Goal: Task Accomplishment & Management: Manage account settings

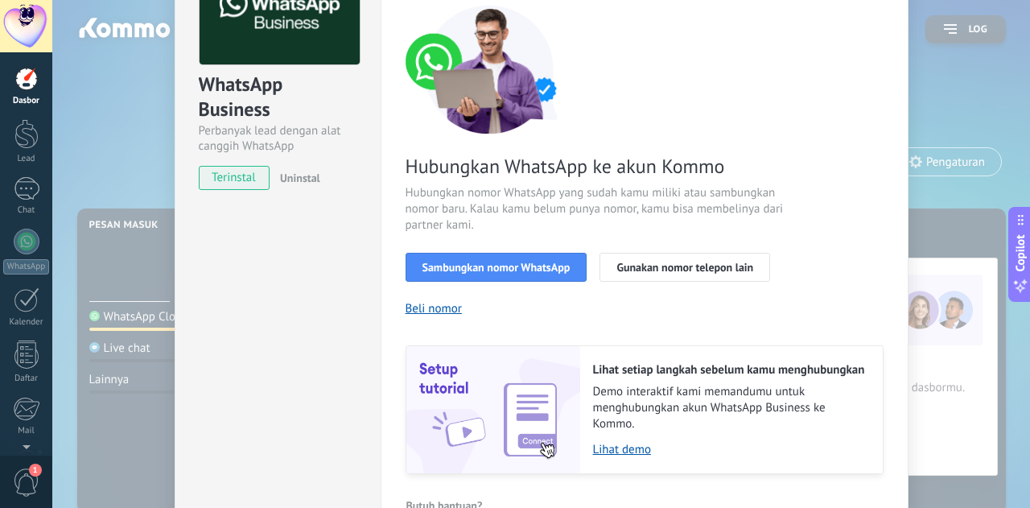
scroll to position [122, 0]
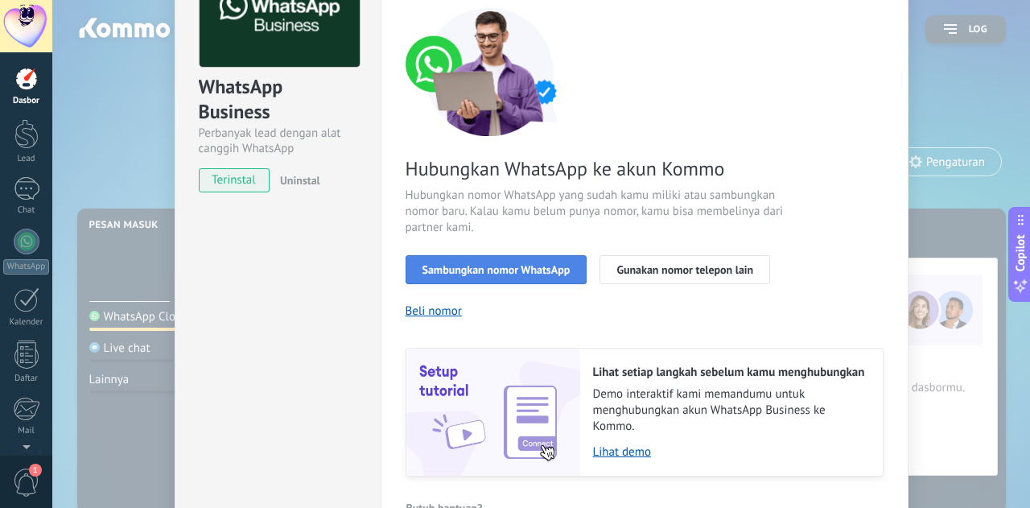
click at [538, 270] on span "Sambungkan nomor WhatsApp" at bounding box center [496, 269] width 148 height 11
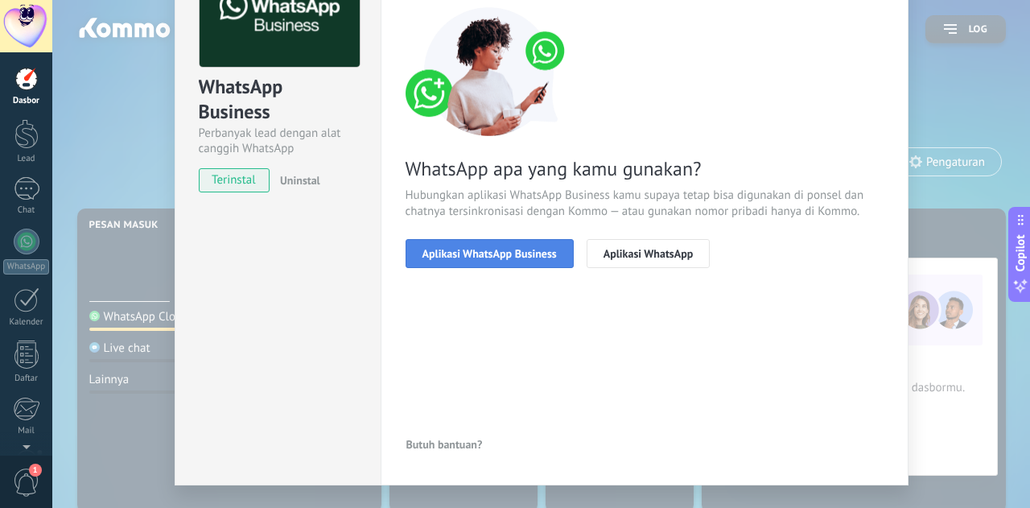
click at [530, 261] on button "Aplikasi WhatsApp Business" at bounding box center [490, 253] width 168 height 29
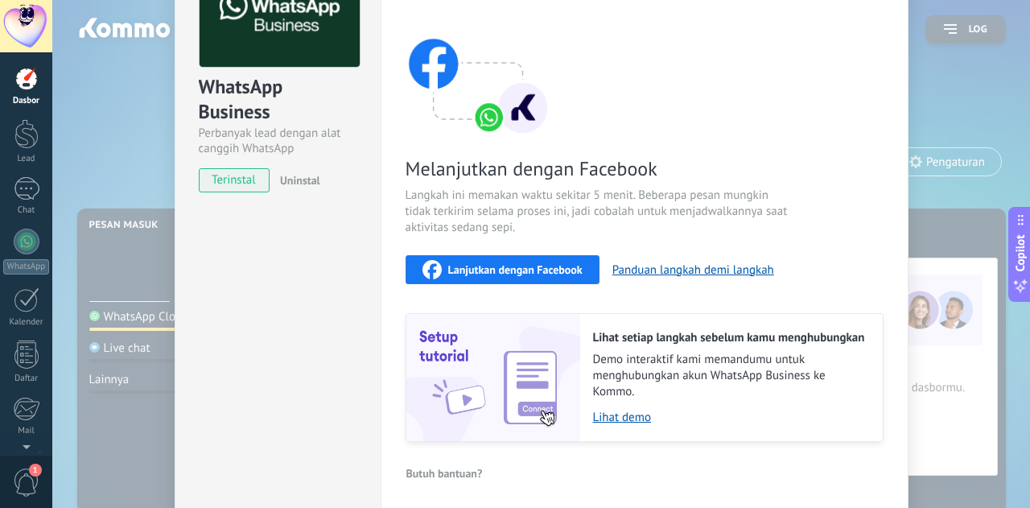
click at [514, 270] on span "Lanjutkan dengan Facebook" at bounding box center [515, 269] width 134 height 11
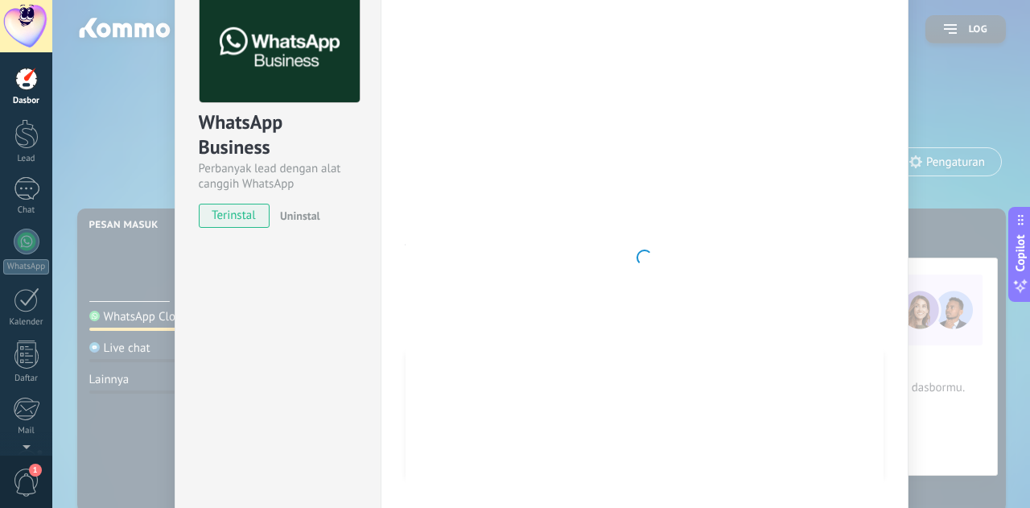
scroll to position [0, 0]
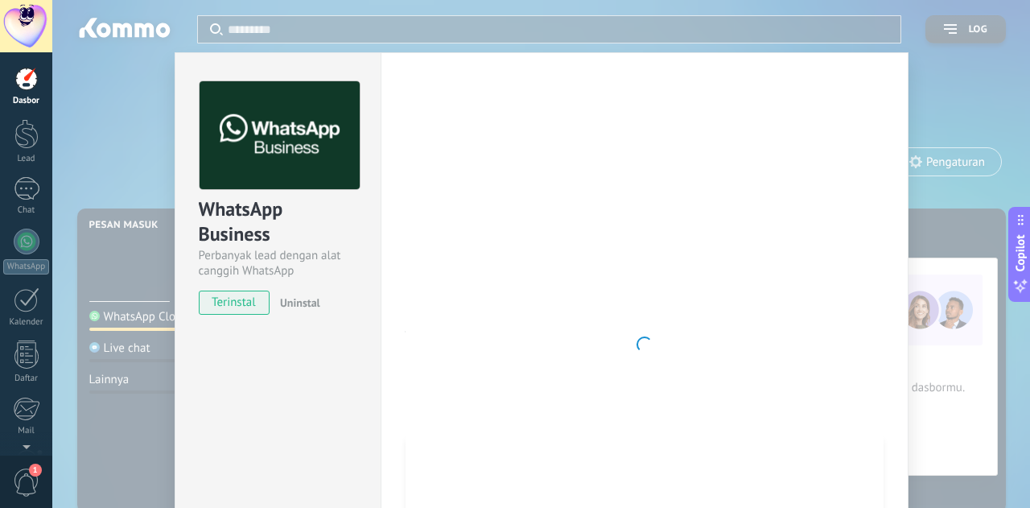
click at [670, 275] on div at bounding box center [645, 344] width 478 height 526
click at [225, 303] on span "terinstal" at bounding box center [235, 303] width 70 height 24
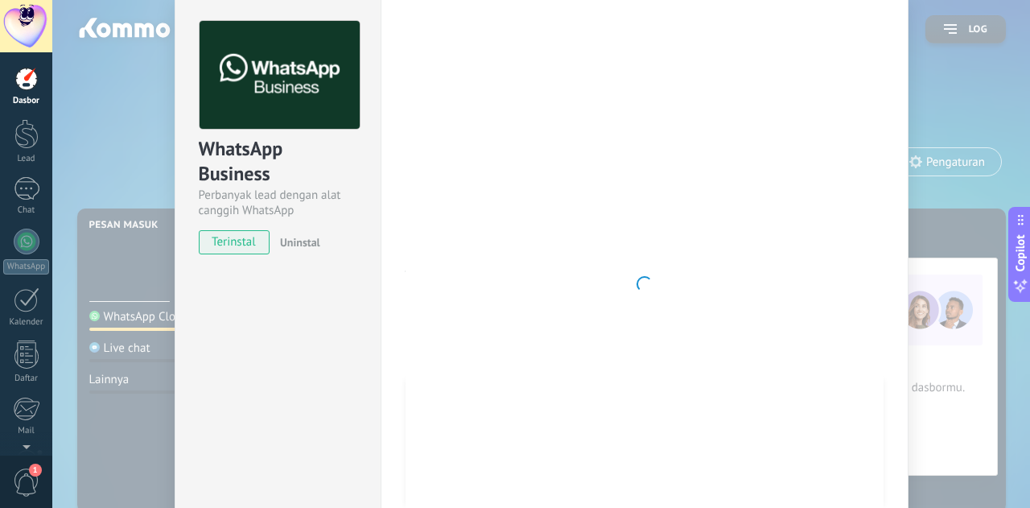
scroll to position [188, 0]
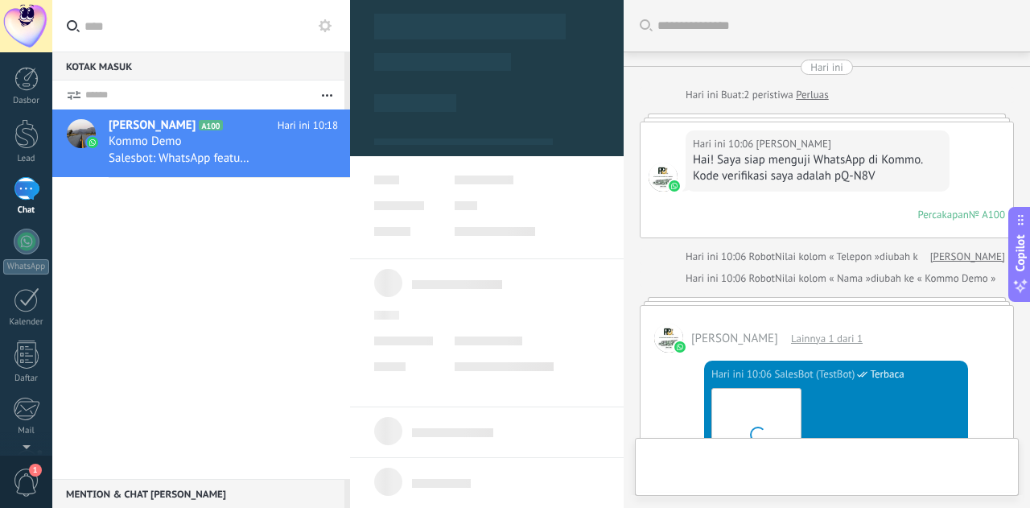
scroll to position [1951, 0]
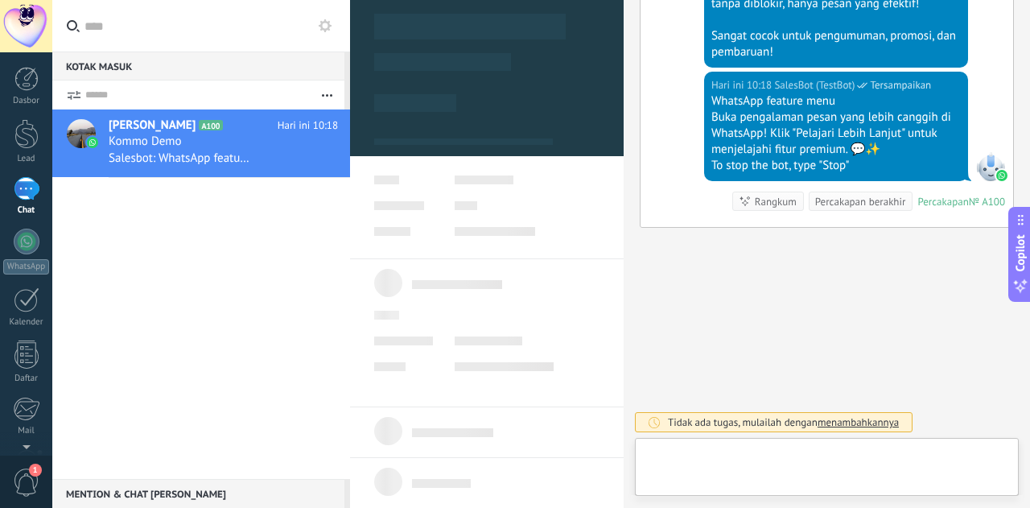
type textarea "**********"
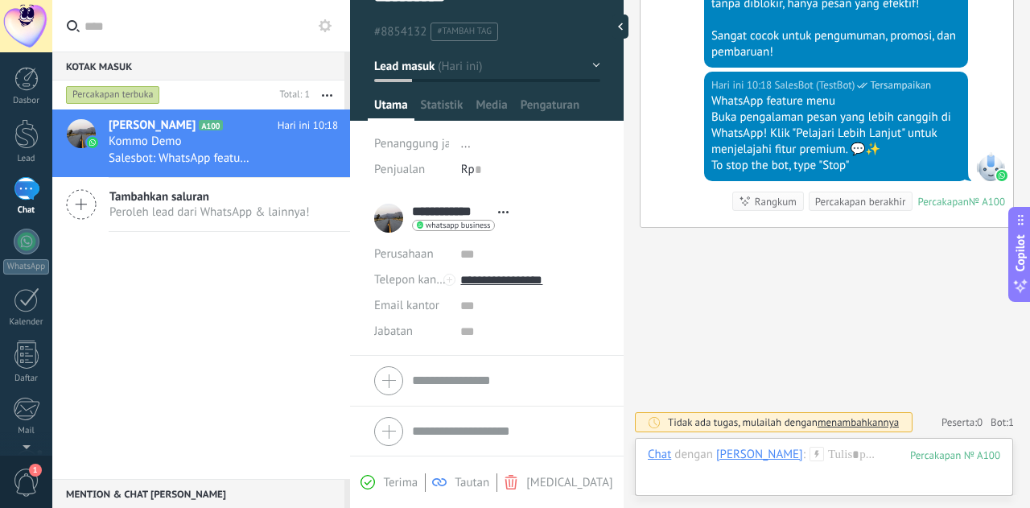
scroll to position [33, 0]
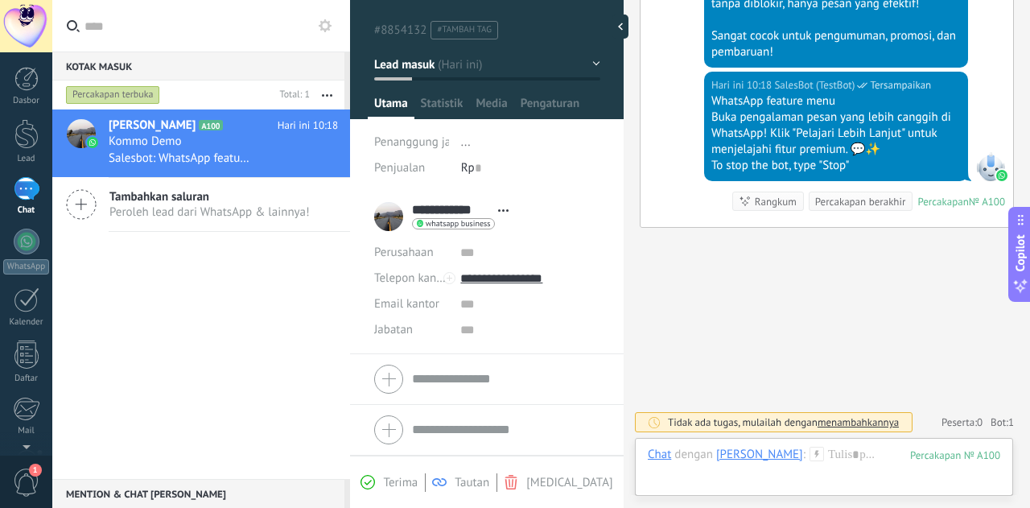
click at [228, 207] on span "Peroleh lead dari WhatsApp & lainnya!" at bounding box center [209, 211] width 200 height 15
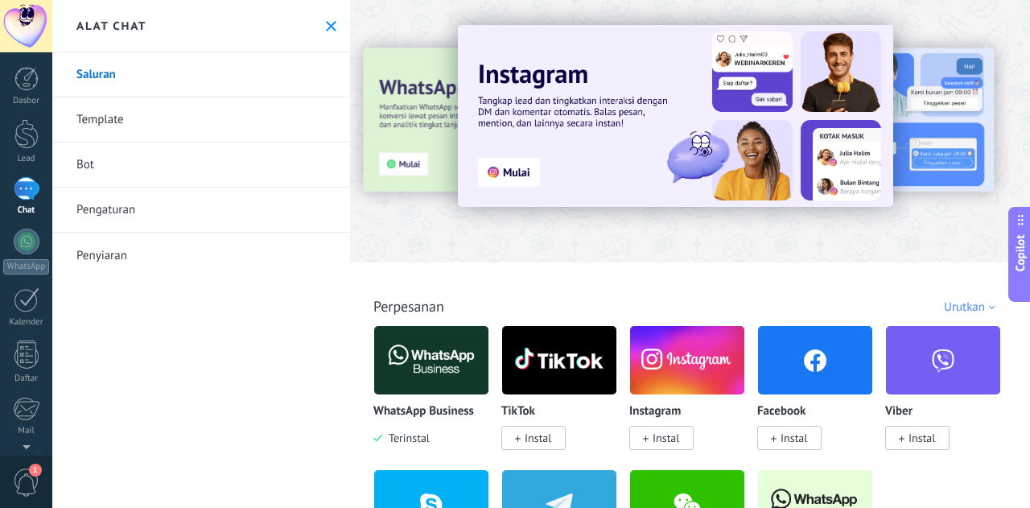
click at [427, 357] on img at bounding box center [431, 360] width 114 height 78
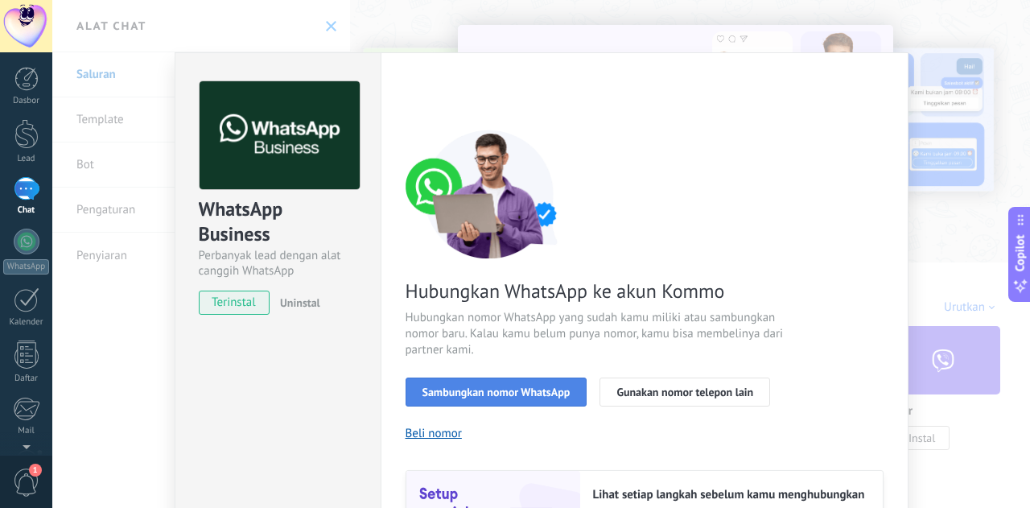
click at [464, 394] on span "Sambungkan nomor WhatsApp" at bounding box center [496, 391] width 148 height 11
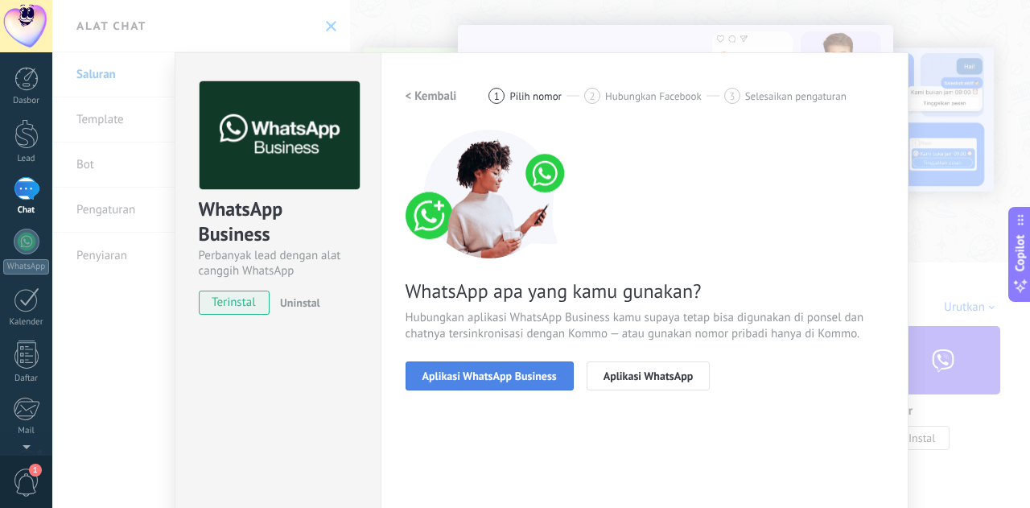
click at [472, 376] on span "Aplikasi WhatsApp Business" at bounding box center [489, 375] width 134 height 11
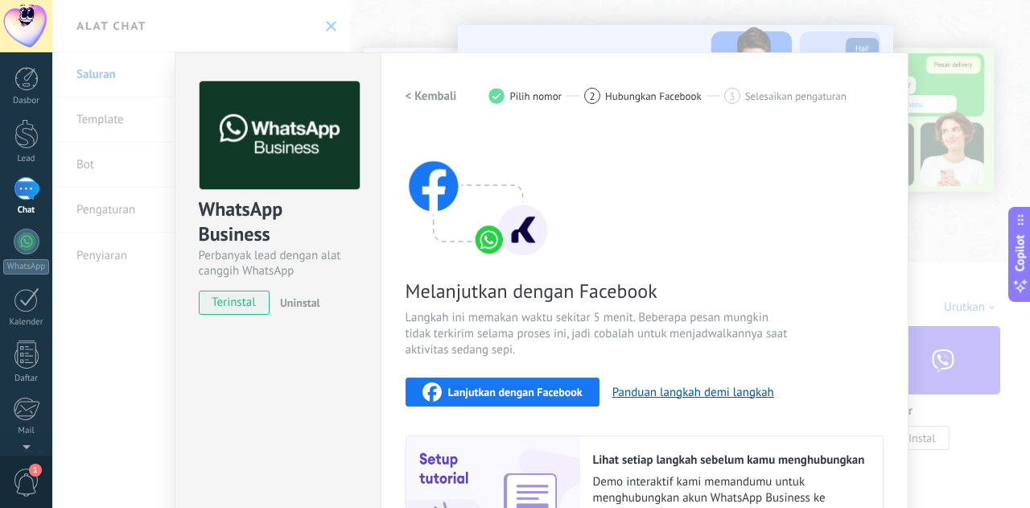
click at [510, 382] on div "Lanjutkan dengan Facebook" at bounding box center [502, 391] width 160 height 19
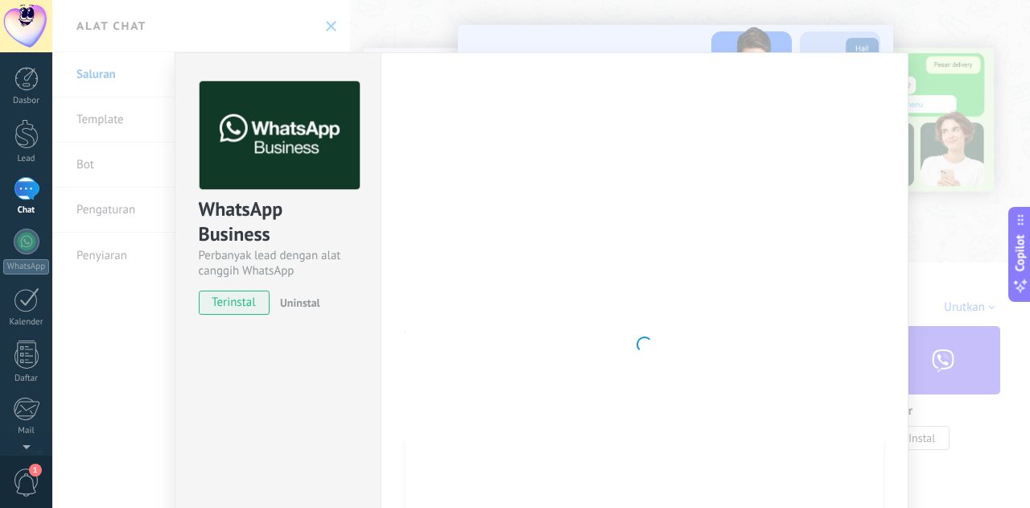
click at [381, 256] on div "Pengaturan Otorisasi Tab ini mencatat pengguna yang telah diberikan akses integ…" at bounding box center [645, 344] width 528 height 584
click at [141, 231] on div "WhatsApp Business Perbanyak lead dengan alat canggih WhatsApp terinstal Uninsta…" at bounding box center [541, 254] width 978 height 508
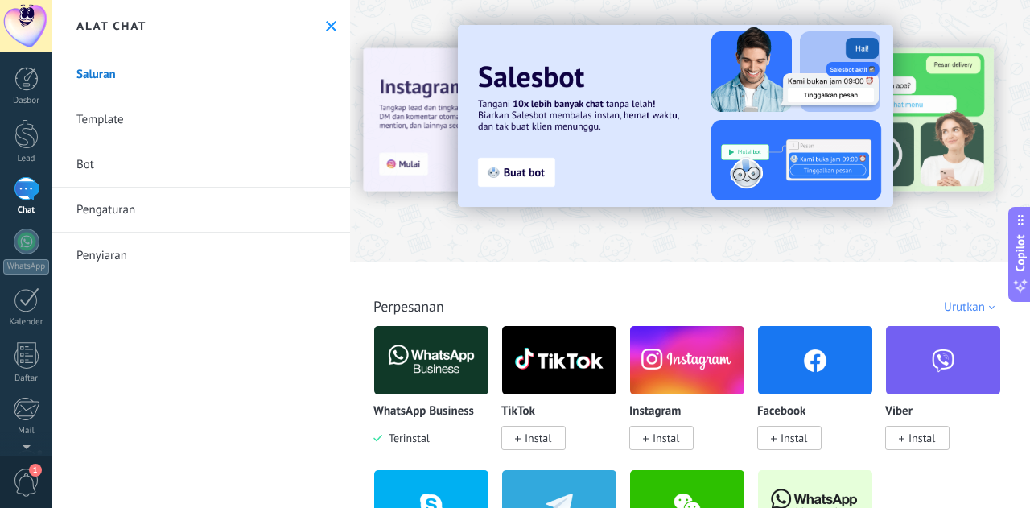
click at [141, 231] on div at bounding box center [541, 254] width 978 height 508
click at [442, 365] on img at bounding box center [431, 360] width 114 height 78
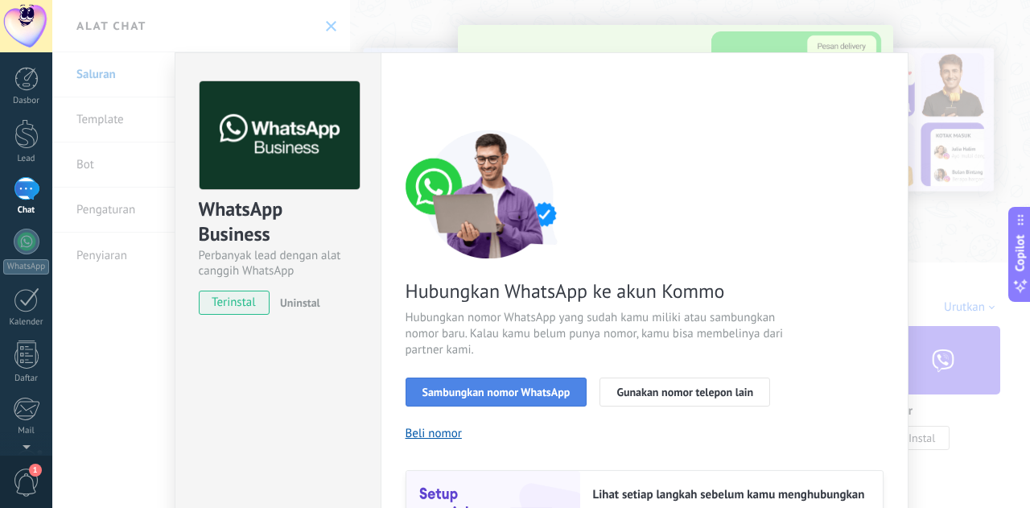
click at [457, 386] on span "Sambungkan nomor WhatsApp" at bounding box center [496, 391] width 148 height 11
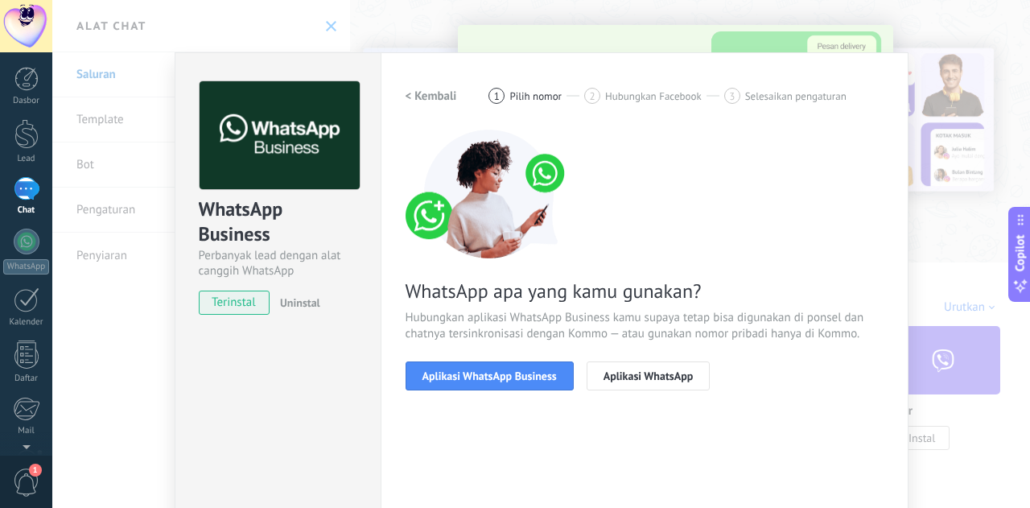
click at [457, 386] on button "Aplikasi WhatsApp Business" at bounding box center [490, 375] width 168 height 29
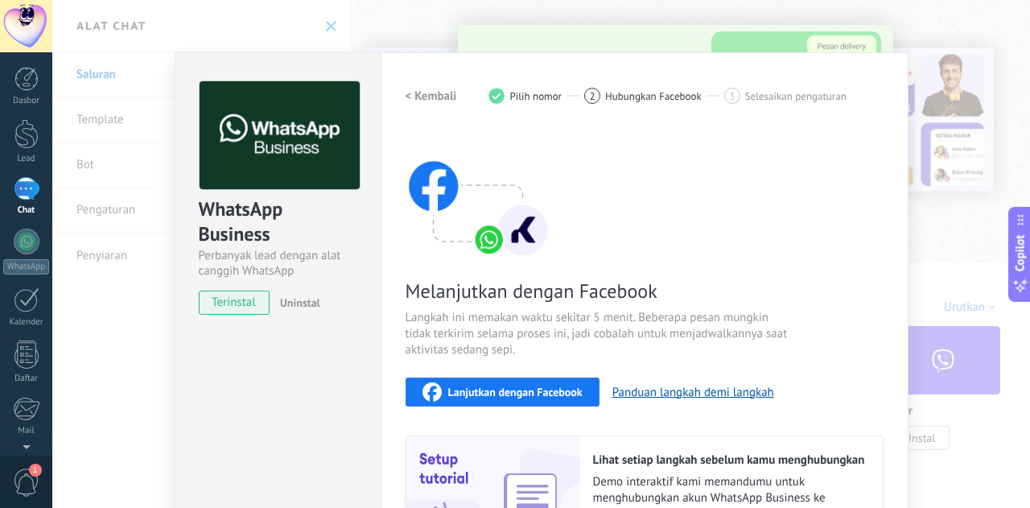
click at [457, 386] on span "Lanjutkan dengan Facebook" at bounding box center [515, 391] width 134 height 11
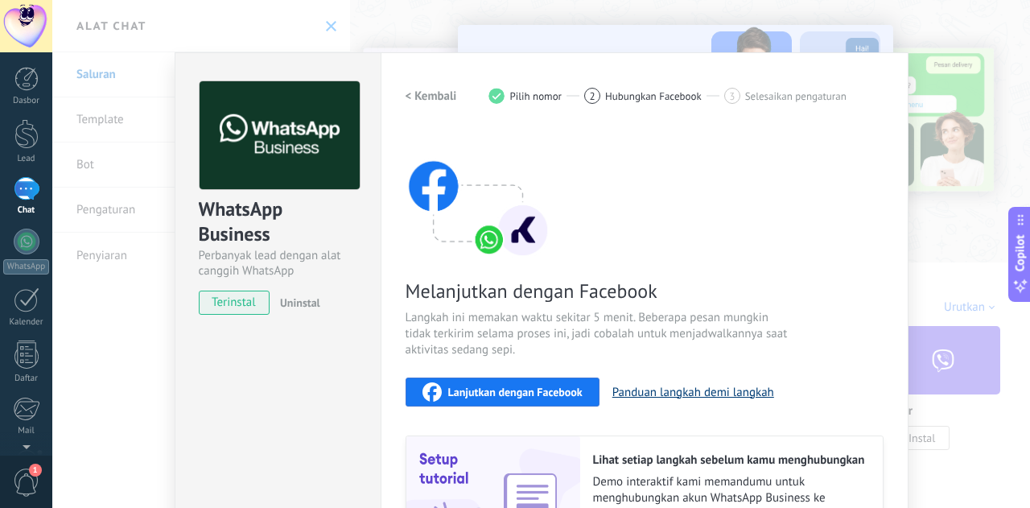
click at [752, 396] on button "Panduan langkah demi langkah" at bounding box center [693, 392] width 162 height 15
click at [943, 210] on div "WhatsApp Business Perbanyak lead dengan alat canggih WhatsApp terinstal Uninsta…" at bounding box center [541, 254] width 978 height 508
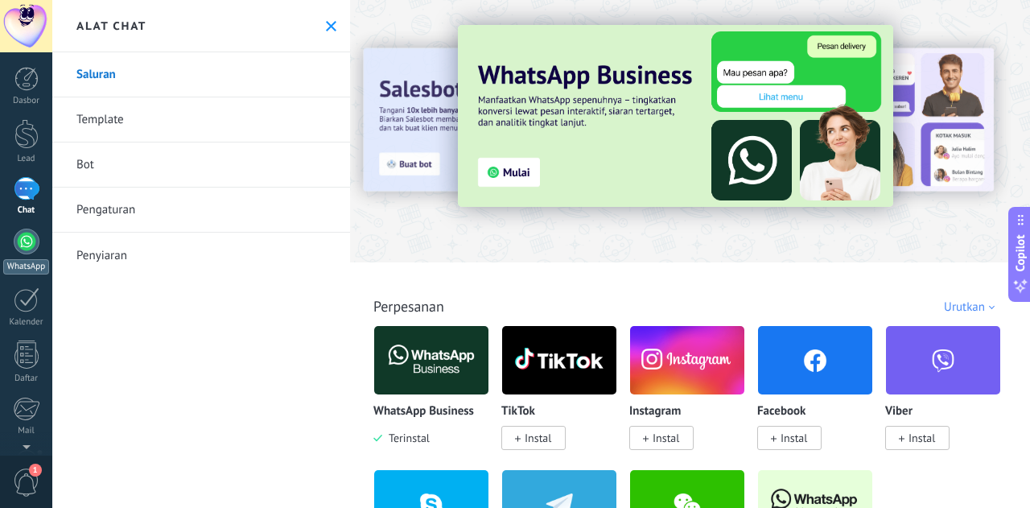
click at [31, 249] on div at bounding box center [27, 242] width 26 height 26
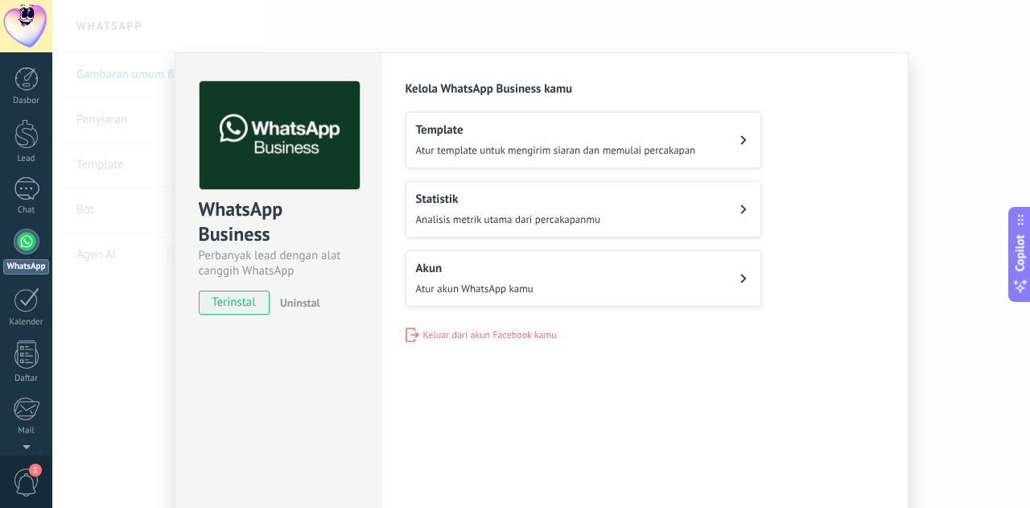
click at [572, 150] on span "Atur template untuk mengirim siaran dan memulai percakapan" at bounding box center [556, 150] width 280 height 14
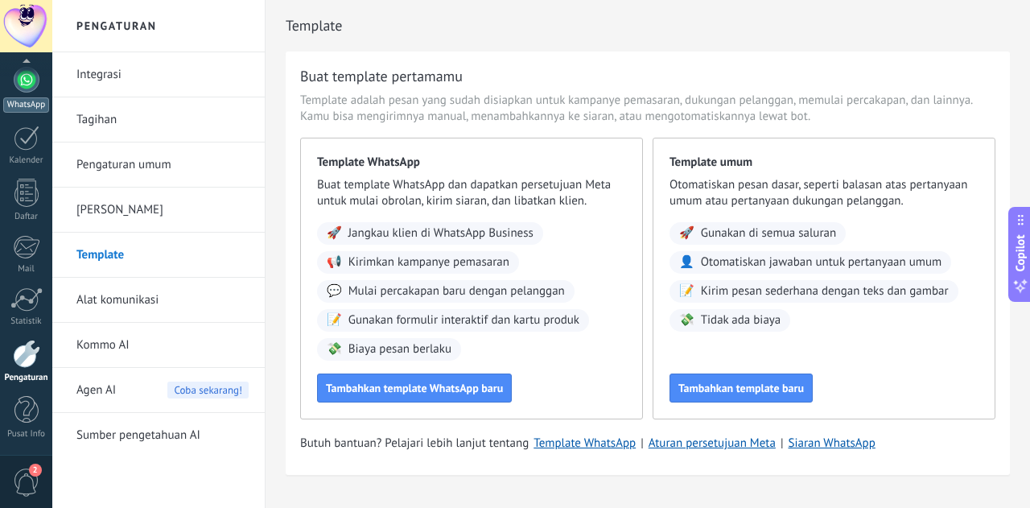
click at [33, 86] on div at bounding box center [27, 80] width 26 height 26
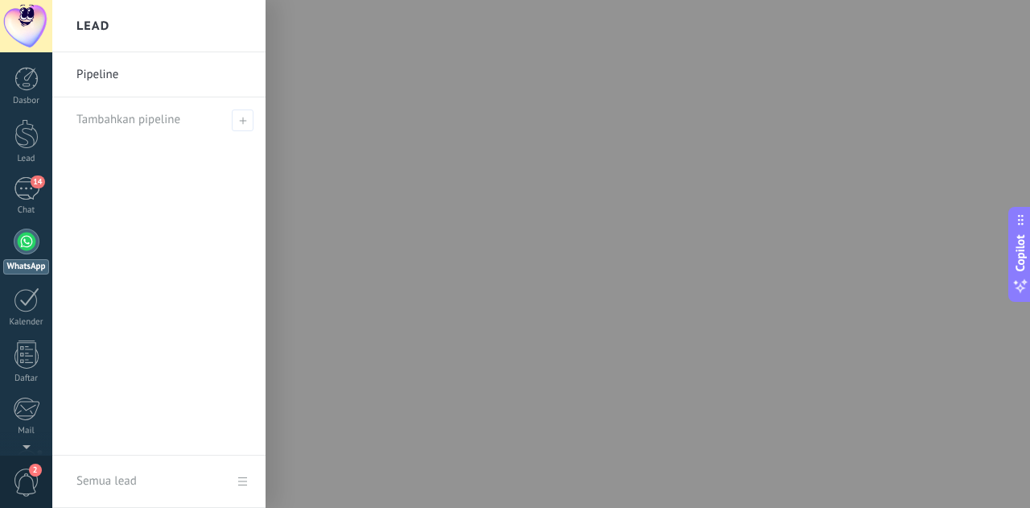
click at [113, 73] on link "Pipeline" at bounding box center [162, 74] width 173 height 45
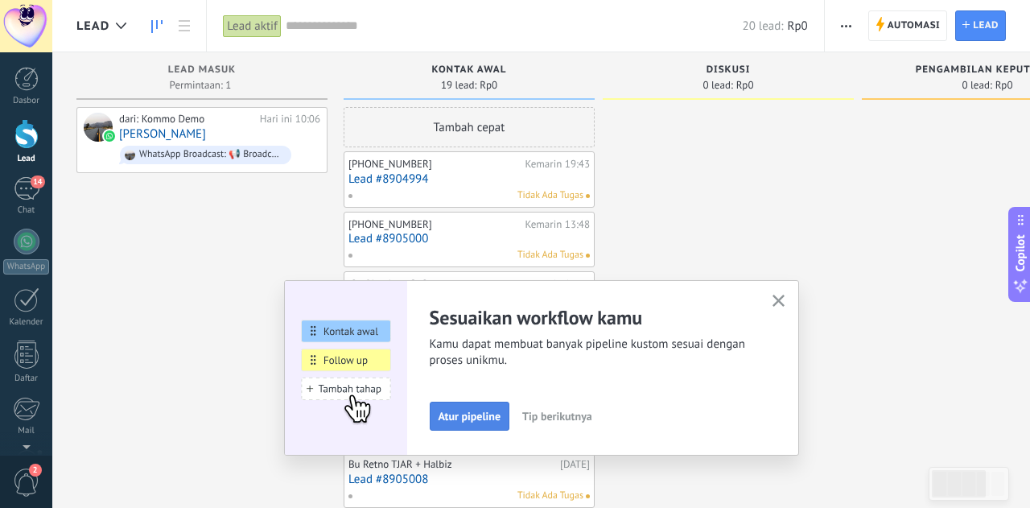
click at [504, 410] on button "Atur pipeline" at bounding box center [470, 416] width 80 height 29
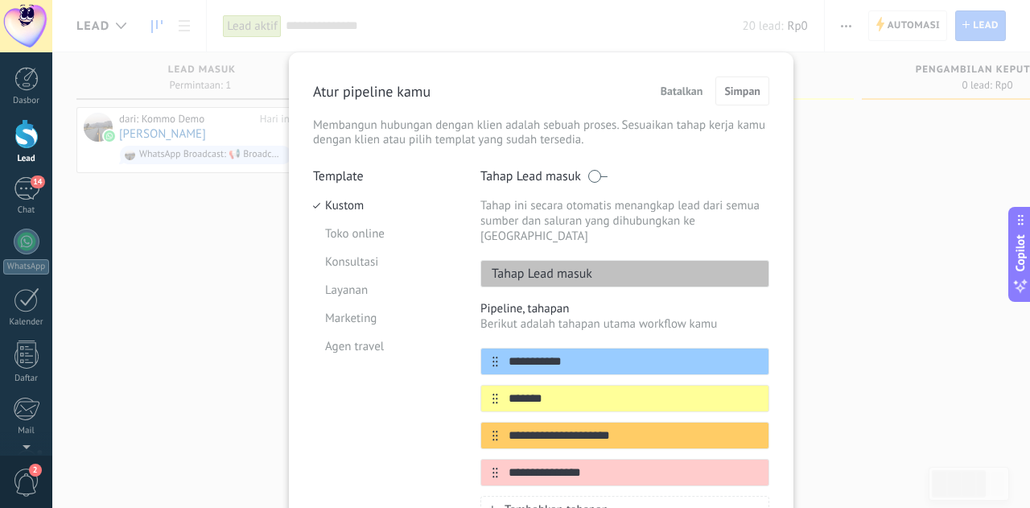
click at [688, 93] on span "Batalkan" at bounding box center [682, 90] width 43 height 11
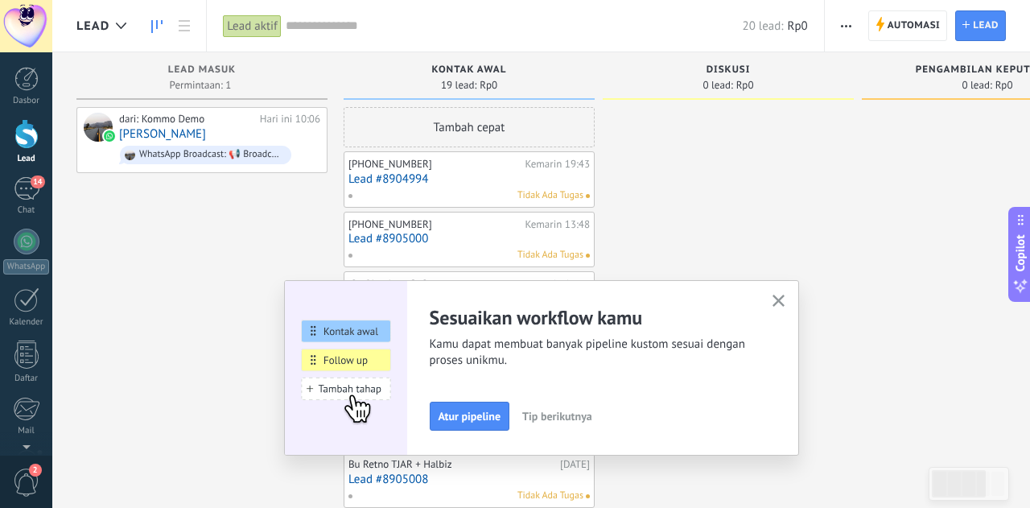
click at [589, 420] on span "Tip berikutnya" at bounding box center [557, 415] width 70 height 11
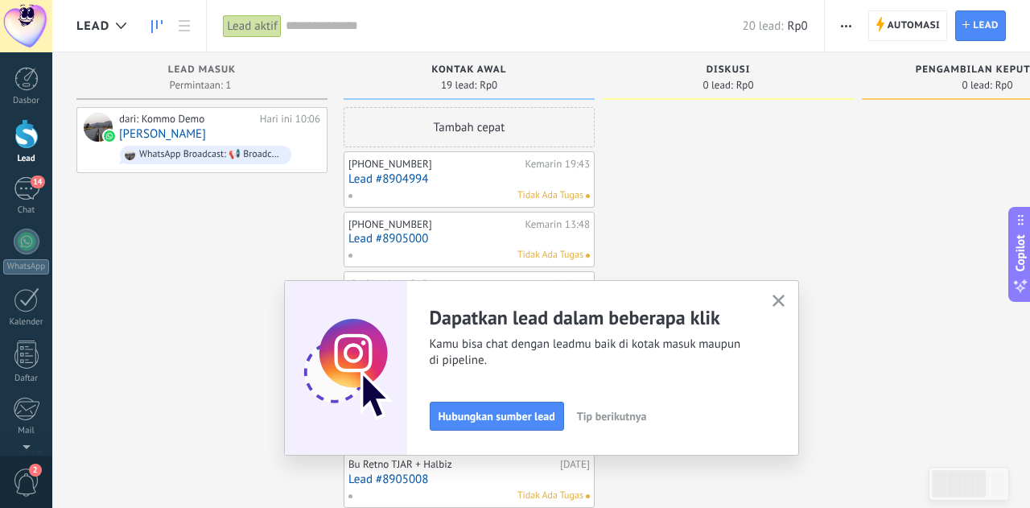
click at [519, 431] on div "Sesuaikan workflow kamu Kamu dapat membuat banyak pipeline kustom sesuai dengan…" at bounding box center [541, 367] width 515 height 175
click at [508, 421] on span "Hubungkan sumber lead" at bounding box center [497, 415] width 117 height 11
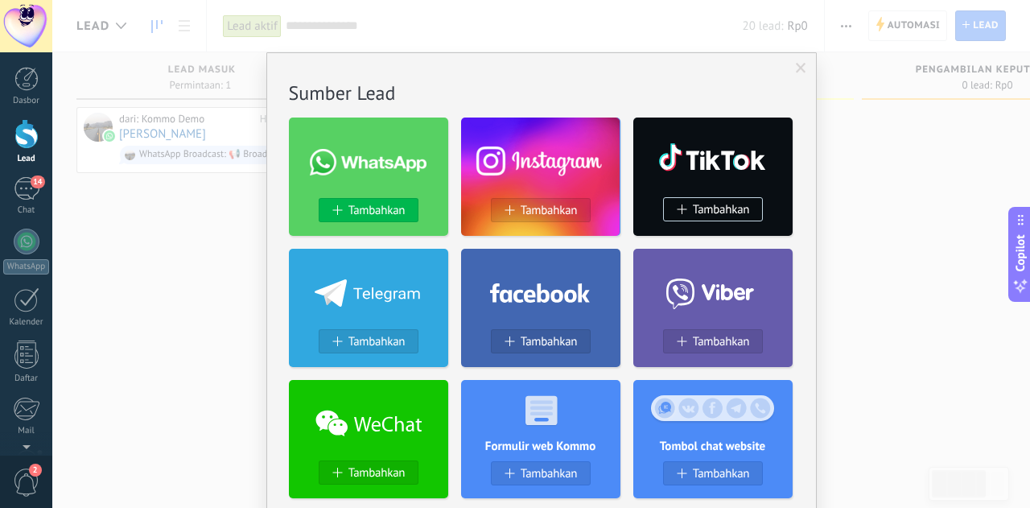
click at [378, 216] on span "Tambahkan" at bounding box center [376, 211] width 57 height 14
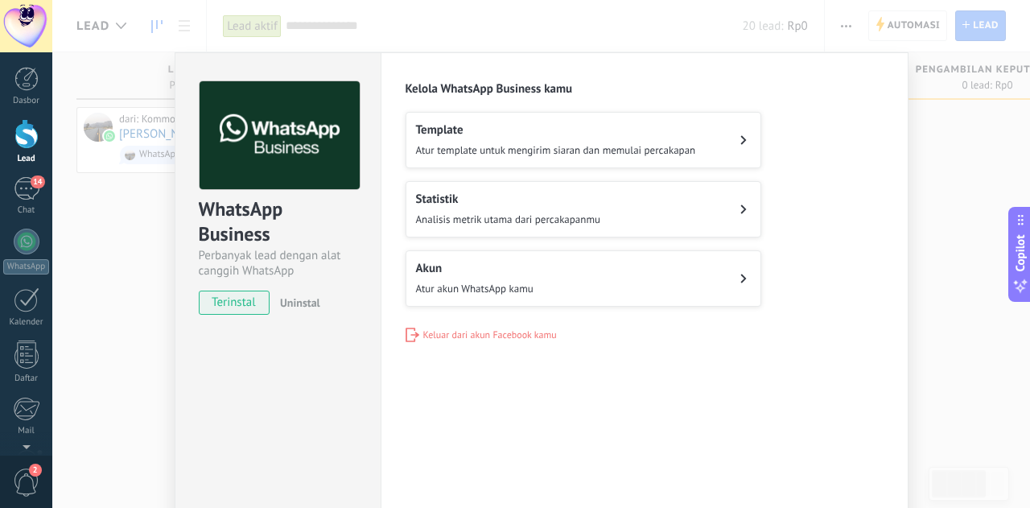
click at [712, 271] on button "Akun Atur akun WhatsApp kamu" at bounding box center [584, 278] width 356 height 56
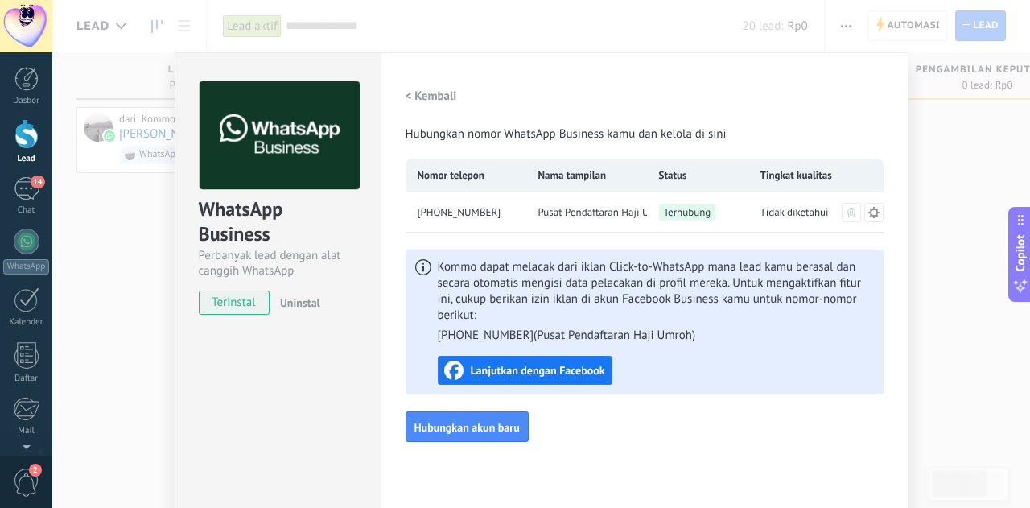
click at [433, 97] on h2 "< Kembali" at bounding box center [432, 96] width 52 height 15
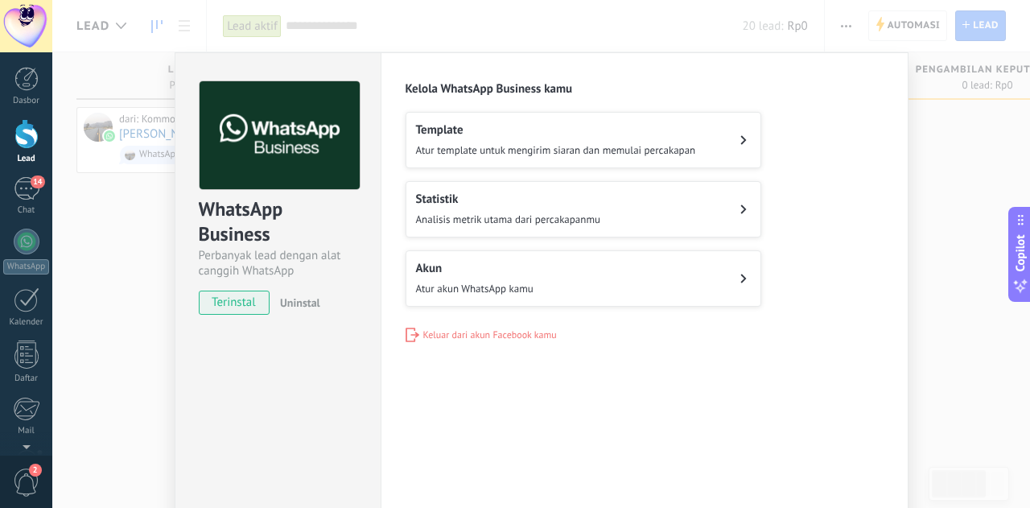
click at [996, 178] on div "WhatsApp Business Perbanyak lead dengan alat canggih WhatsApp terinstal Uninsta…" at bounding box center [541, 254] width 978 height 508
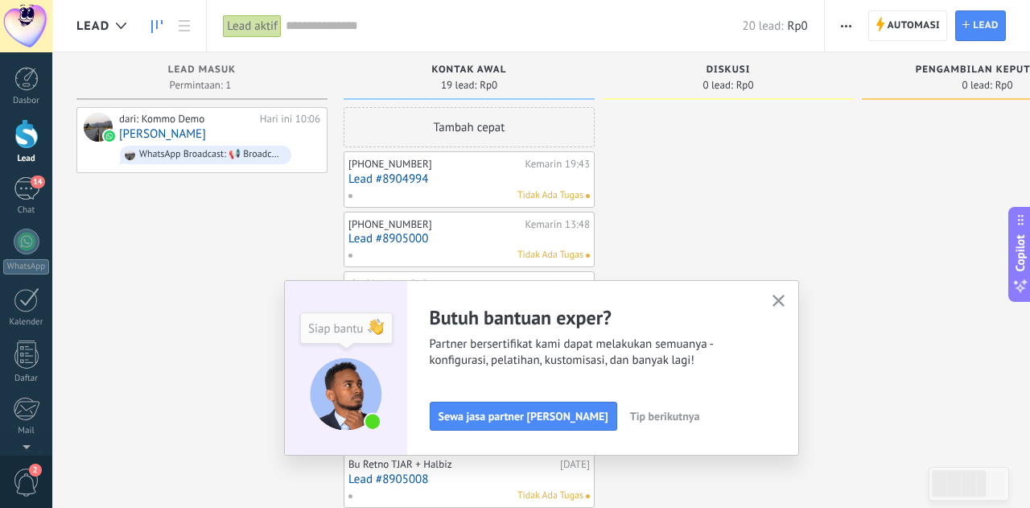
click at [630, 411] on span "Tip berikutnya" at bounding box center [665, 415] width 70 height 11
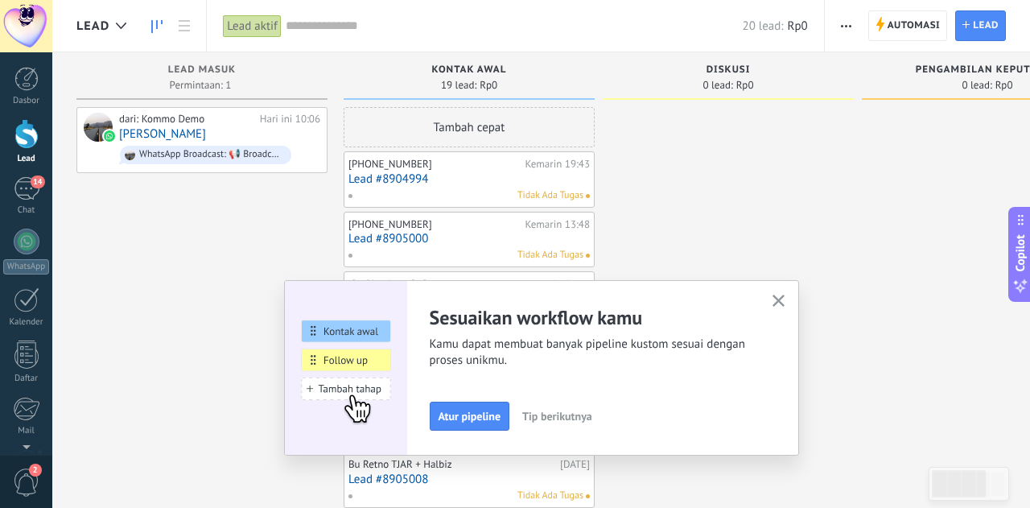
click at [583, 413] on span "Tip berikutnya" at bounding box center [557, 415] width 70 height 11
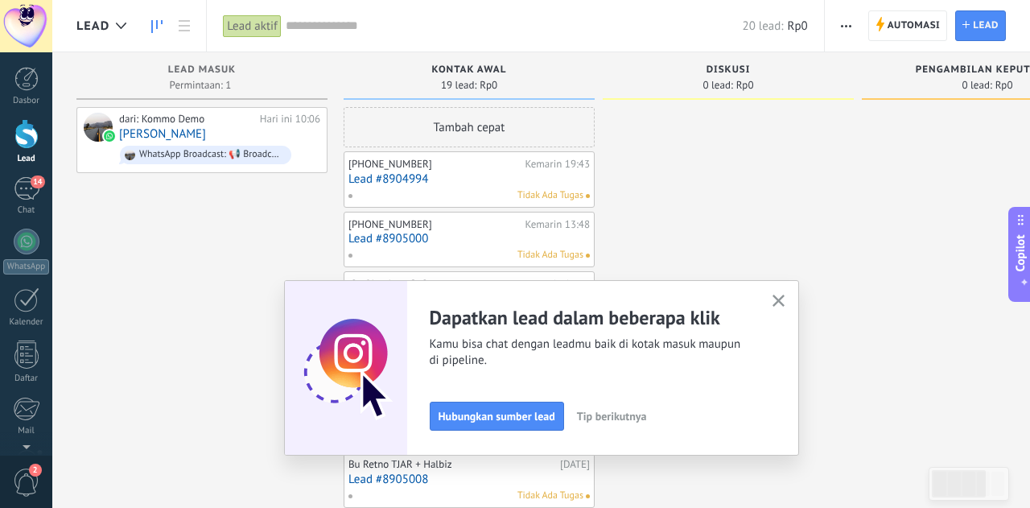
click at [615, 415] on span "Tip berikutnya" at bounding box center [612, 415] width 70 height 11
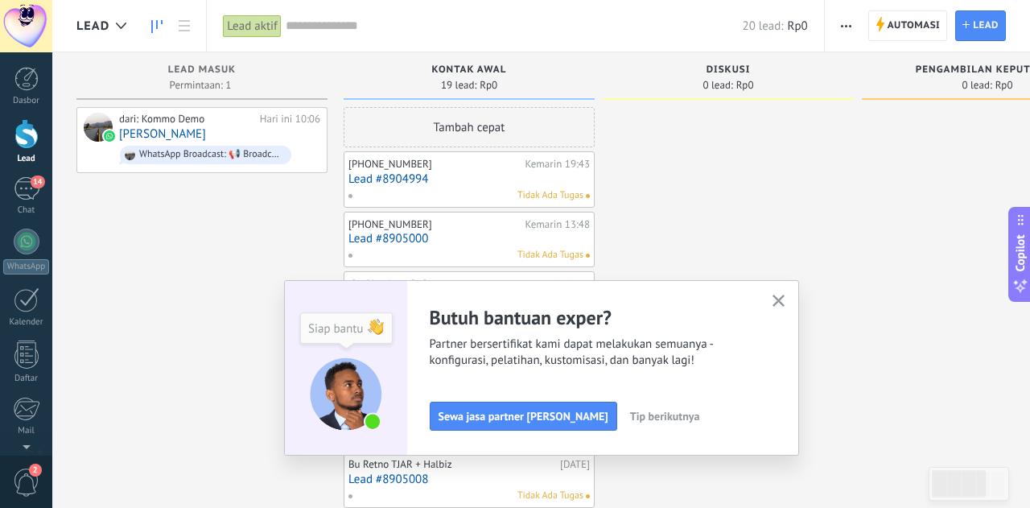
click at [630, 415] on span "Tip berikutnya" at bounding box center [665, 415] width 70 height 11
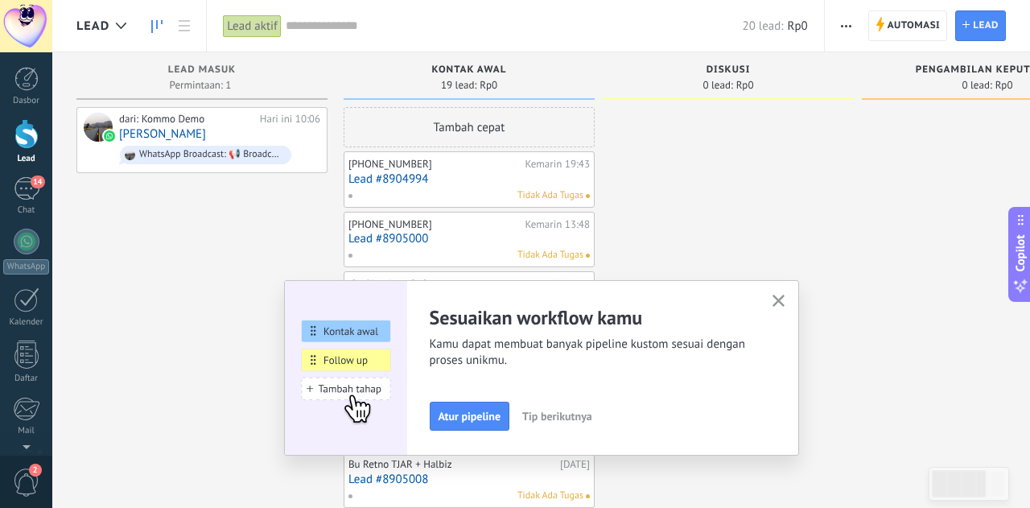
click at [615, 415] on div "Atur pipeline Tip berikutnya" at bounding box center [592, 416] width 324 height 29
click at [575, 422] on span "Tip berikutnya" at bounding box center [557, 415] width 70 height 11
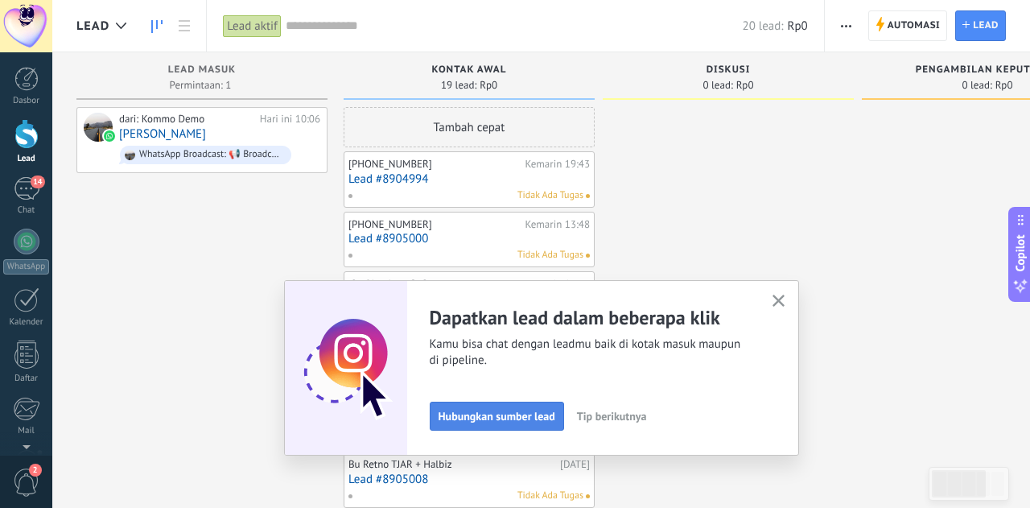
click at [537, 416] on span "Hubungkan sumber lead" at bounding box center [497, 415] width 117 height 11
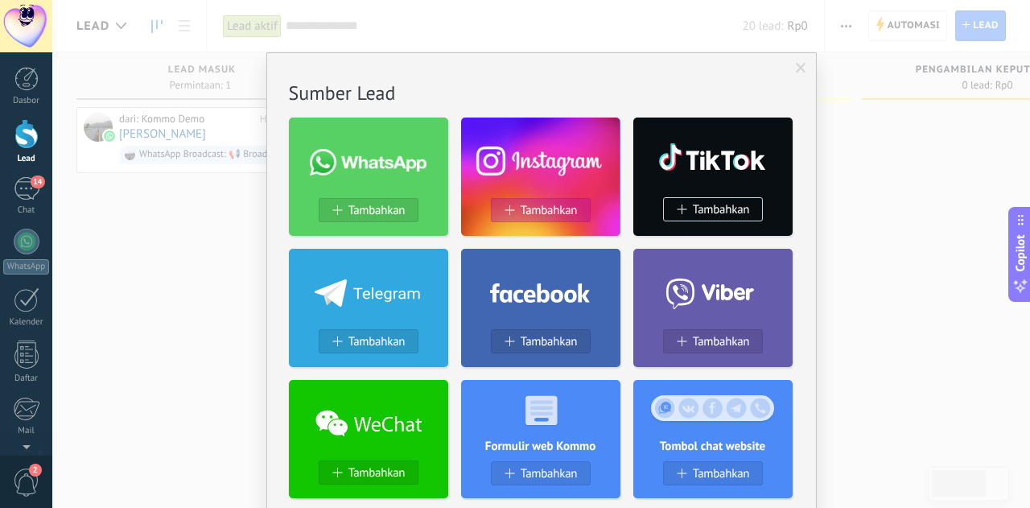
click at [549, 216] on span "Tambahkan" at bounding box center [549, 211] width 57 height 14
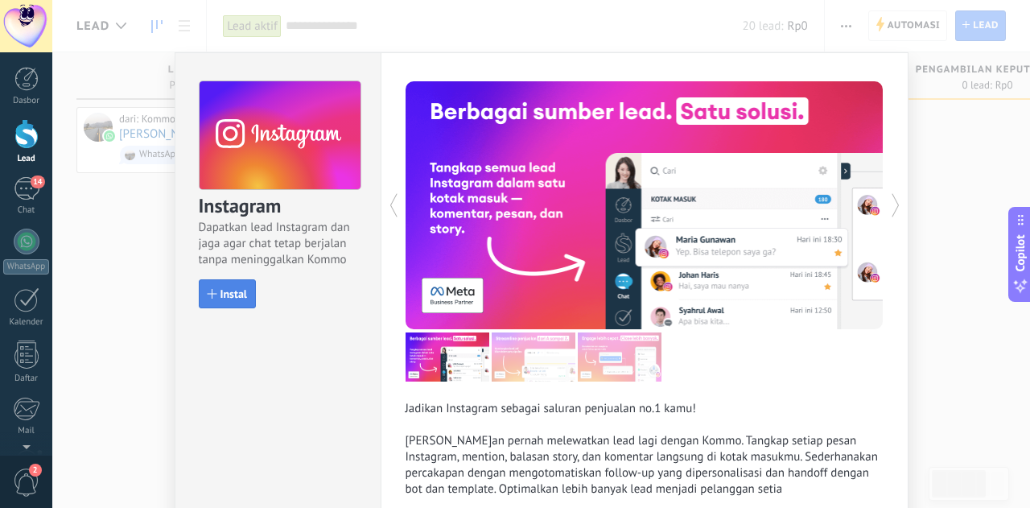
click at [237, 293] on span "Instal" at bounding box center [233, 293] width 27 height 11
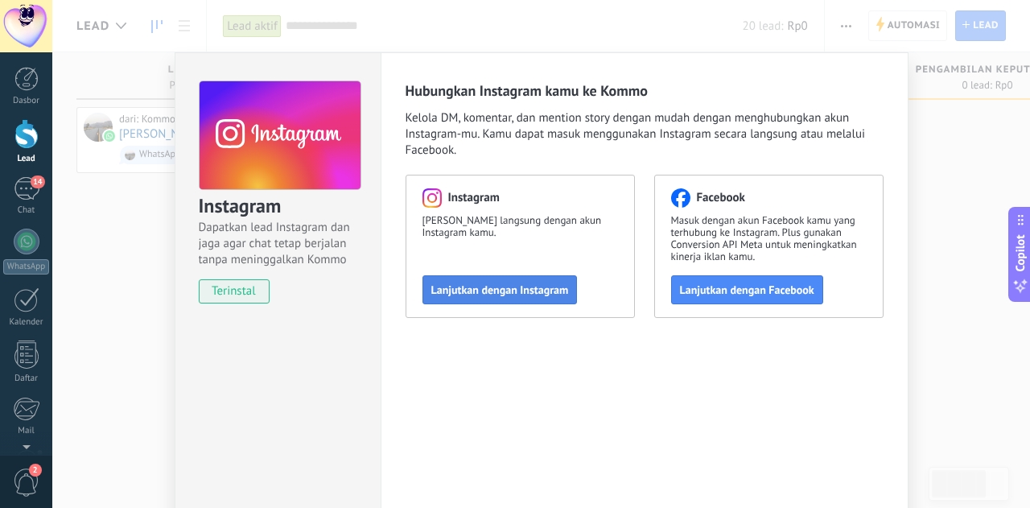
click at [463, 292] on span "Lanjutkan dengan Instagram" at bounding box center [500, 289] width 138 height 11
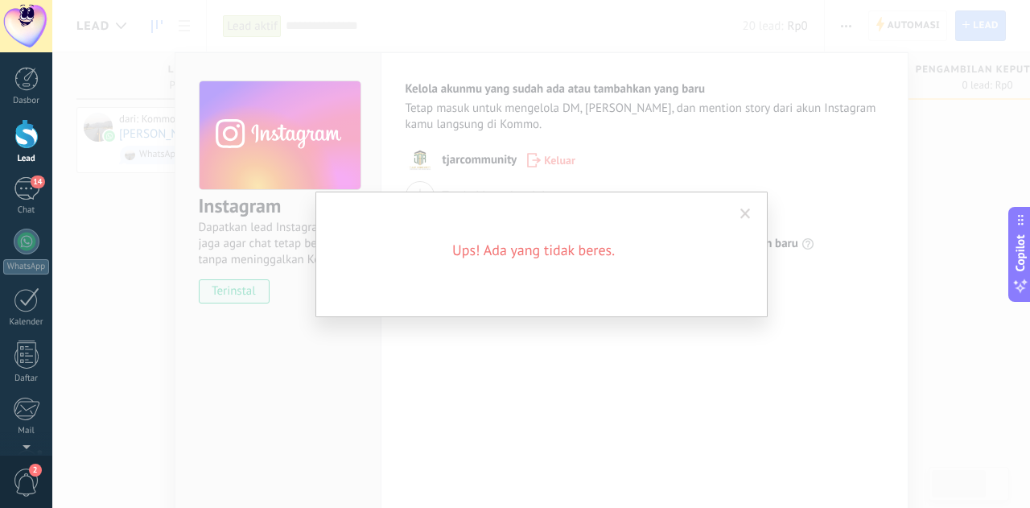
click at [542, 361] on div "Ups! Ada yang tidak beres." at bounding box center [541, 254] width 978 height 508
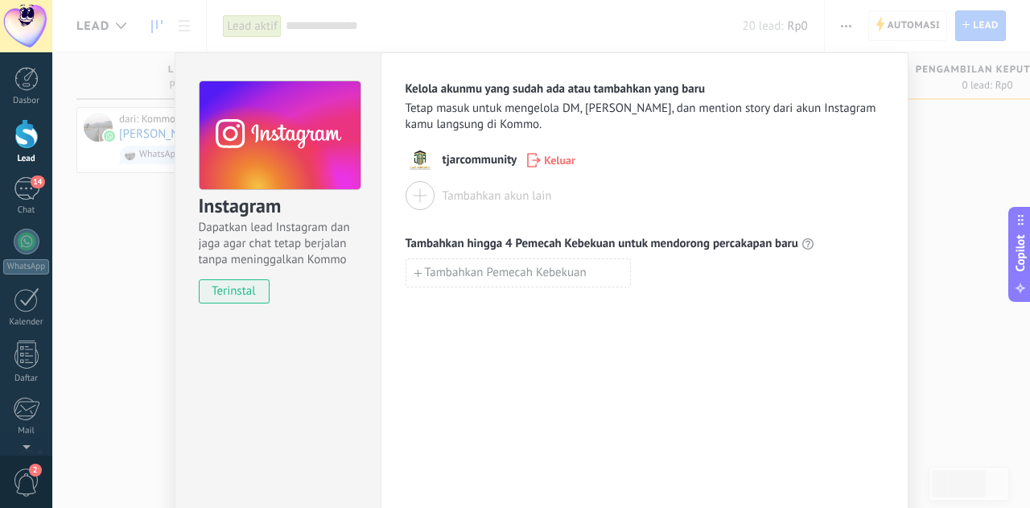
click at [557, 166] on span "Keluar" at bounding box center [559, 160] width 31 height 11
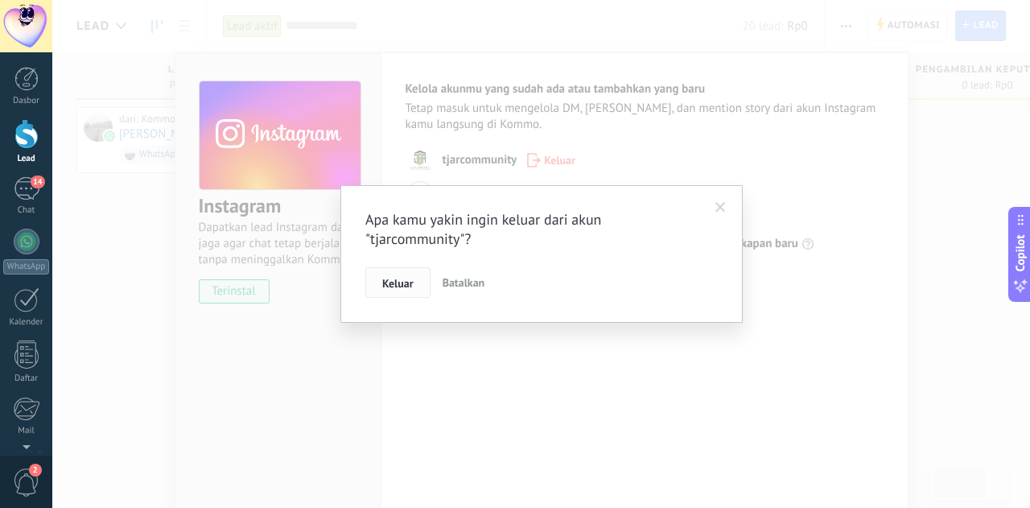
click at [414, 278] on button "Keluar" at bounding box center [397, 282] width 65 height 31
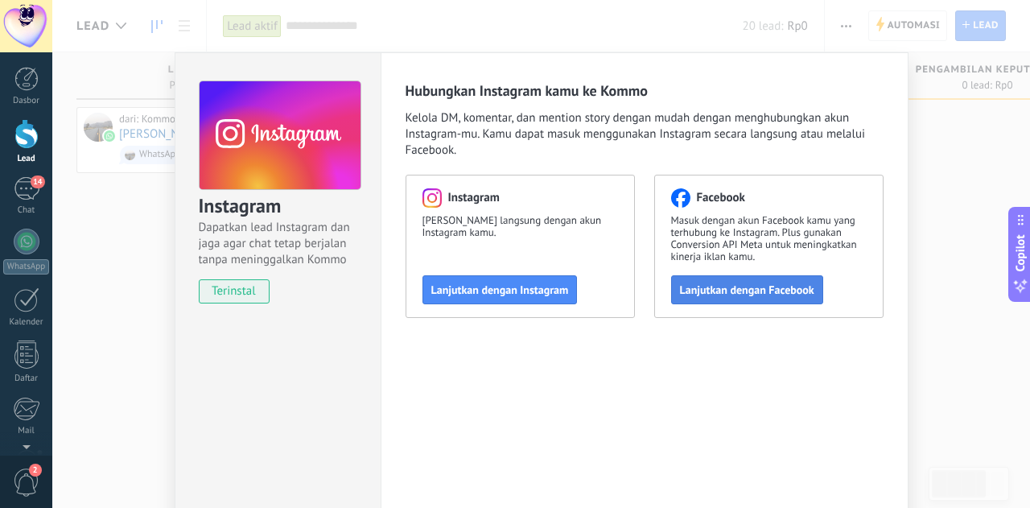
click at [741, 282] on button "Lanjutkan dengan Facebook" at bounding box center [747, 289] width 152 height 29
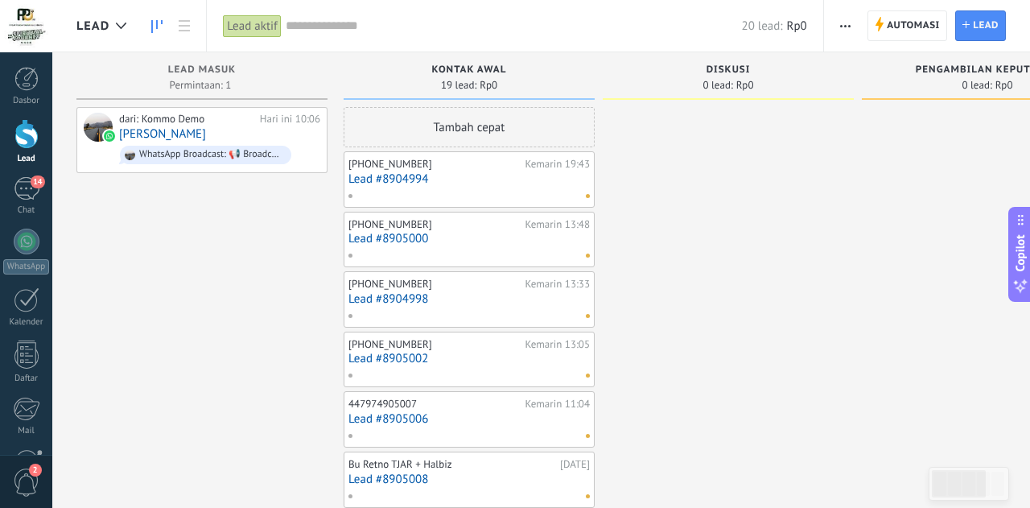
click at [452, 175] on link "Lead #8904994" at bounding box center [468, 179] width 241 height 14
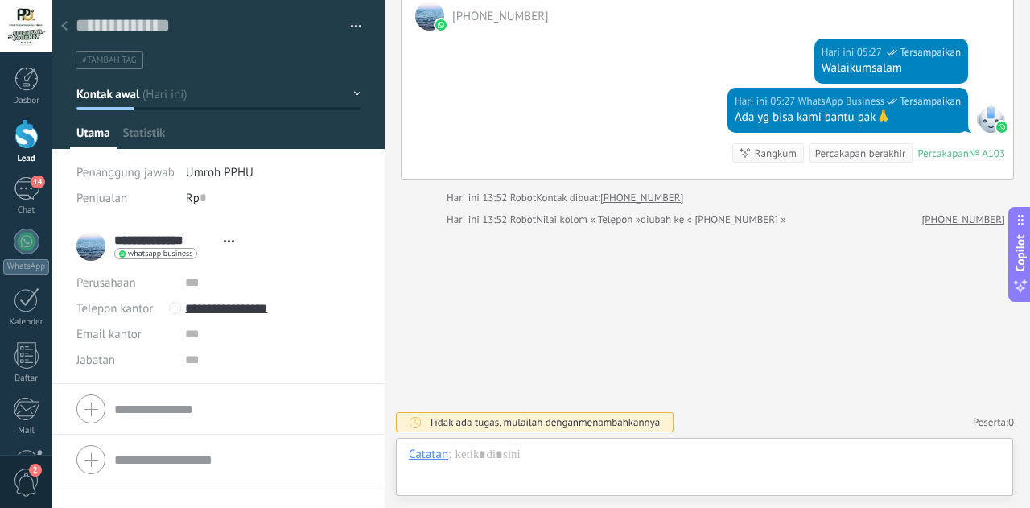
scroll to position [24, 0]
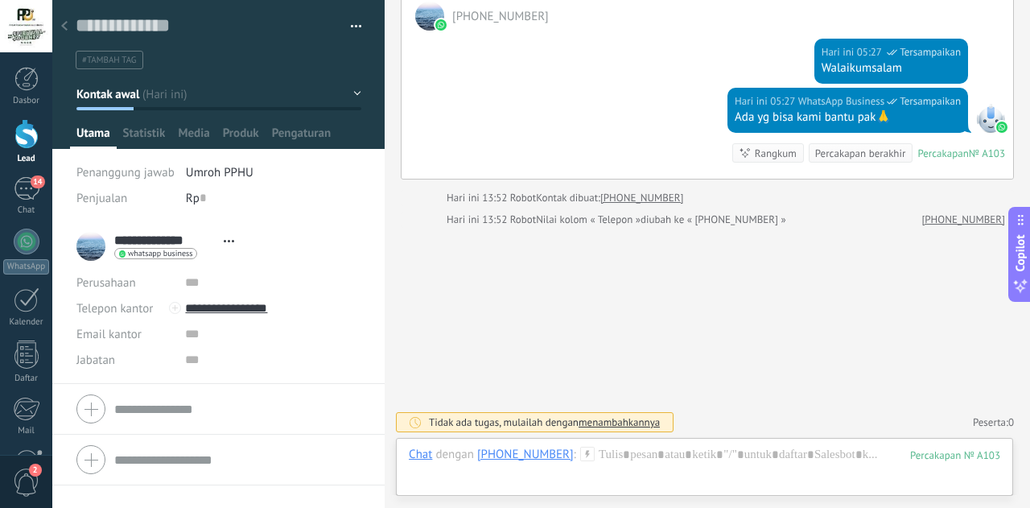
click at [71, 27] on div at bounding box center [64, 26] width 23 height 31
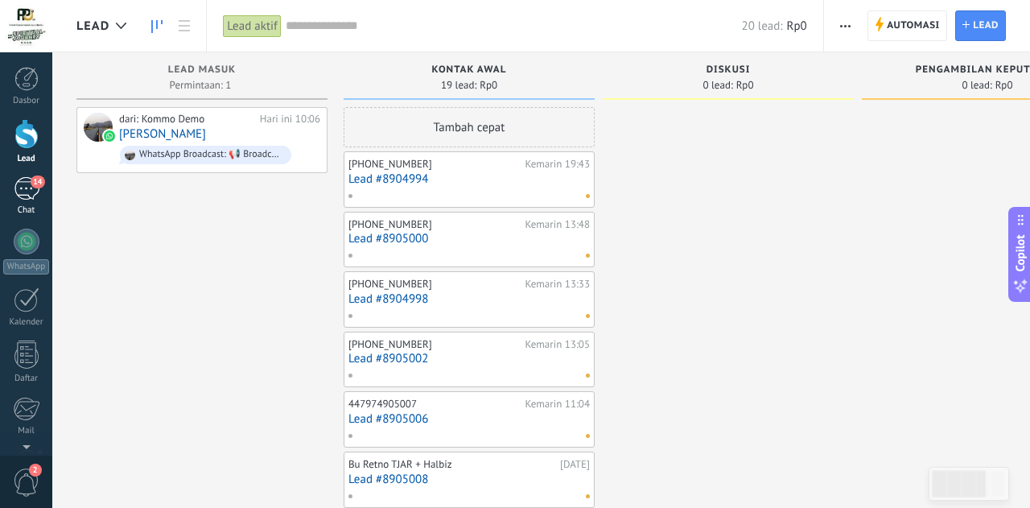
click at [34, 193] on div "14" at bounding box center [27, 188] width 26 height 23
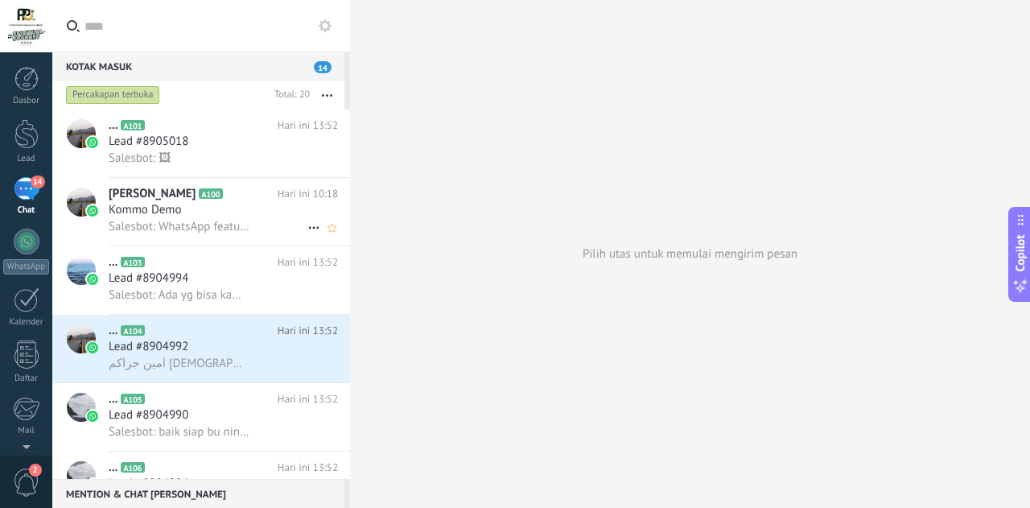
click at [309, 220] on icon at bounding box center [313, 227] width 19 height 19
click at [340, 238] on span "Tutup pembicaraan" at bounding box center [380, 237] width 99 height 32
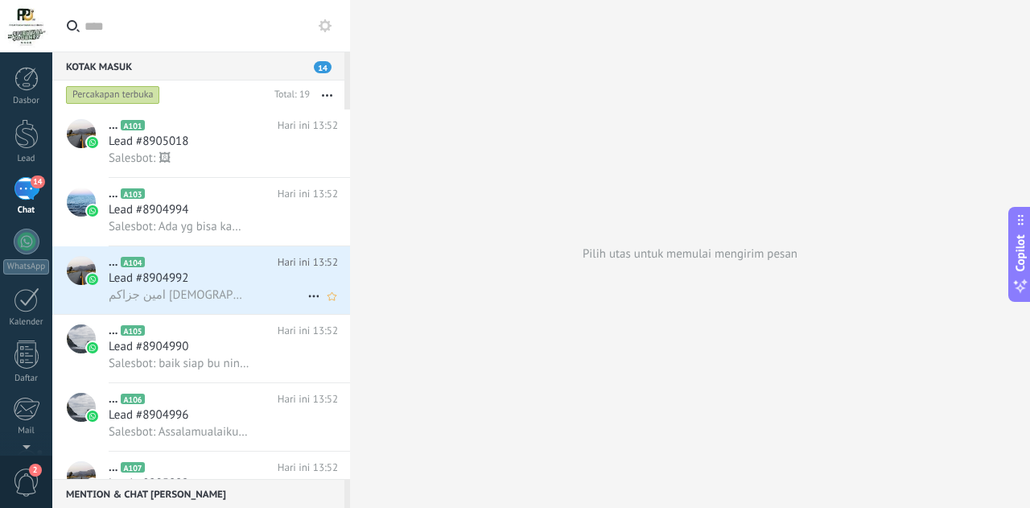
click at [232, 285] on div "Lead #8904992" at bounding box center [223, 278] width 229 height 16
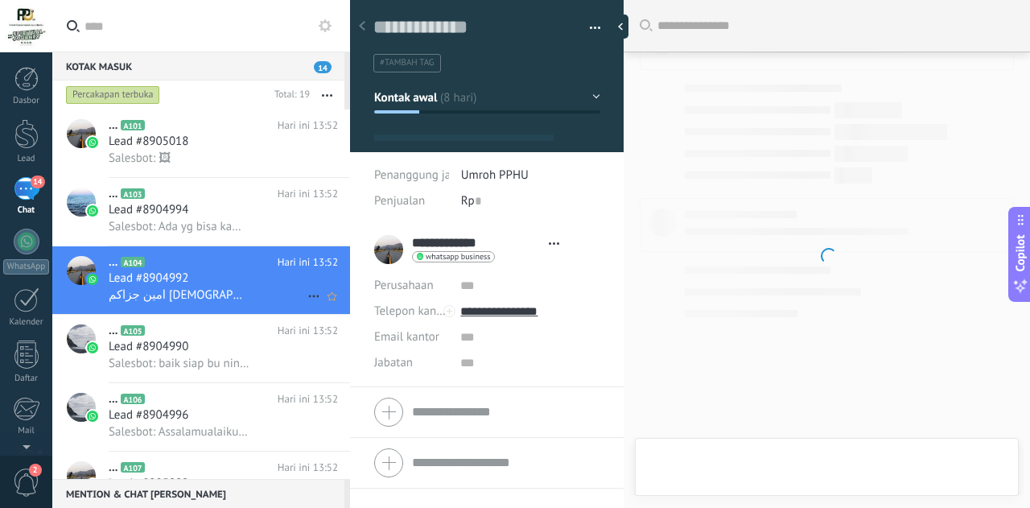
type textarea "**********"
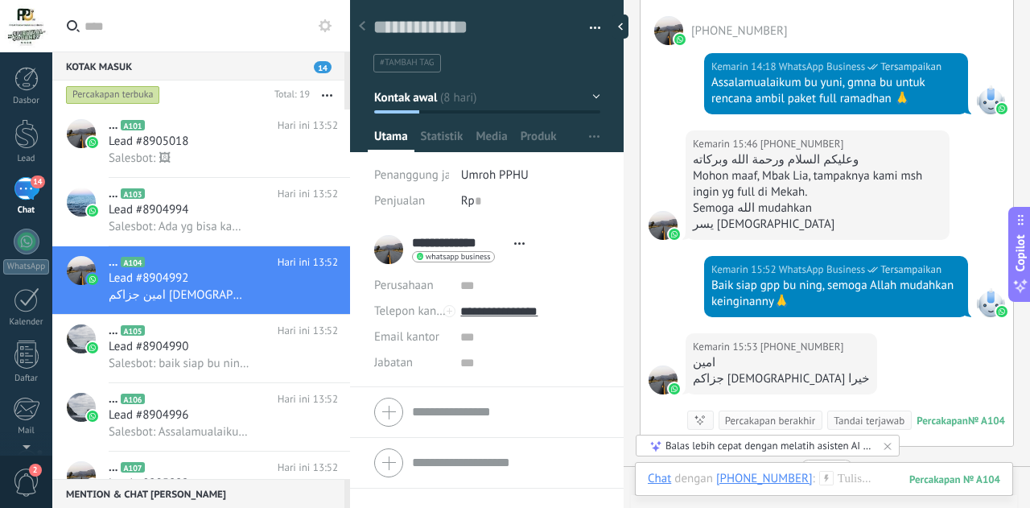
scroll to position [1370, 0]
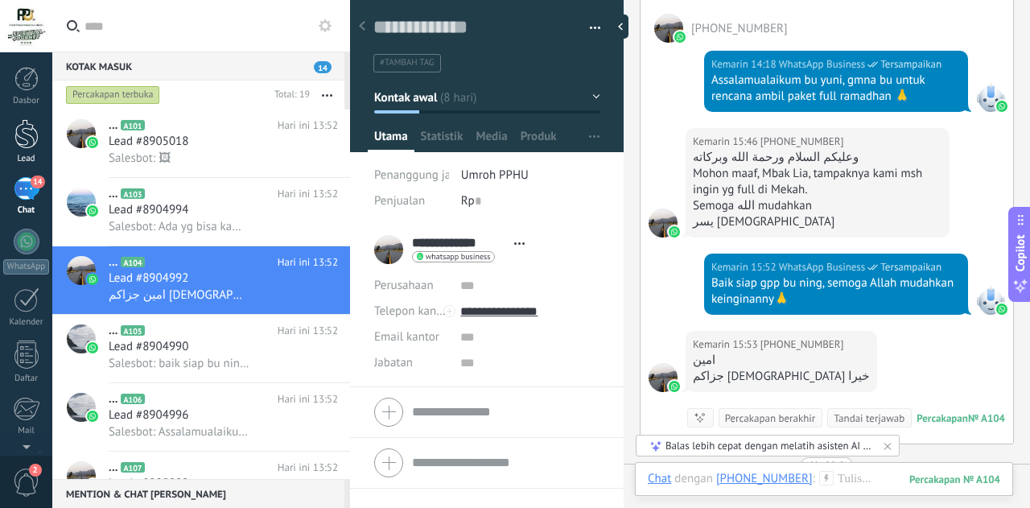
click at [32, 138] on div at bounding box center [26, 134] width 24 height 30
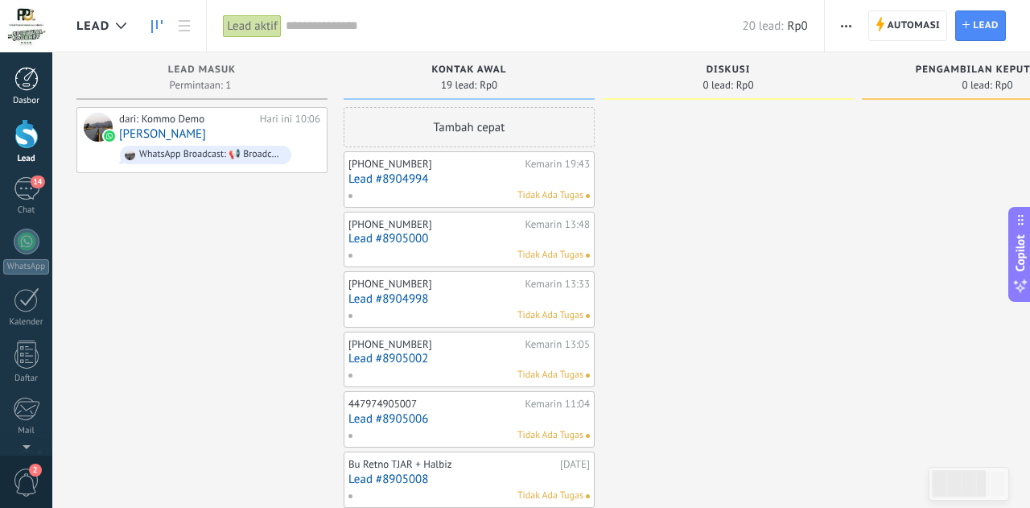
click at [27, 83] on div at bounding box center [26, 79] width 24 height 24
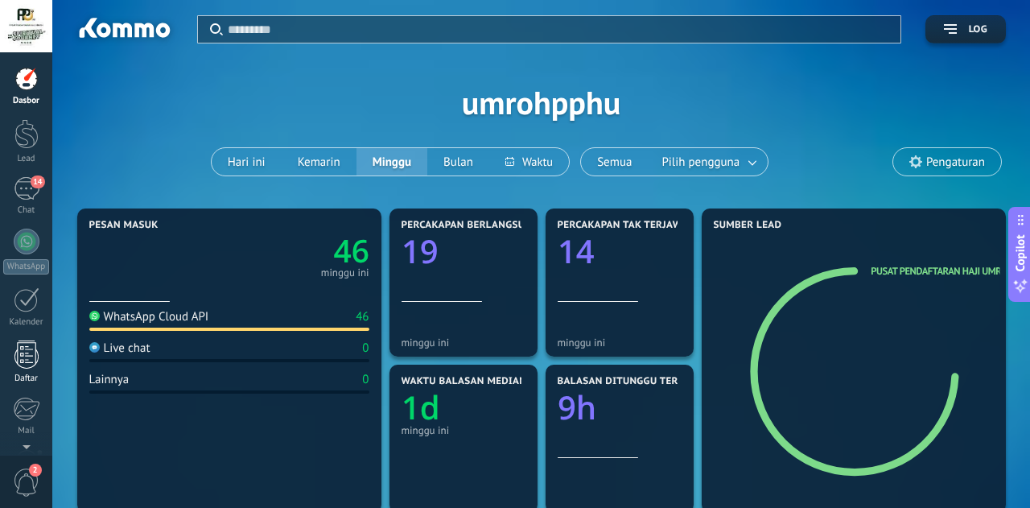
click at [35, 355] on div at bounding box center [26, 354] width 24 height 28
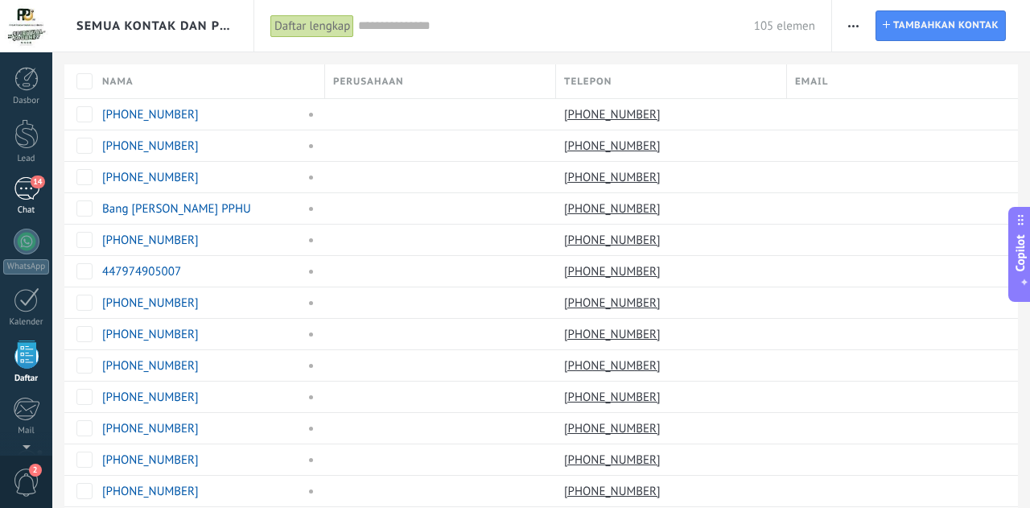
click at [23, 194] on div "14" at bounding box center [27, 188] width 26 height 23
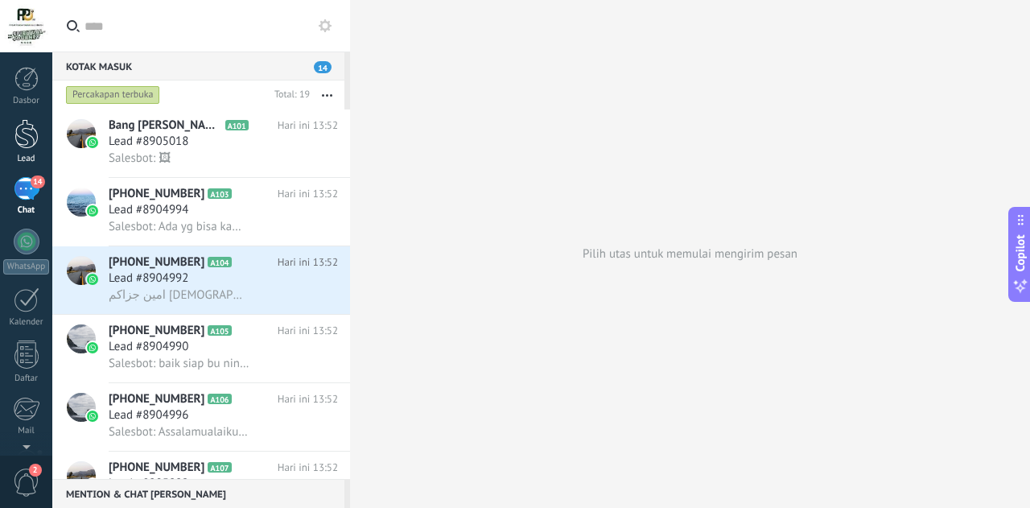
click at [35, 126] on div at bounding box center [26, 134] width 24 height 30
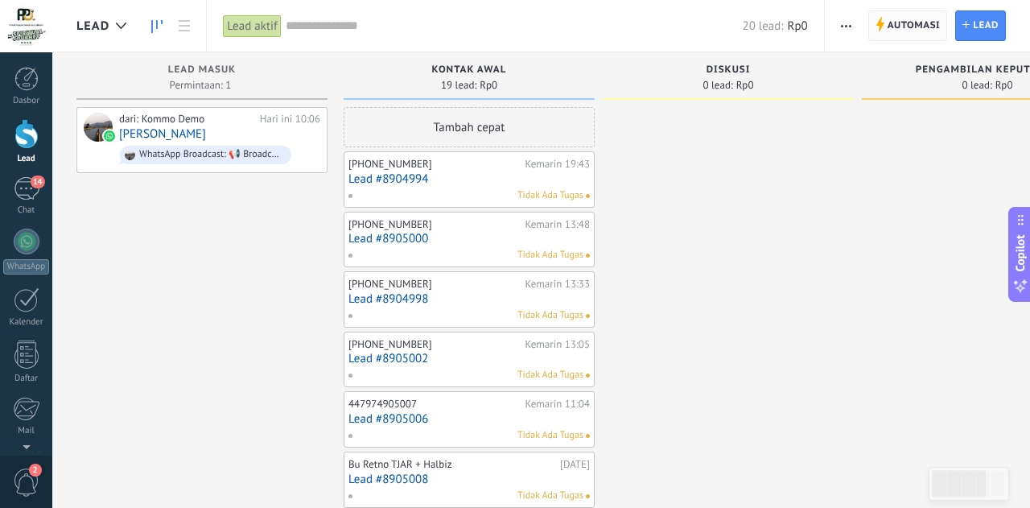
click at [919, 23] on span "Automasi" at bounding box center [914, 25] width 53 height 29
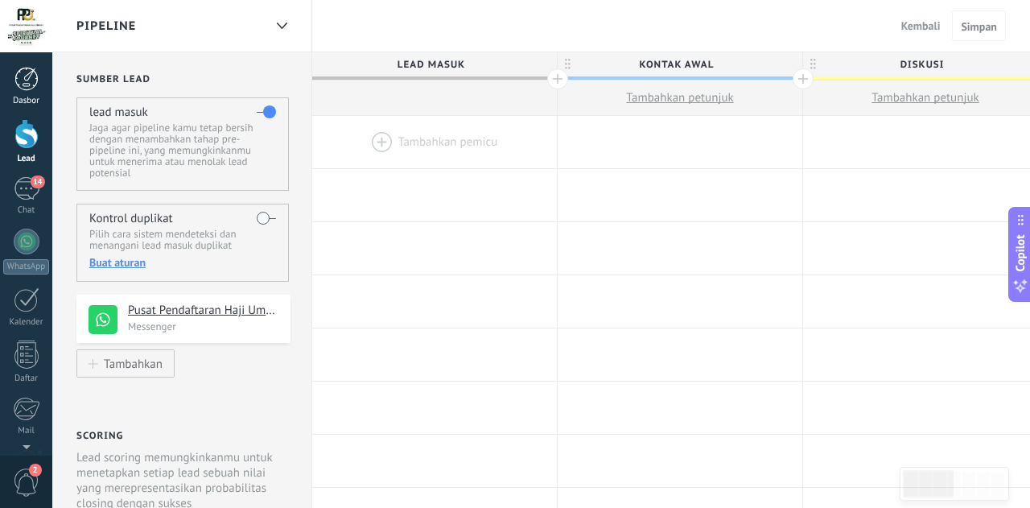
click at [23, 75] on div at bounding box center [26, 79] width 24 height 24
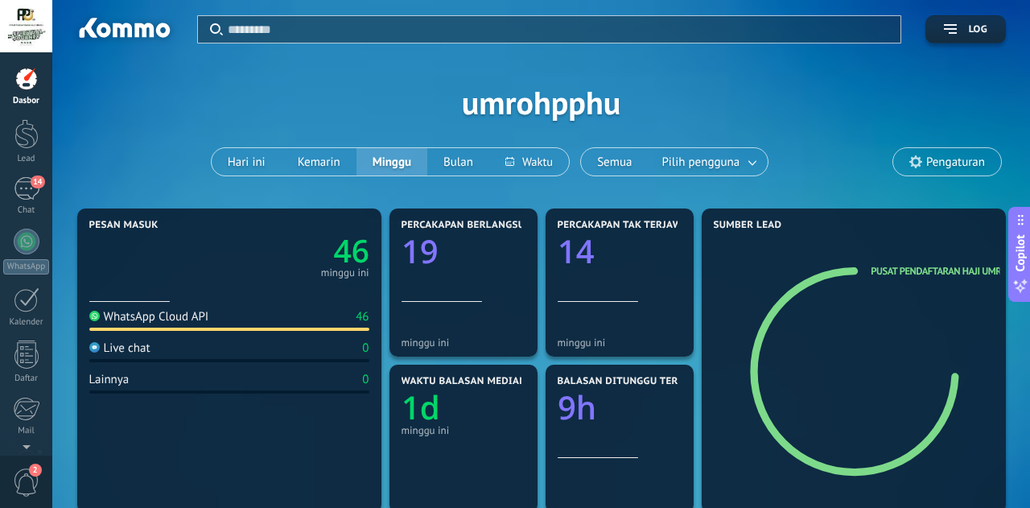
click at [26, 23] on div at bounding box center [26, 26] width 52 height 52
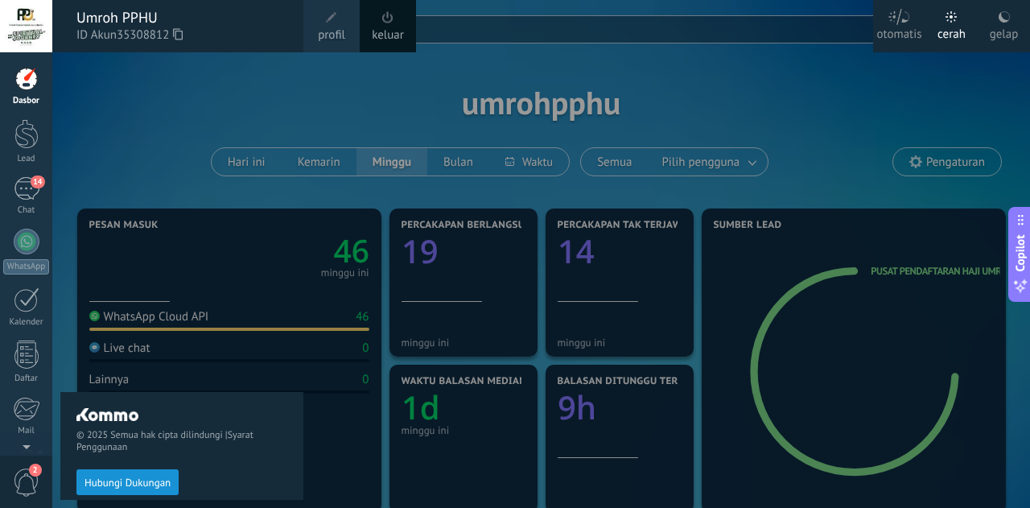
click at [329, 31] on span "profil" at bounding box center [331, 36] width 27 height 18
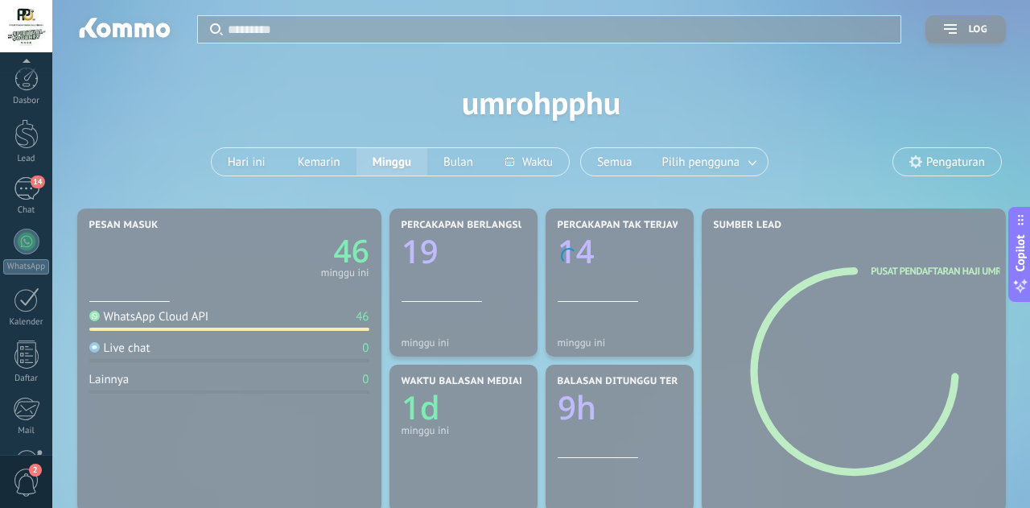
scroll to position [162, 0]
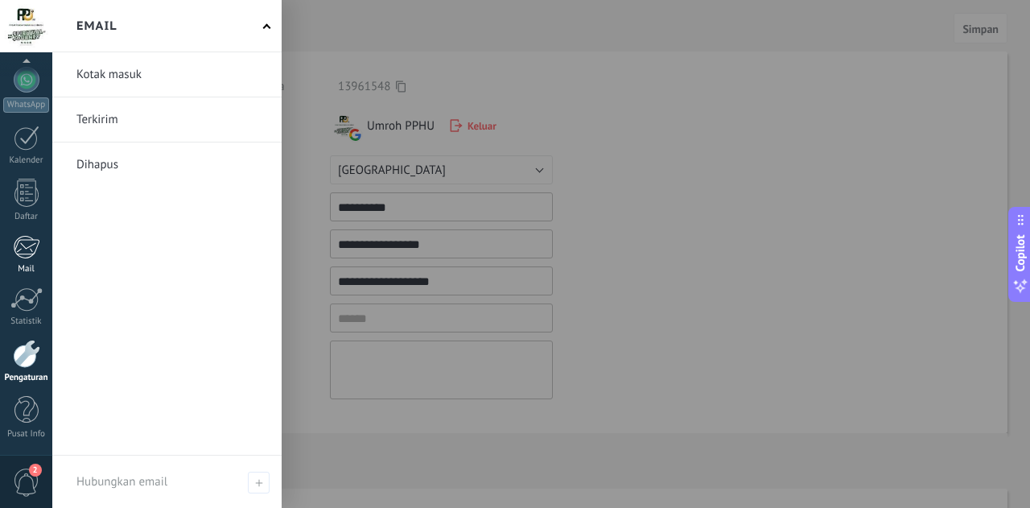
click at [31, 251] on div at bounding box center [26, 247] width 27 height 24
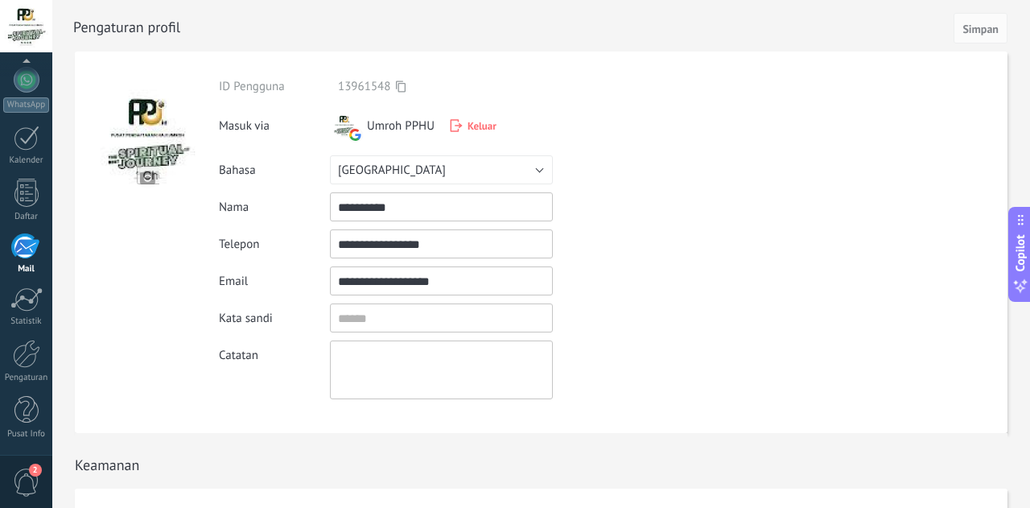
scroll to position [156, 0]
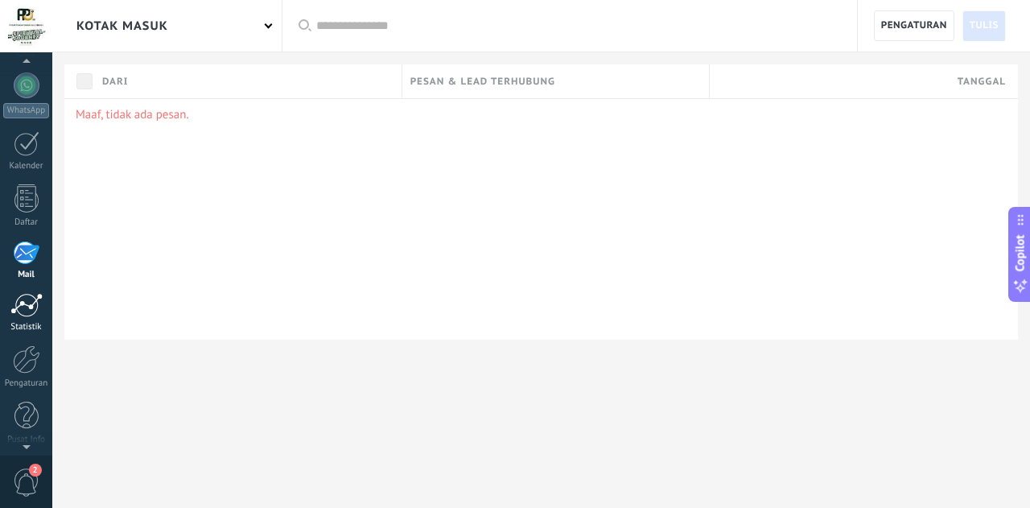
click at [31, 303] on div at bounding box center [26, 305] width 32 height 24
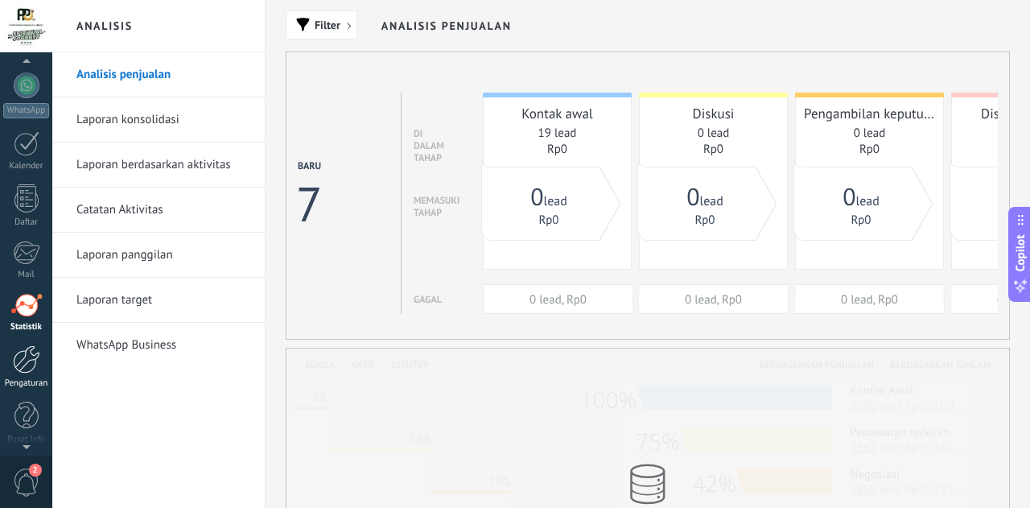
click at [33, 360] on div at bounding box center [26, 359] width 27 height 28
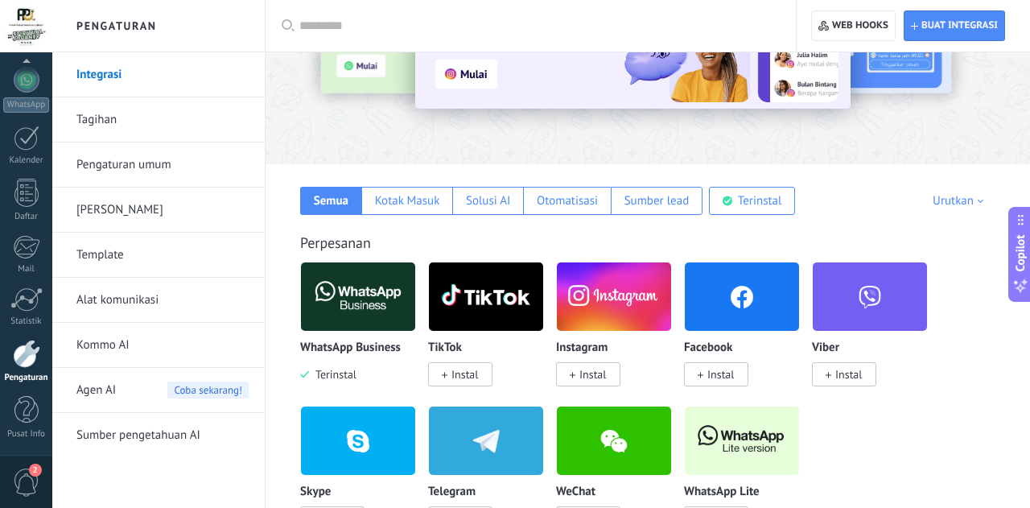
scroll to position [151, 0]
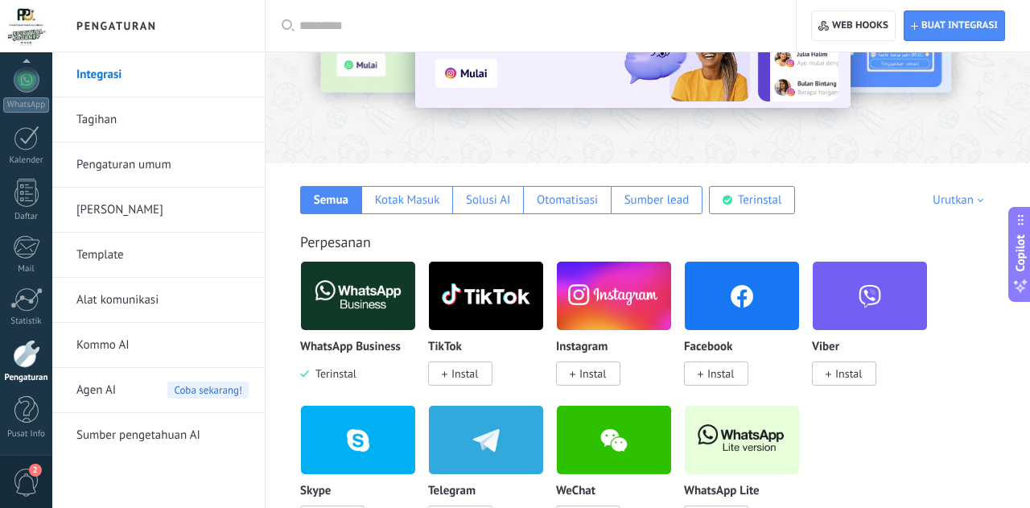
click at [722, 374] on span "Instal" at bounding box center [720, 373] width 27 height 14
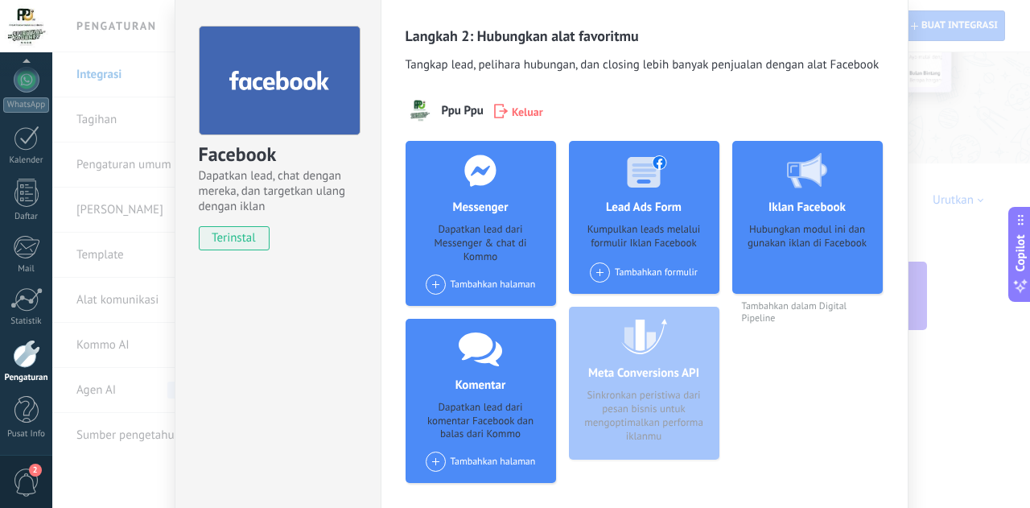
scroll to position [54, 0]
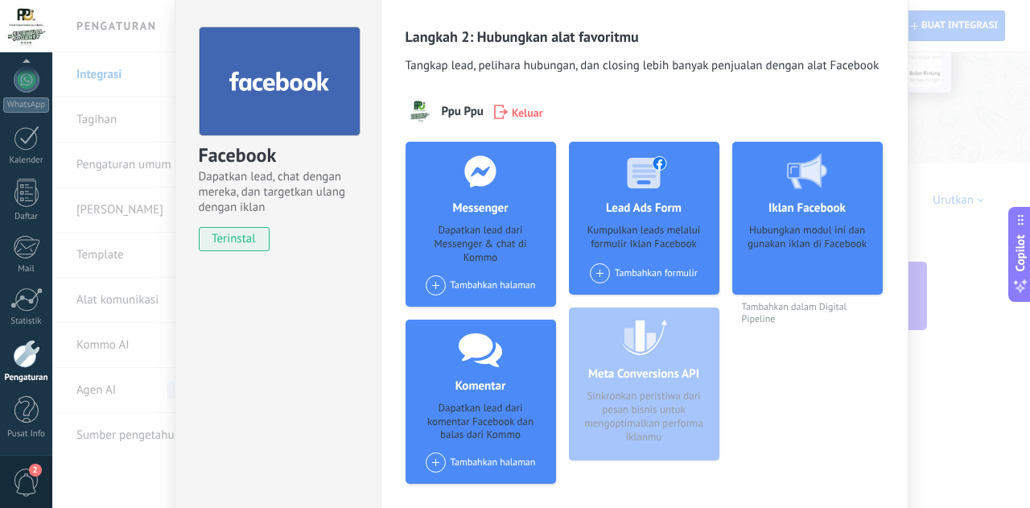
click at [489, 282] on div "Tambahkan halaman" at bounding box center [481, 285] width 110 height 20
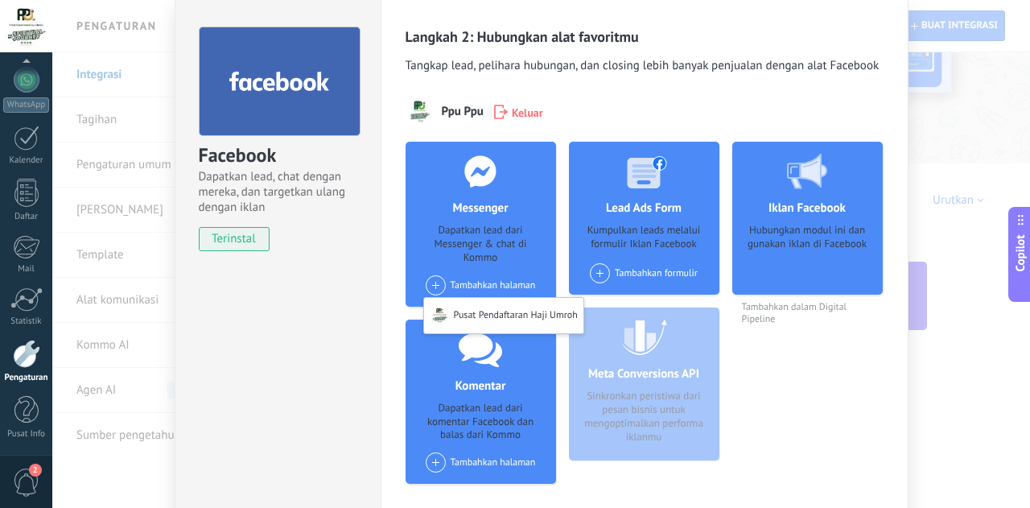
click at [439, 278] on div "Tambahkan halaman Pusat Pendaftaran Haji Umroh" at bounding box center [481, 285] width 110 height 20
click at [472, 316] on div "Pusat Pendaftaran Haji Umroh" at bounding box center [503, 315] width 159 height 35
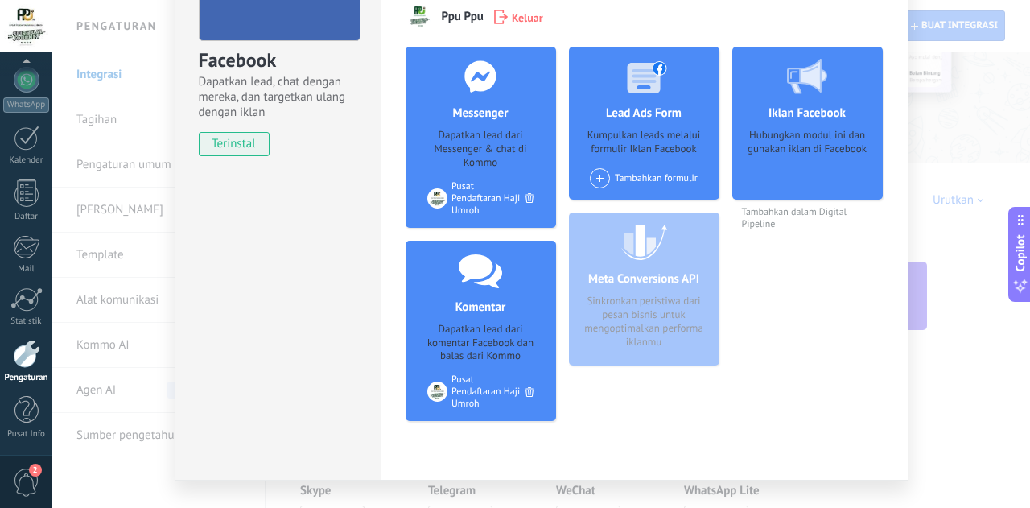
scroll to position [186, 0]
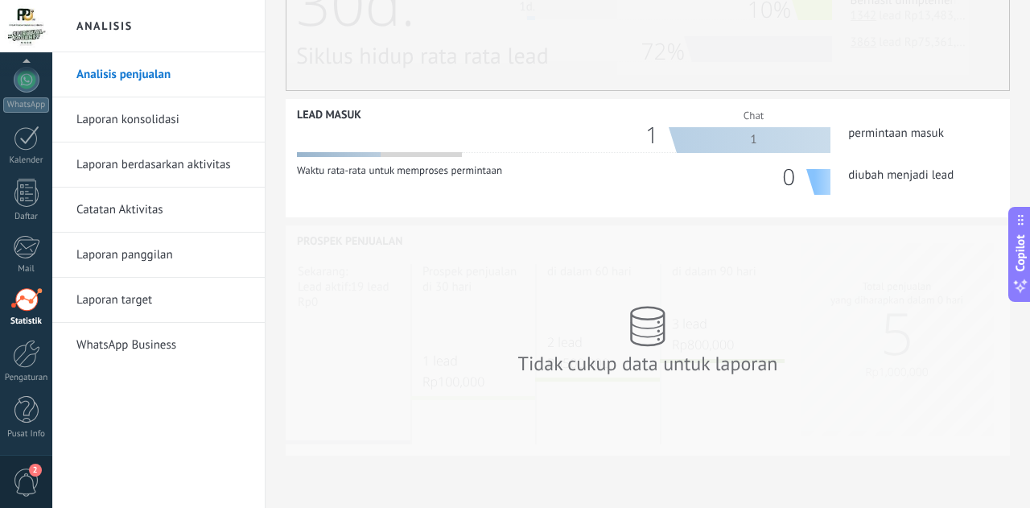
scroll to position [543, 0]
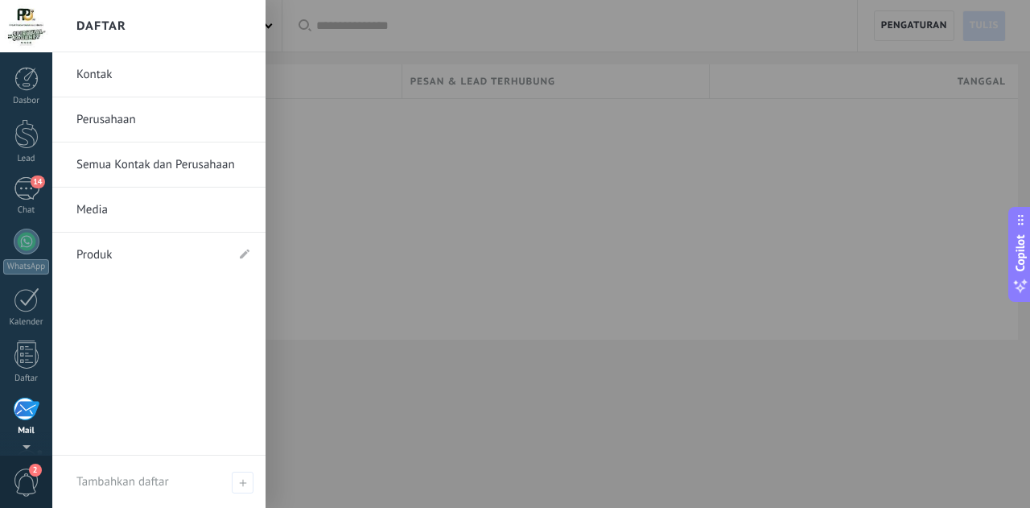
click at [110, 124] on link "Perusahaan" at bounding box center [162, 119] width 173 height 45
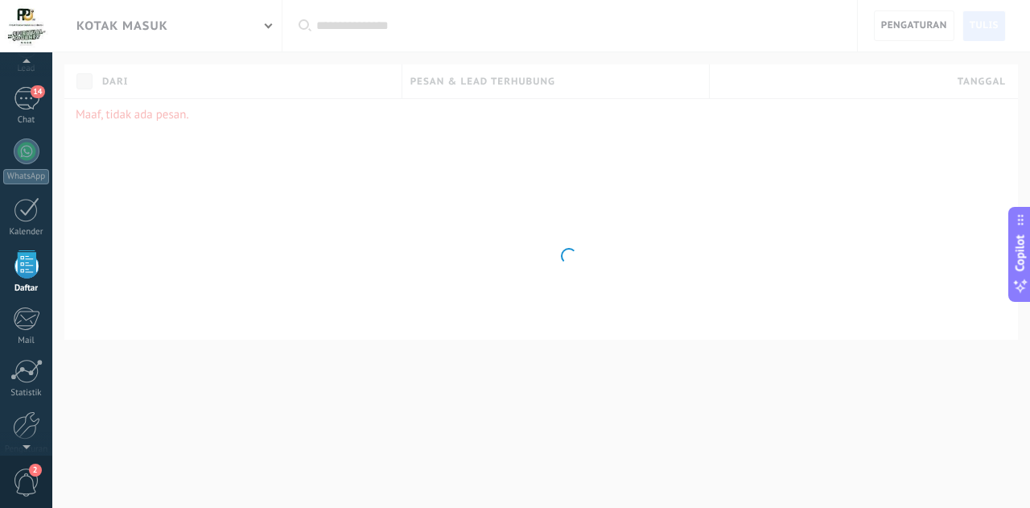
scroll to position [100, 0]
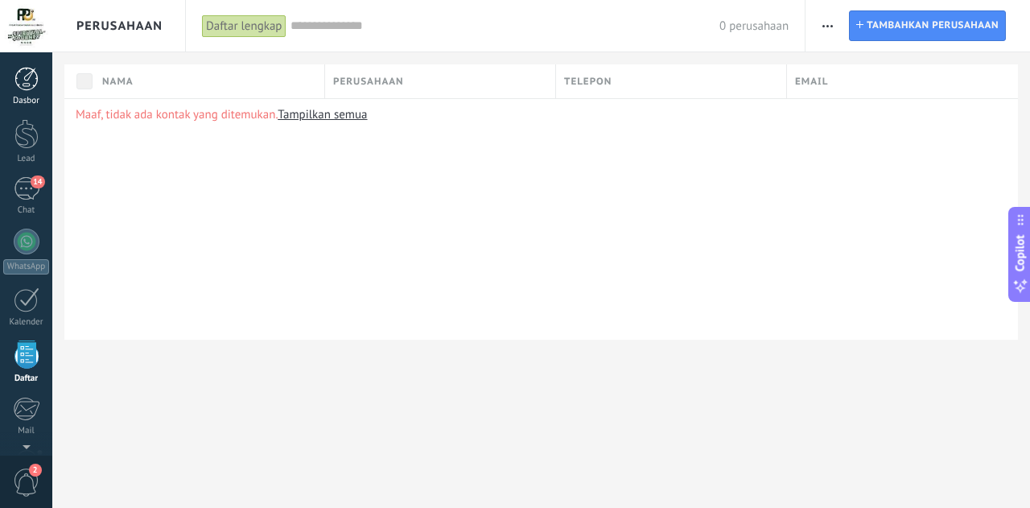
click at [29, 101] on div "Dasbor" at bounding box center [26, 101] width 47 height 10
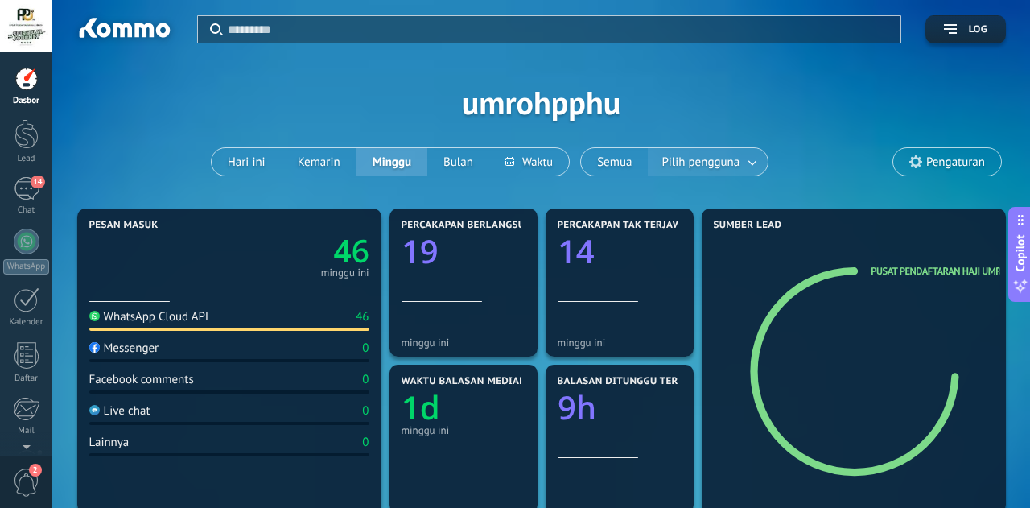
click at [722, 168] on span "Pilih pengguna" at bounding box center [700, 162] width 84 height 22
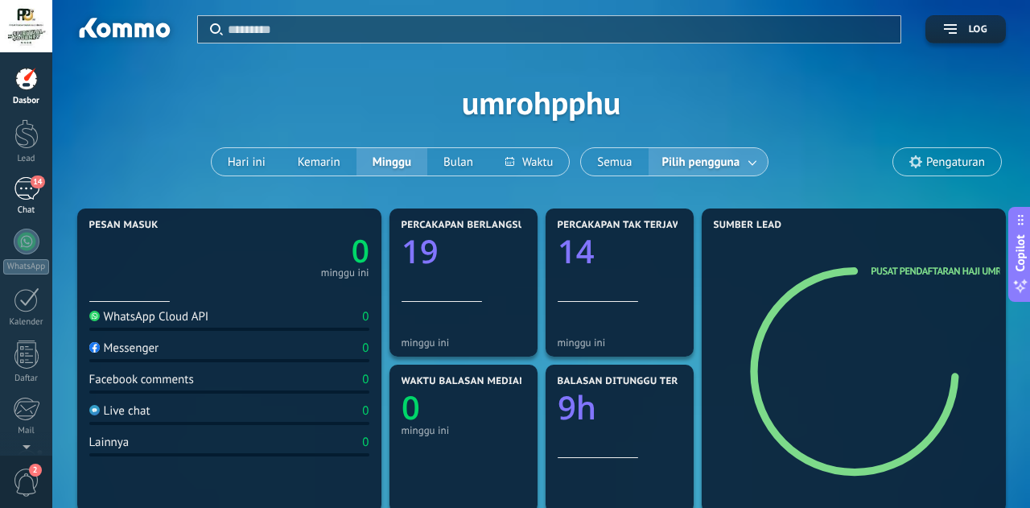
click at [29, 198] on div "14" at bounding box center [27, 188] width 26 height 23
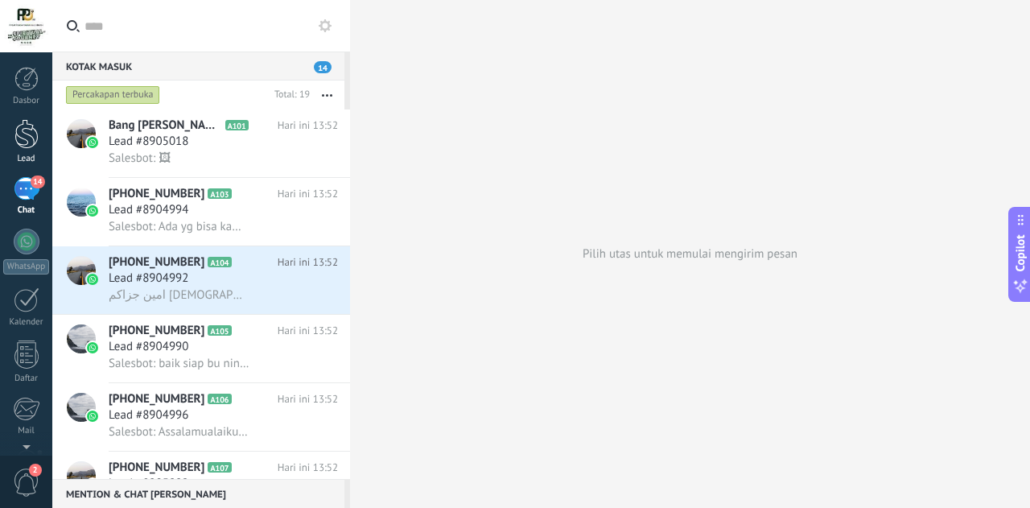
click at [39, 140] on link "Lead" at bounding box center [26, 141] width 52 height 45
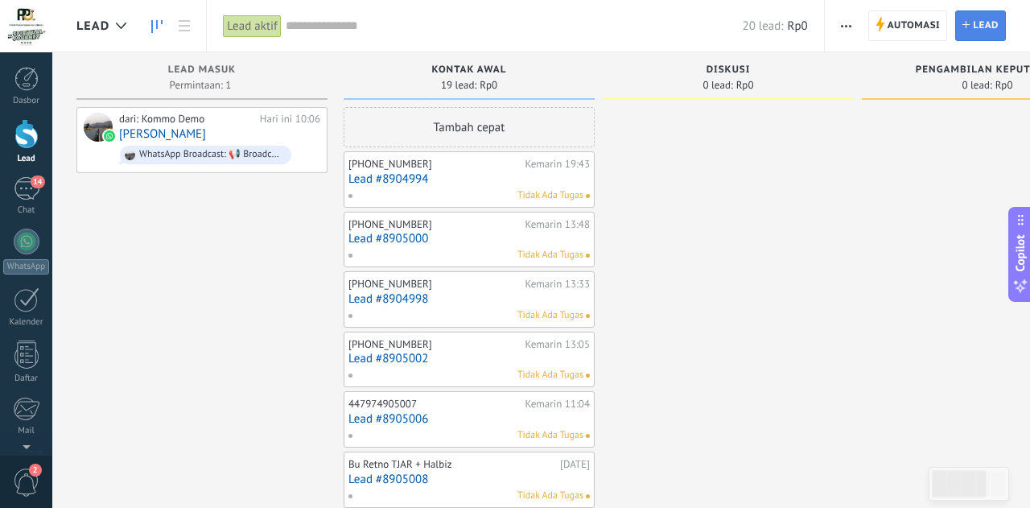
click at [969, 27] on icon at bounding box center [965, 24] width 7 height 7
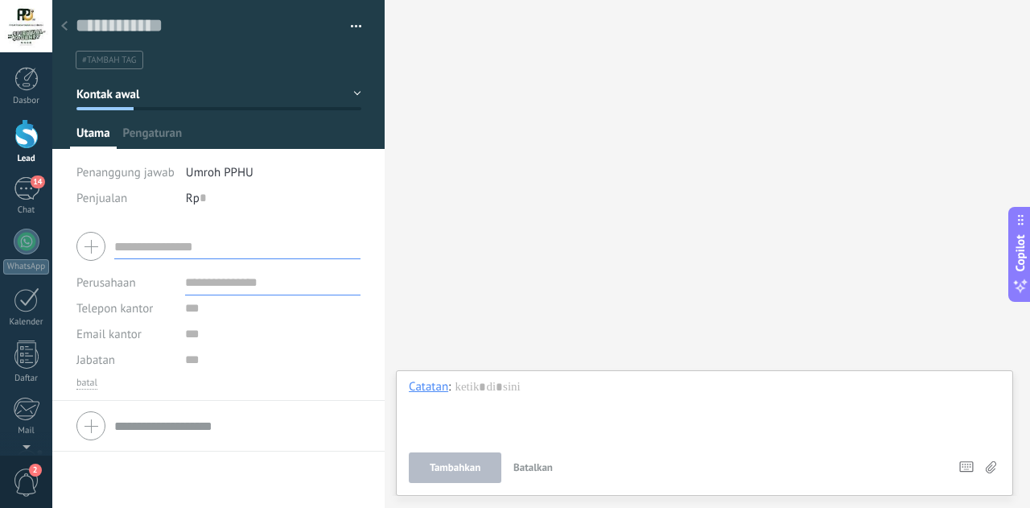
click at [66, 33] on div at bounding box center [64, 26] width 23 height 31
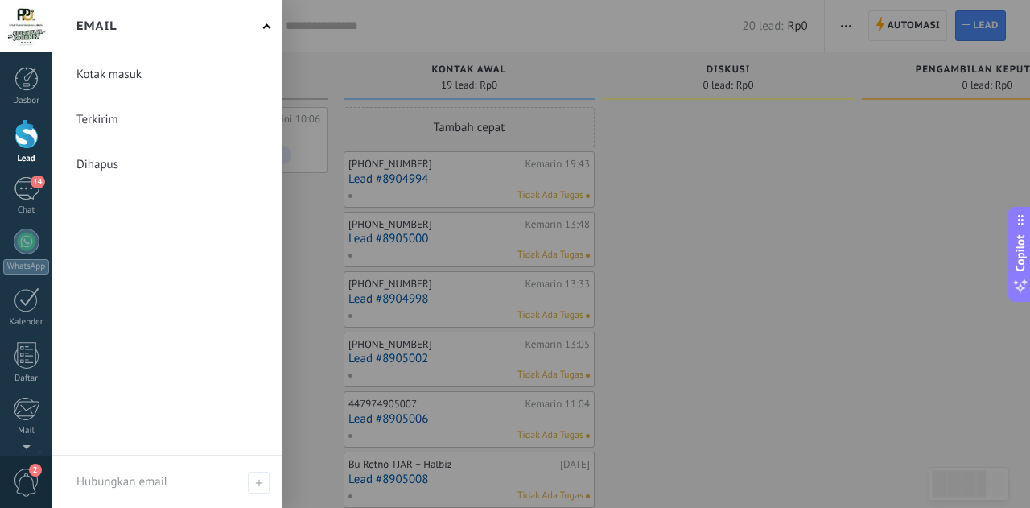
scroll to position [56, 0]
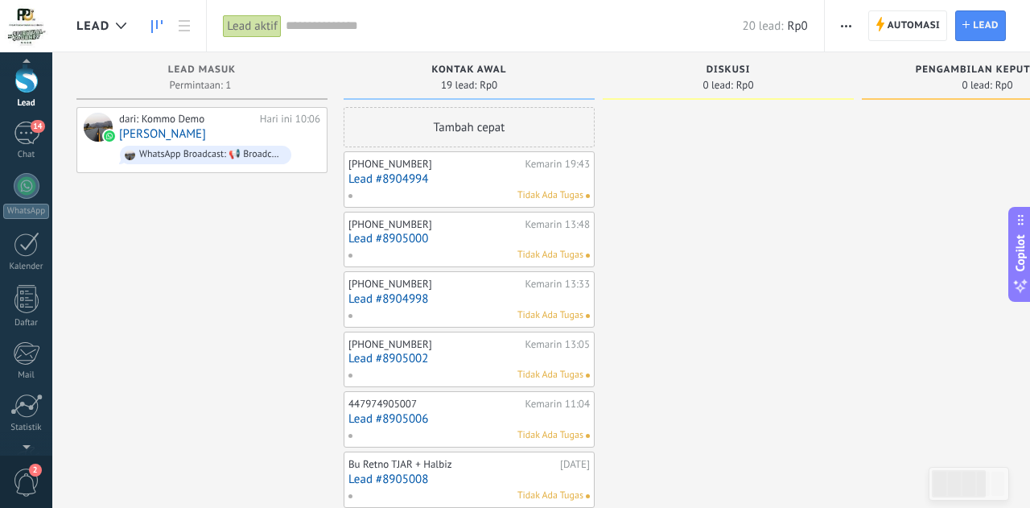
click at [32, 480] on span "2" at bounding box center [26, 482] width 27 height 28
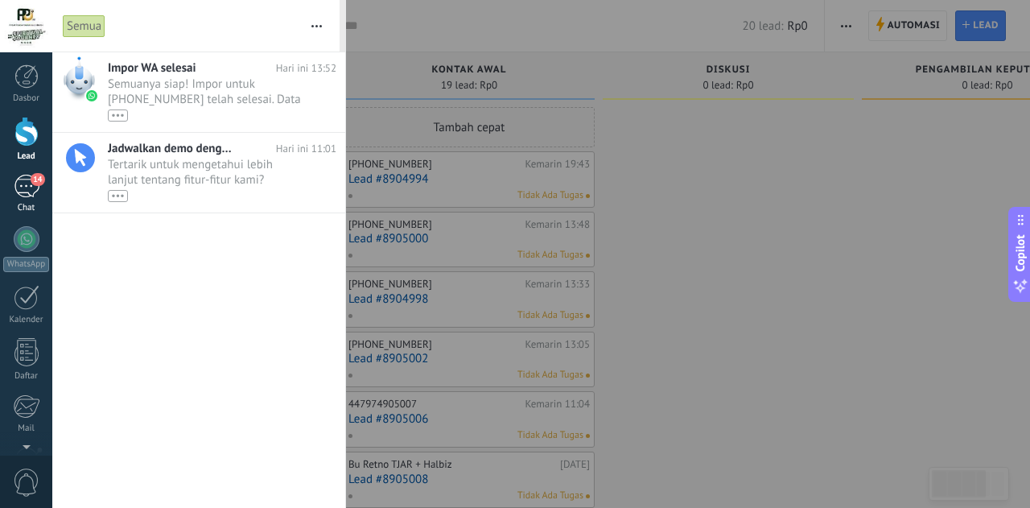
scroll to position [0, 0]
click at [36, 189] on div "14" at bounding box center [27, 188] width 26 height 23
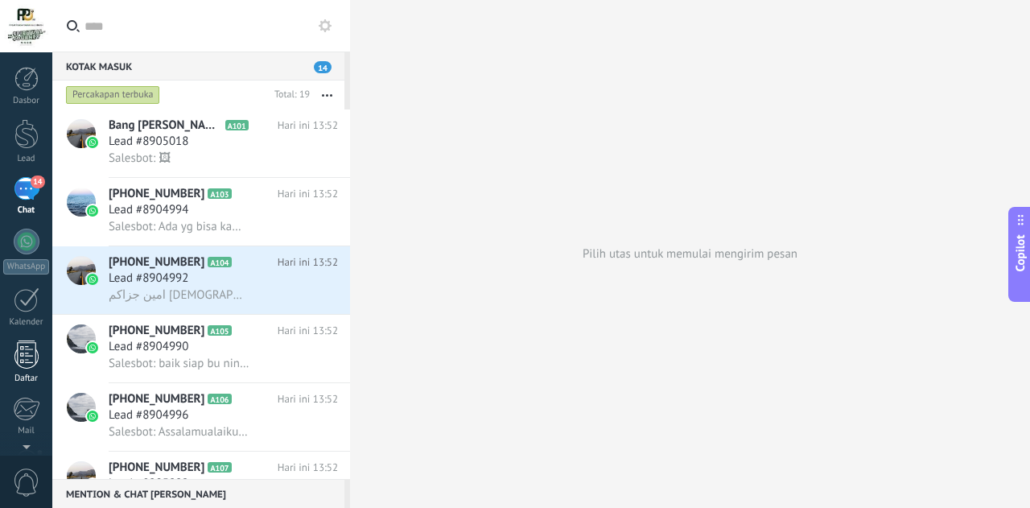
click at [31, 350] on div at bounding box center [26, 354] width 24 height 28
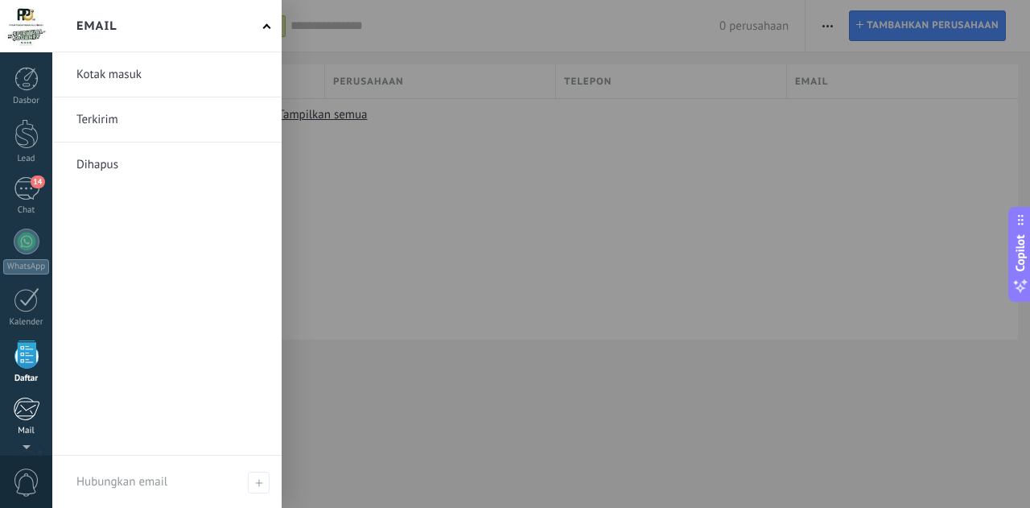
click at [36, 410] on div at bounding box center [26, 409] width 27 height 24
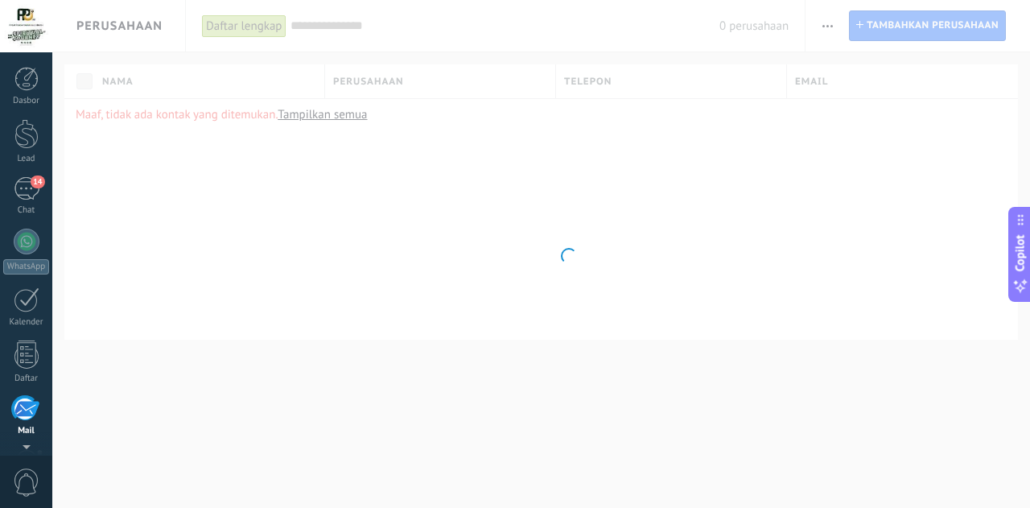
scroll to position [156, 0]
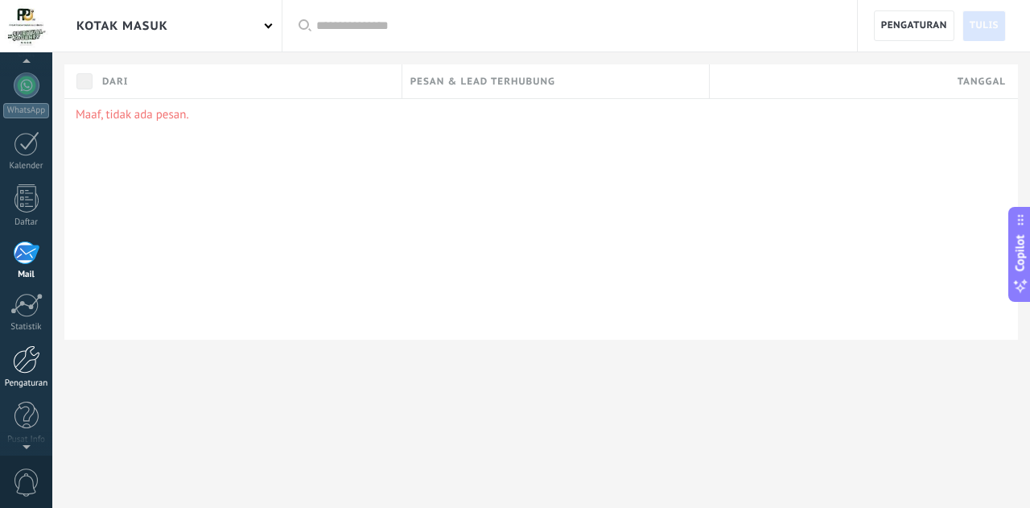
click at [35, 368] on div at bounding box center [26, 359] width 27 height 28
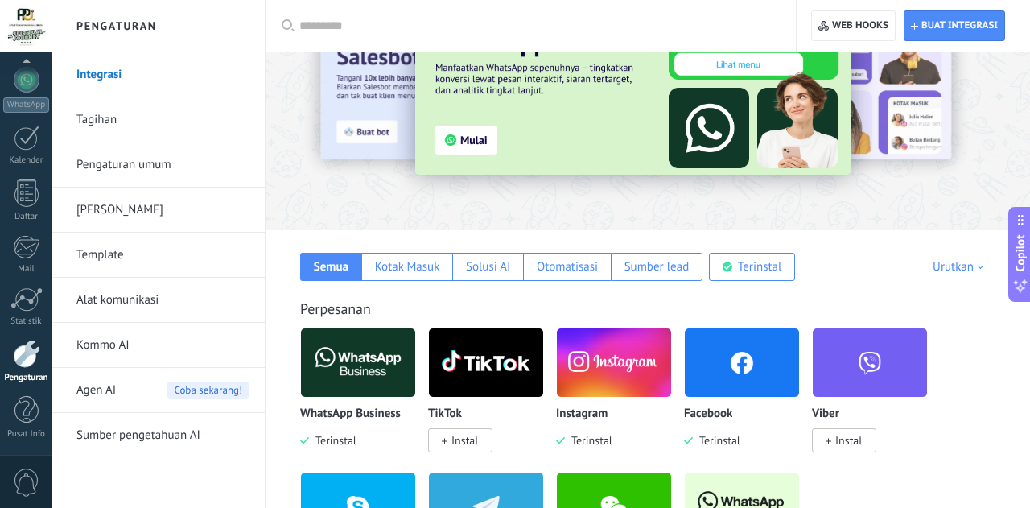
scroll to position [89, 0]
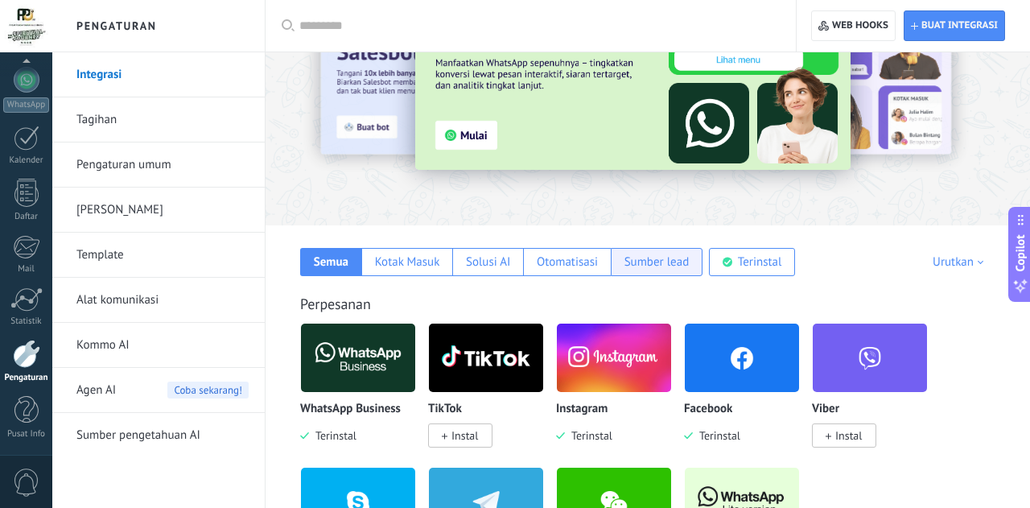
click at [653, 270] on div "Sumber lead" at bounding box center [656, 261] width 65 height 15
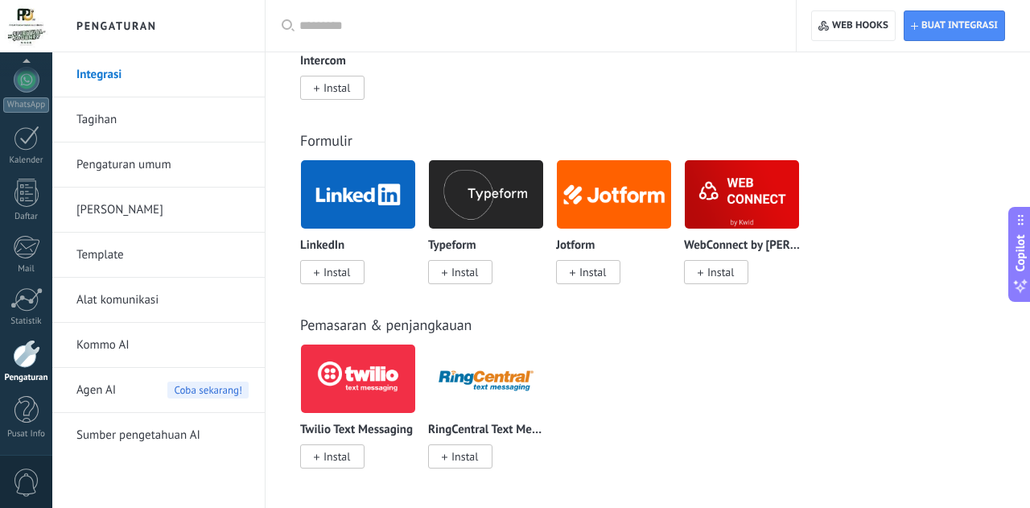
scroll to position [769, 0]
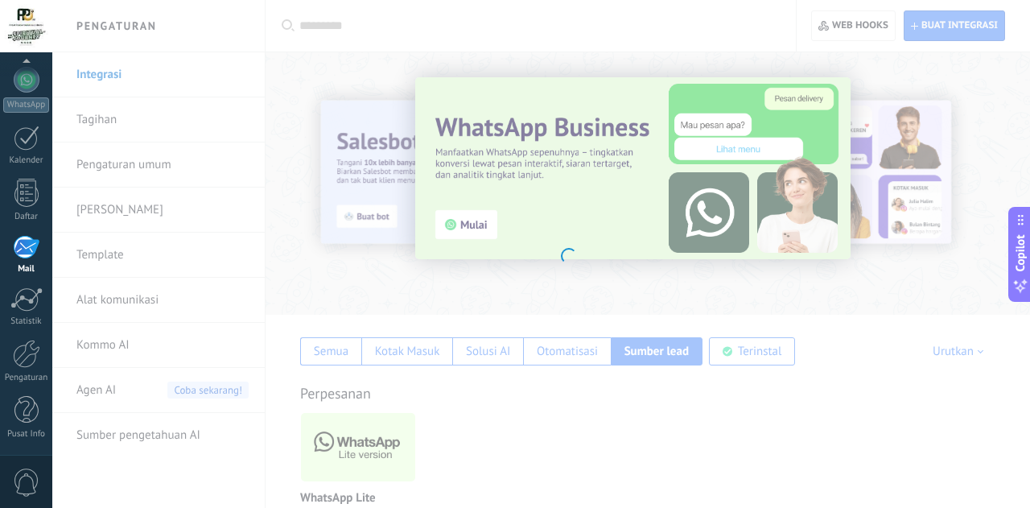
scroll to position [156, 0]
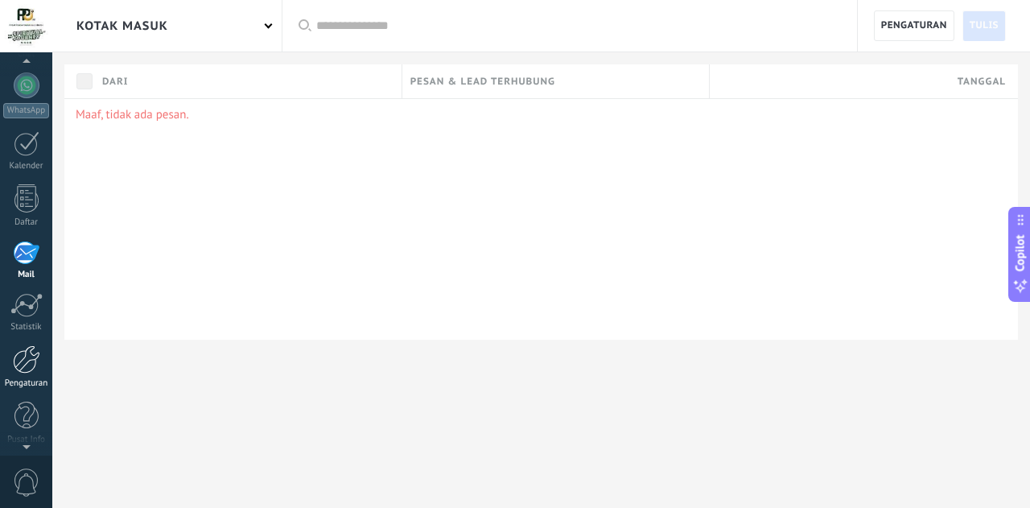
click at [23, 369] on div at bounding box center [26, 359] width 27 height 28
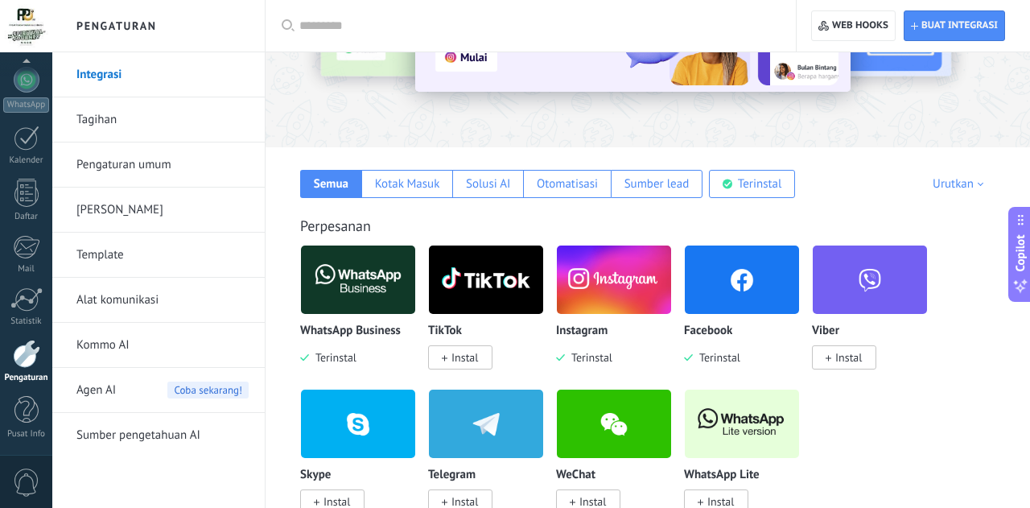
scroll to position [169, 0]
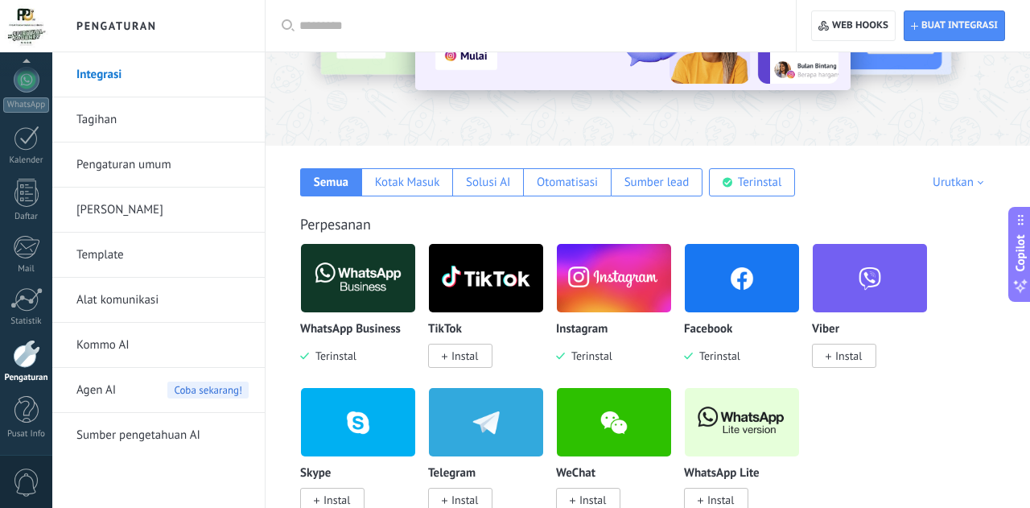
click at [600, 289] on img at bounding box center [614, 278] width 114 height 78
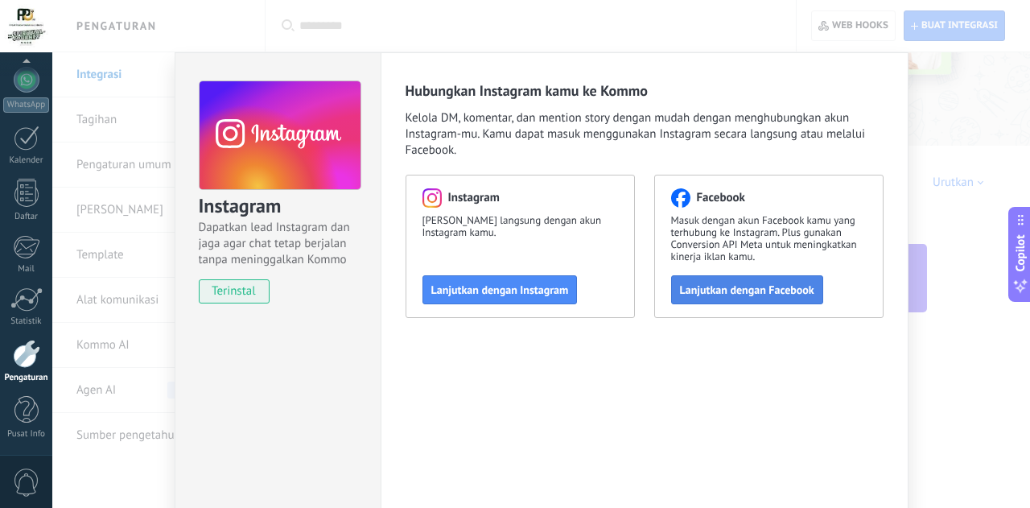
click at [736, 295] on span "Lanjutkan dengan Facebook" at bounding box center [747, 289] width 134 height 11
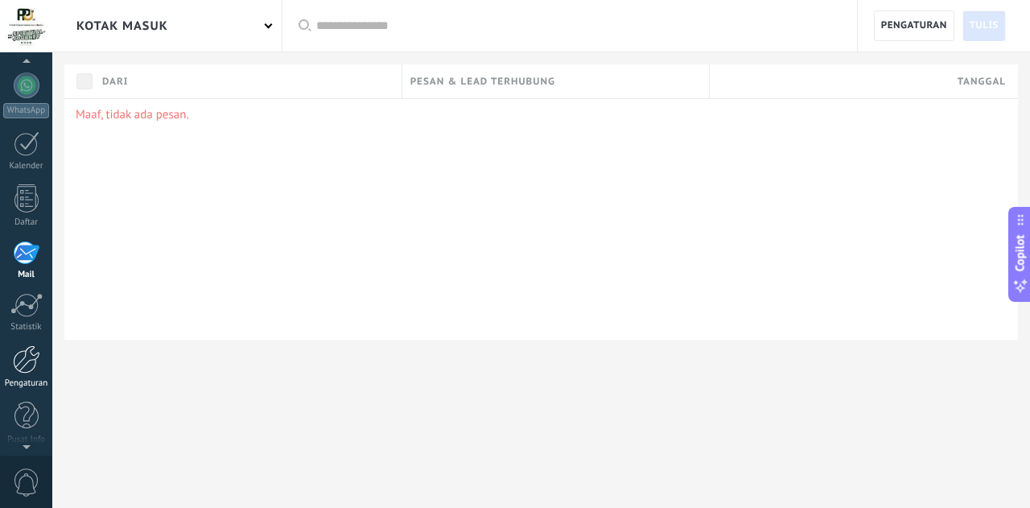
click at [27, 366] on div at bounding box center [26, 359] width 27 height 28
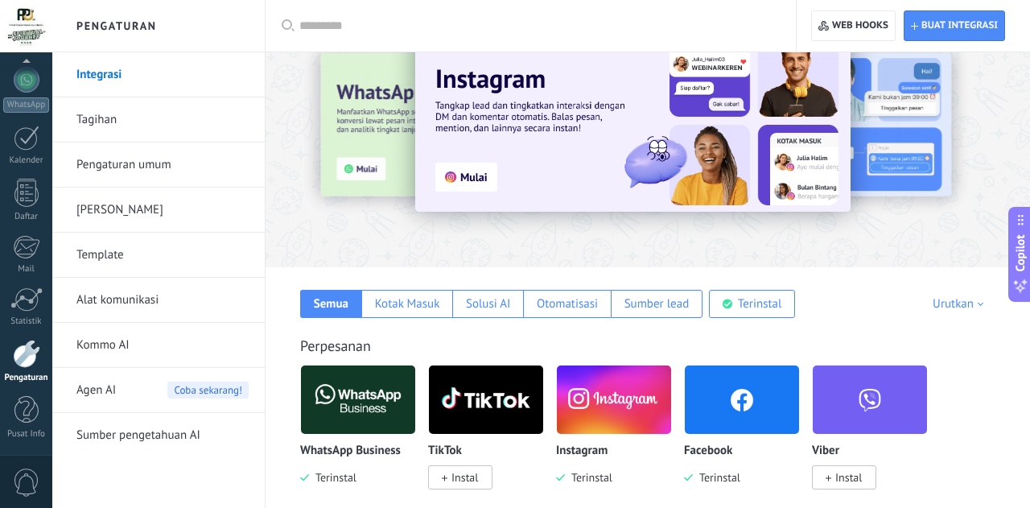
scroll to position [55, 0]
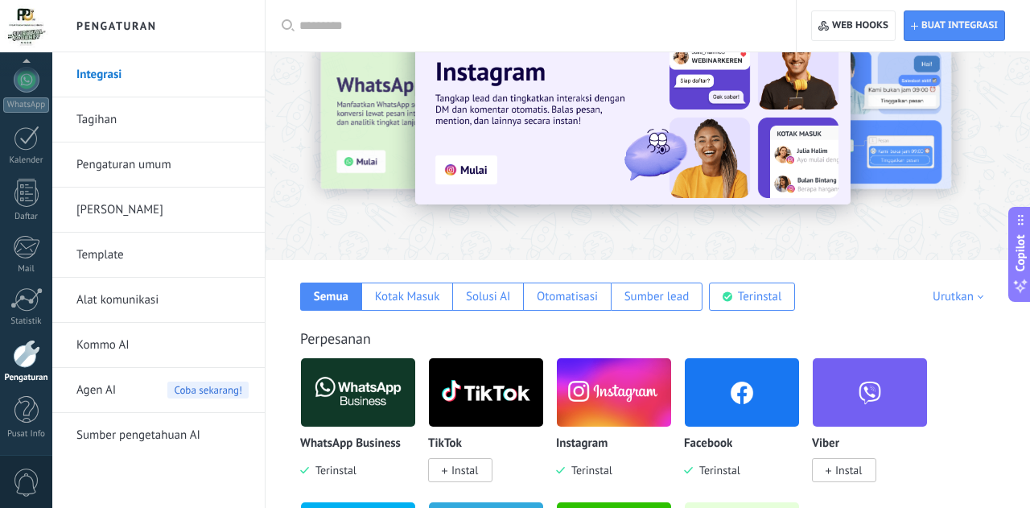
click at [606, 402] on img at bounding box center [614, 392] width 114 height 78
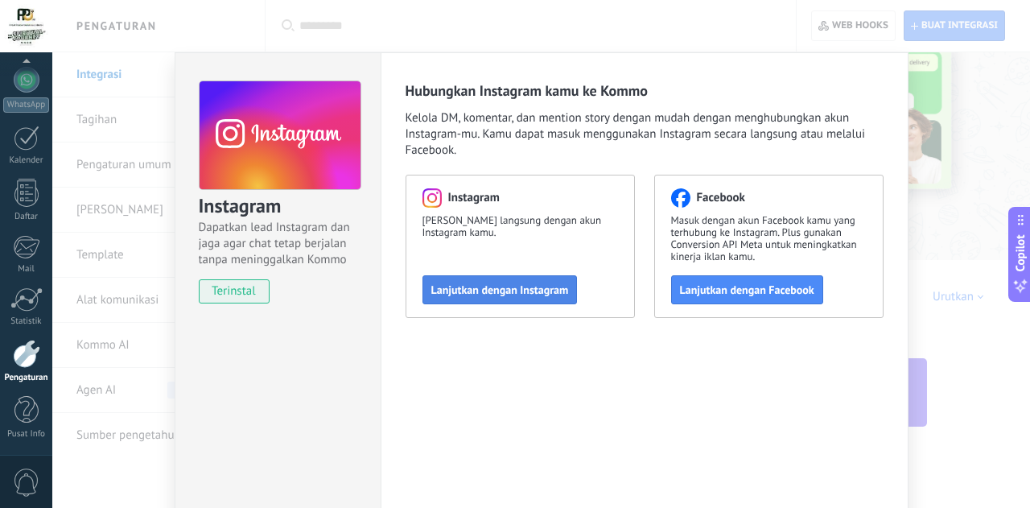
click at [546, 284] on span "Lanjutkan dengan Instagram" at bounding box center [500, 289] width 138 height 11
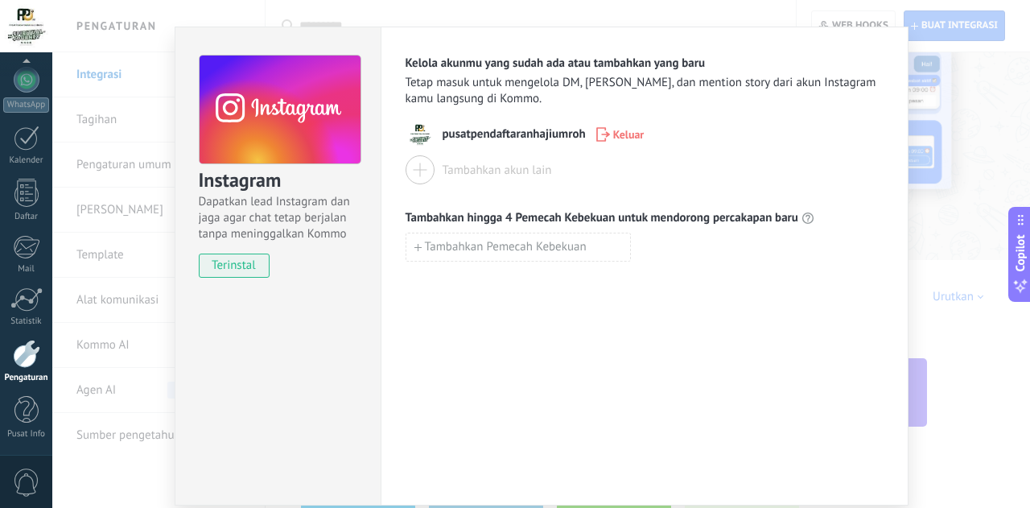
scroll to position [0, 0]
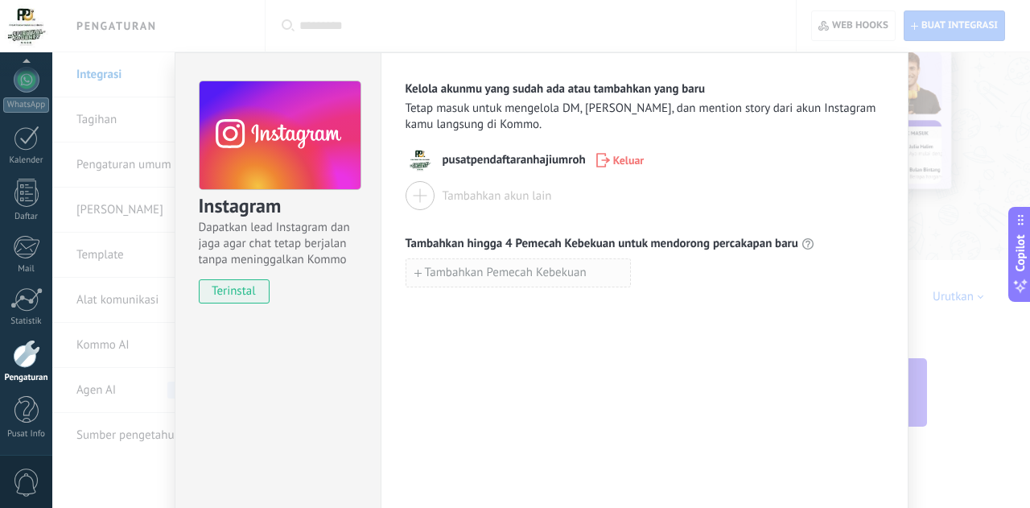
click at [540, 283] on button "Tambahkan Pemecah Kebekuan" at bounding box center [518, 272] width 225 height 29
type input "**********"
click at [732, 334] on div "**********" at bounding box center [645, 291] width 528 height 479
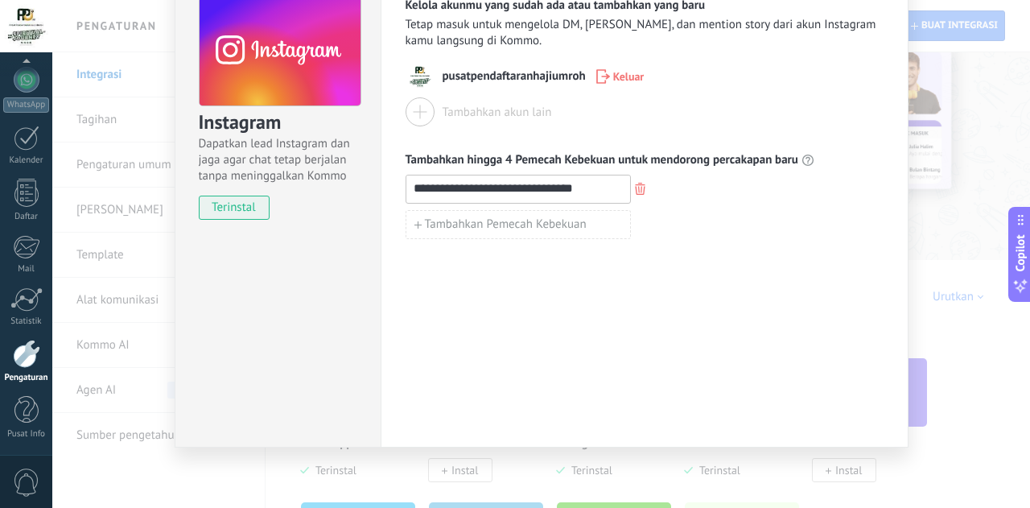
click at [975, 343] on div "**********" at bounding box center [541, 254] width 978 height 508
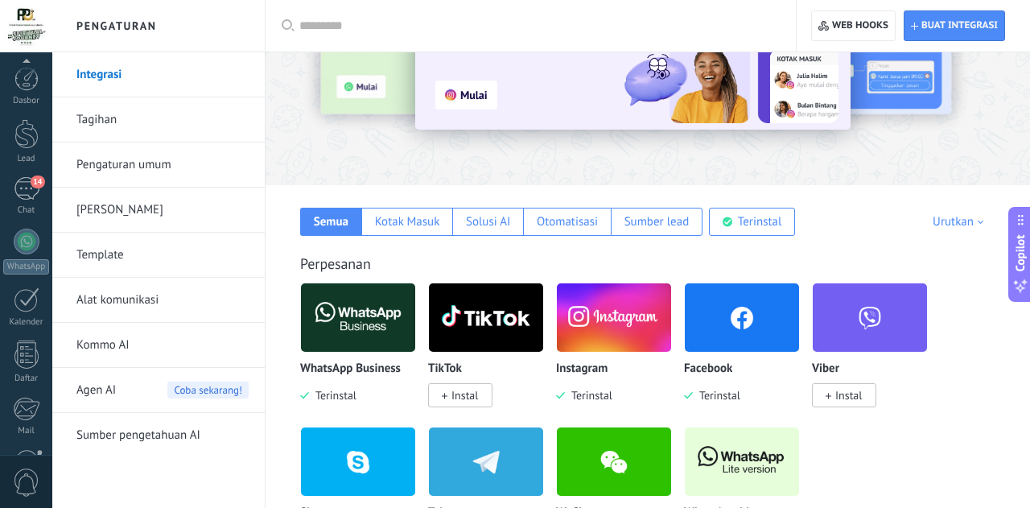
scroll to position [162, 0]
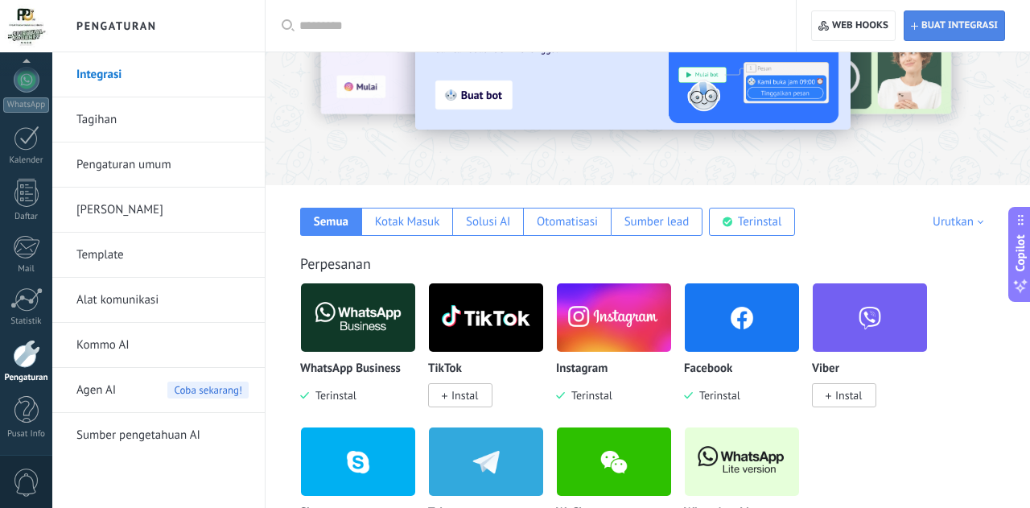
click at [941, 29] on span "Buat integrasi" at bounding box center [959, 25] width 76 height 13
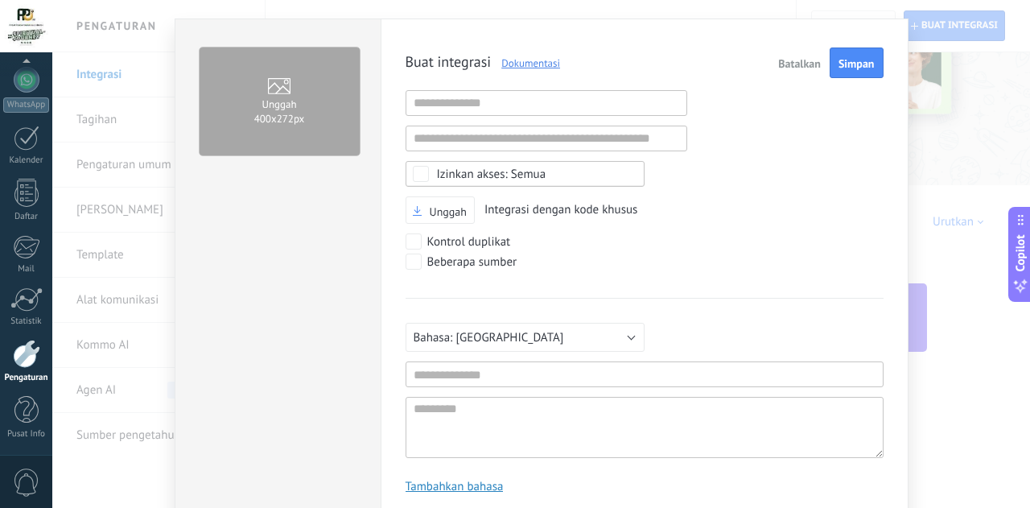
scroll to position [5, 0]
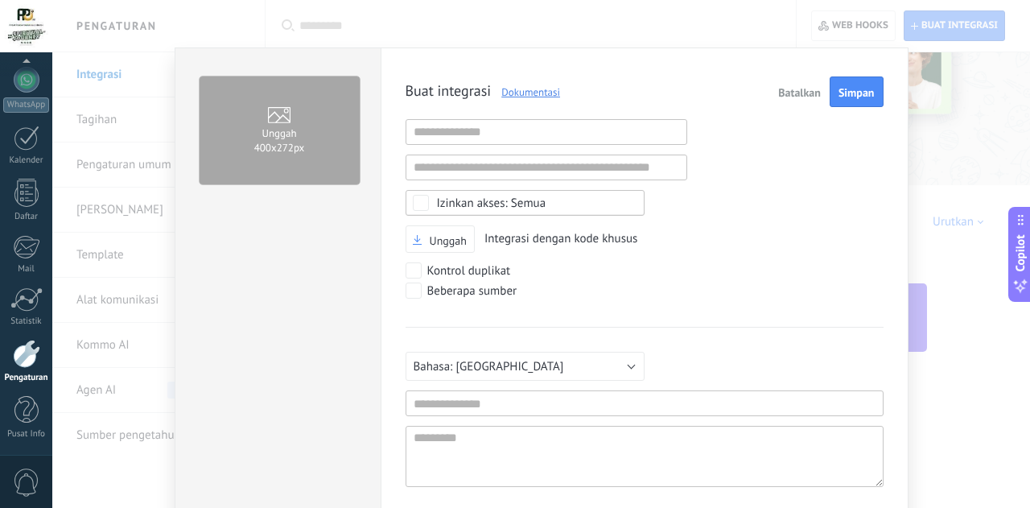
click at [808, 83] on button "Batalkan" at bounding box center [800, 91] width 56 height 31
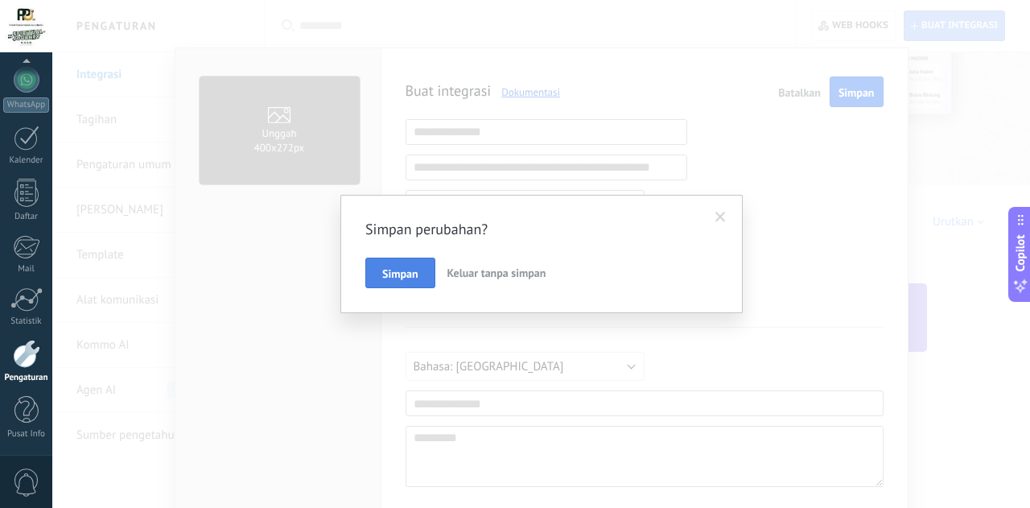
click at [410, 270] on span "Simpan" at bounding box center [400, 273] width 36 height 11
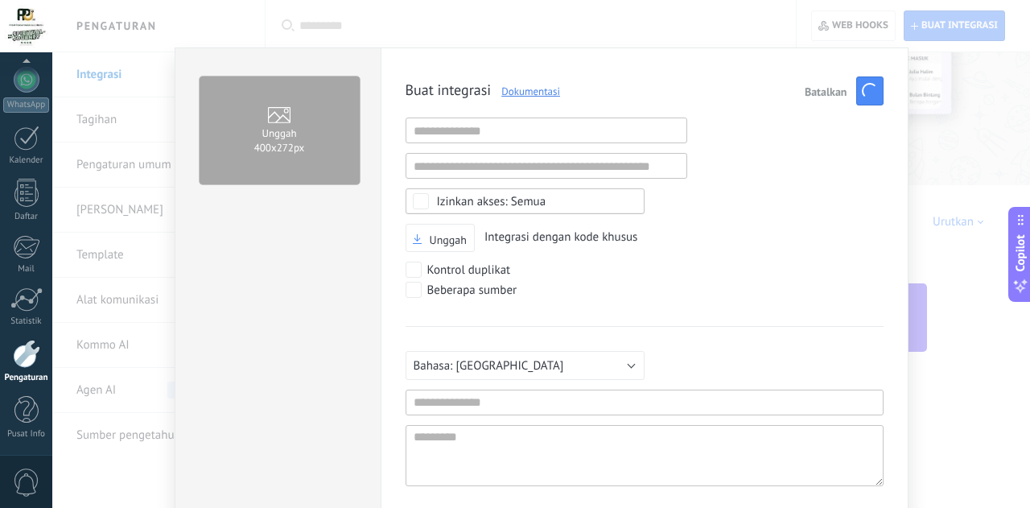
scroll to position [0, 0]
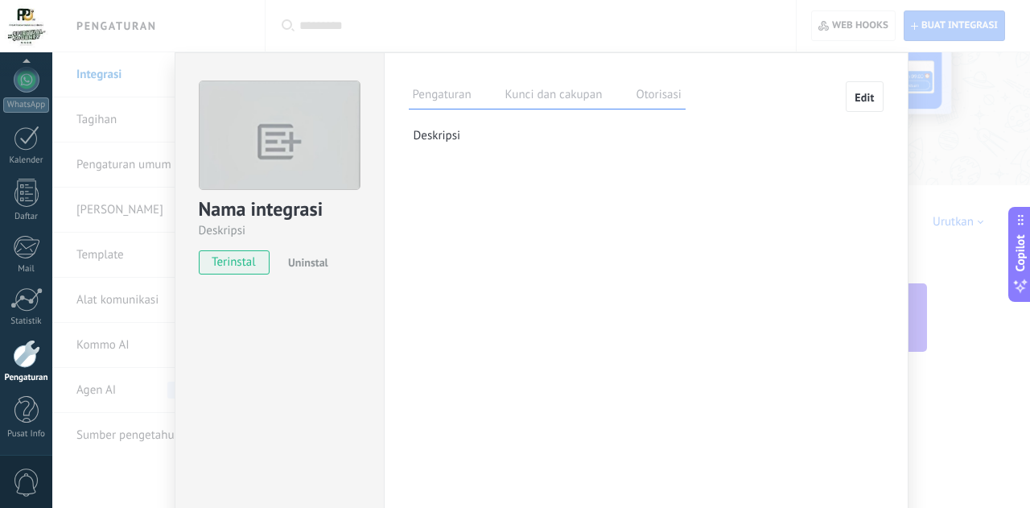
click at [559, 101] on label "Kunci dan cakupan" at bounding box center [553, 96] width 105 height 23
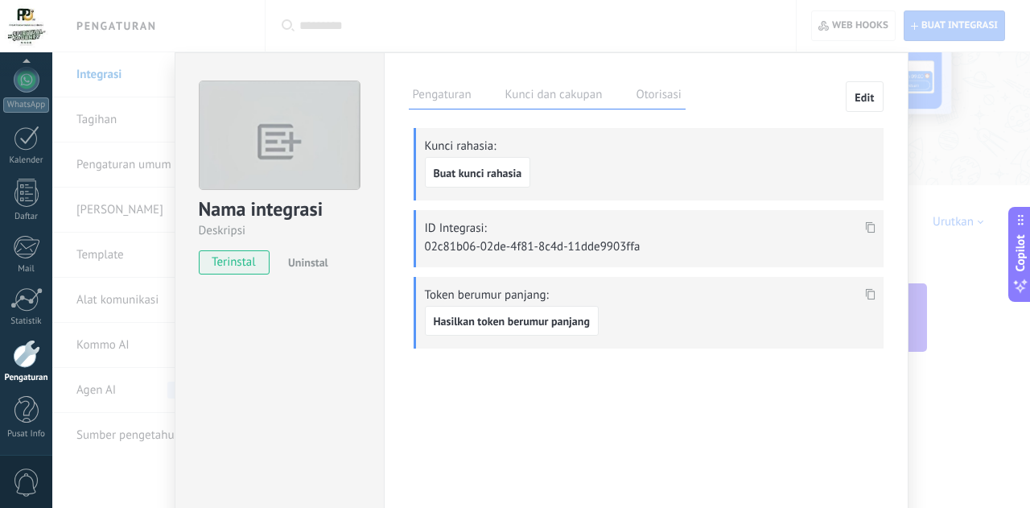
click at [661, 93] on label "Otorisasi" at bounding box center [658, 96] width 53 height 23
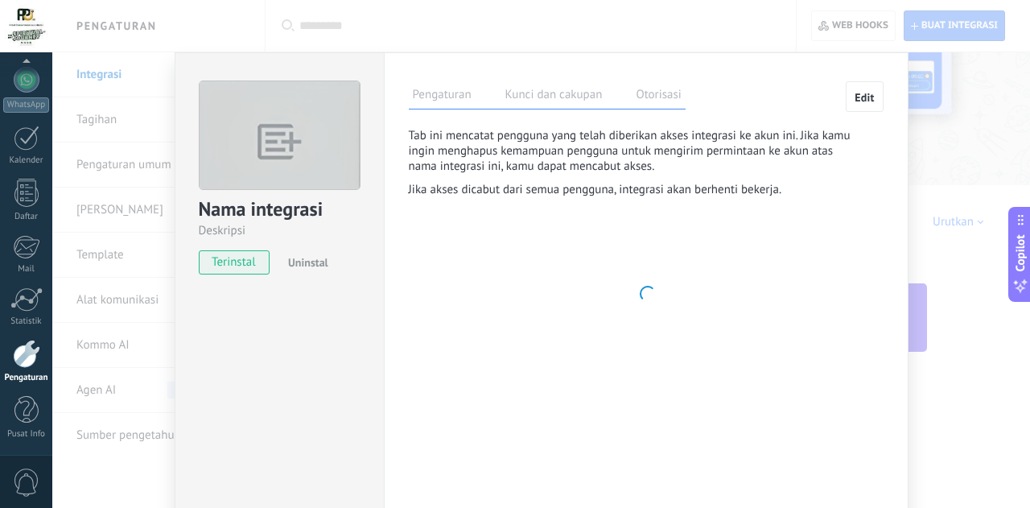
click at [457, 89] on label "Pengaturan" at bounding box center [442, 96] width 67 height 23
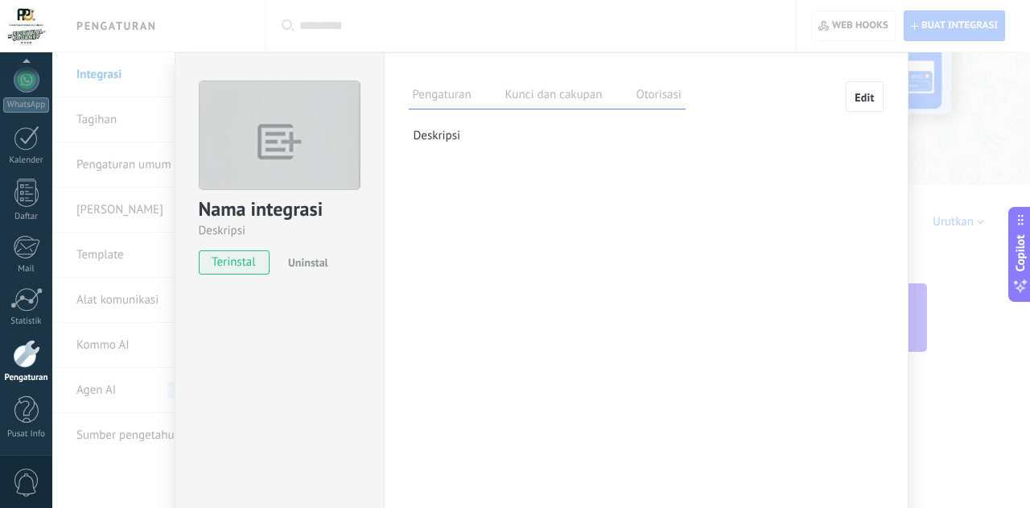
click at [948, 155] on div "Nama integrasi Deskripsi terinstal Uninstal Pengaturan Kunci dan cakupan Otoris…" at bounding box center [541, 254] width 978 height 508
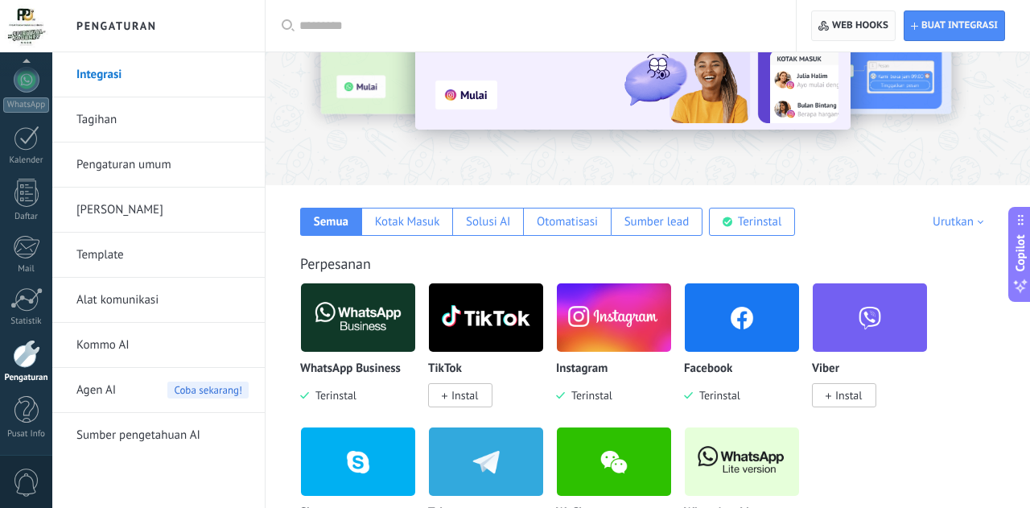
click at [854, 25] on span "Web hooks 0" at bounding box center [860, 25] width 56 height 13
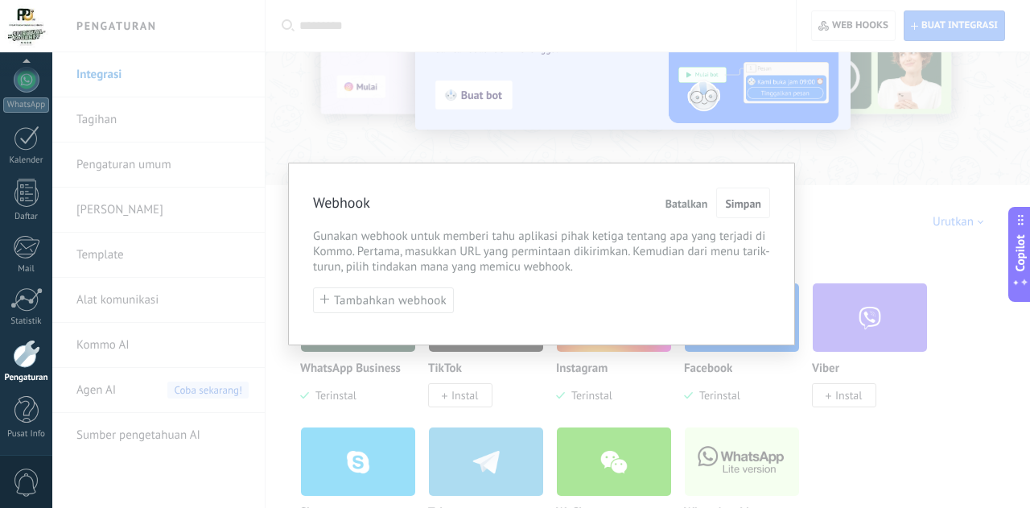
click at [694, 205] on span "Batalkan" at bounding box center [687, 203] width 43 height 11
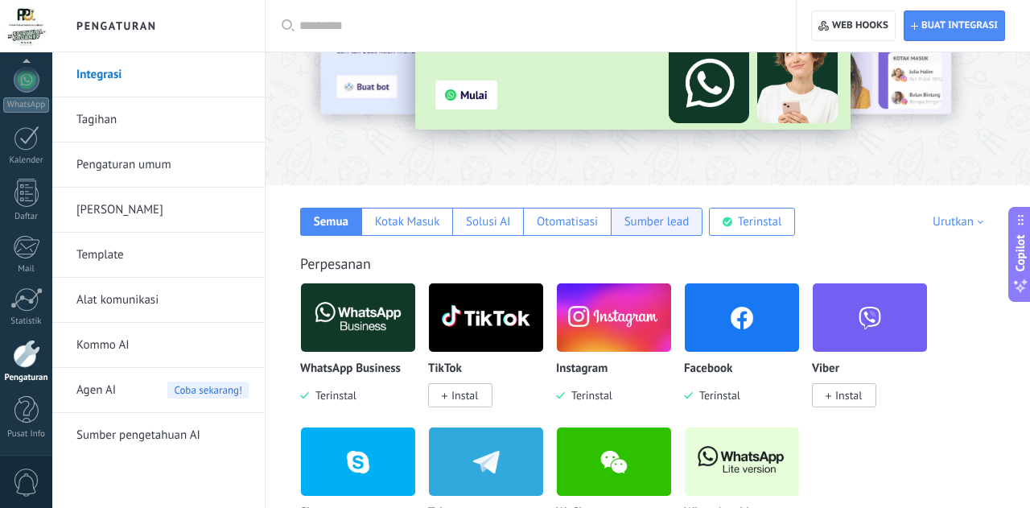
click at [661, 210] on div "Sumber lead" at bounding box center [657, 222] width 92 height 28
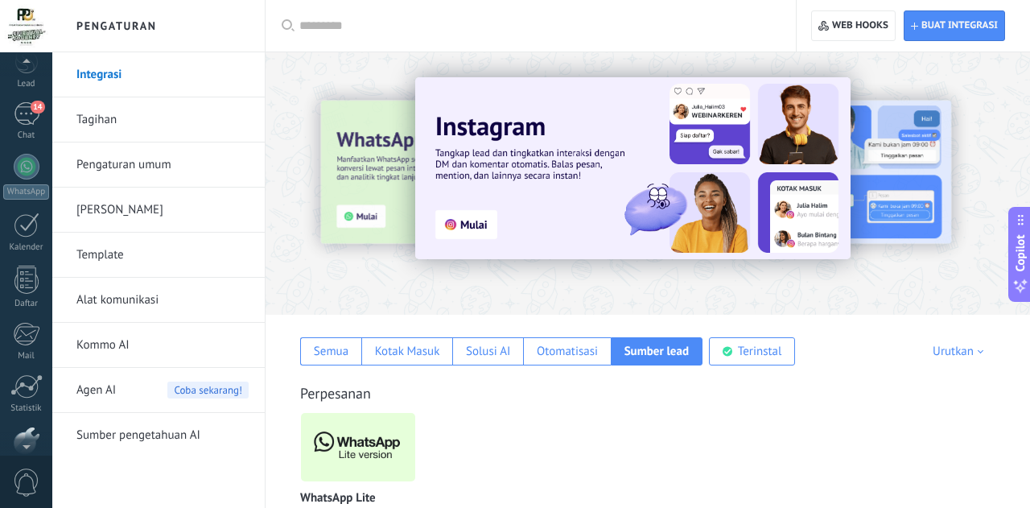
scroll to position [63, 0]
click at [26, 122] on div "14" at bounding box center [27, 125] width 26 height 23
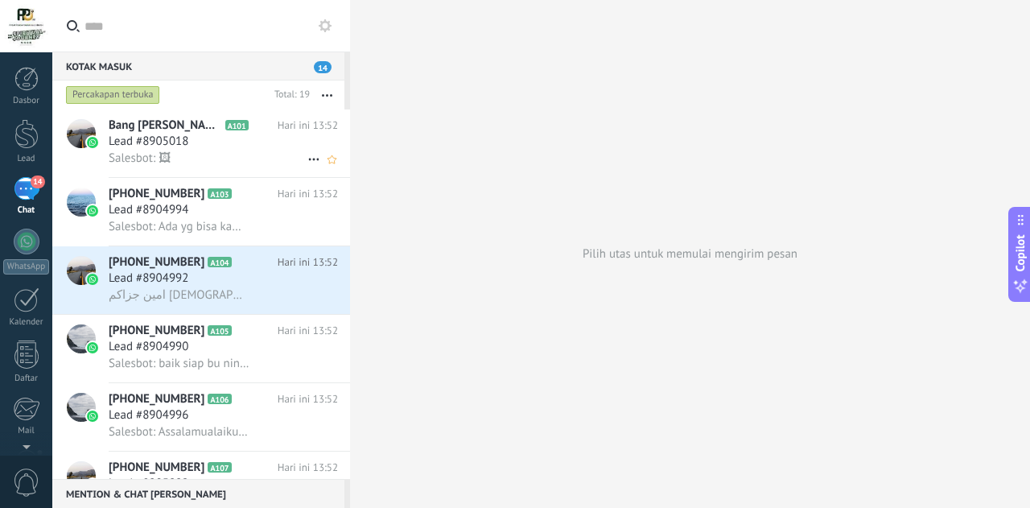
click at [270, 150] on div "Lead #8905018" at bounding box center [223, 142] width 229 height 16
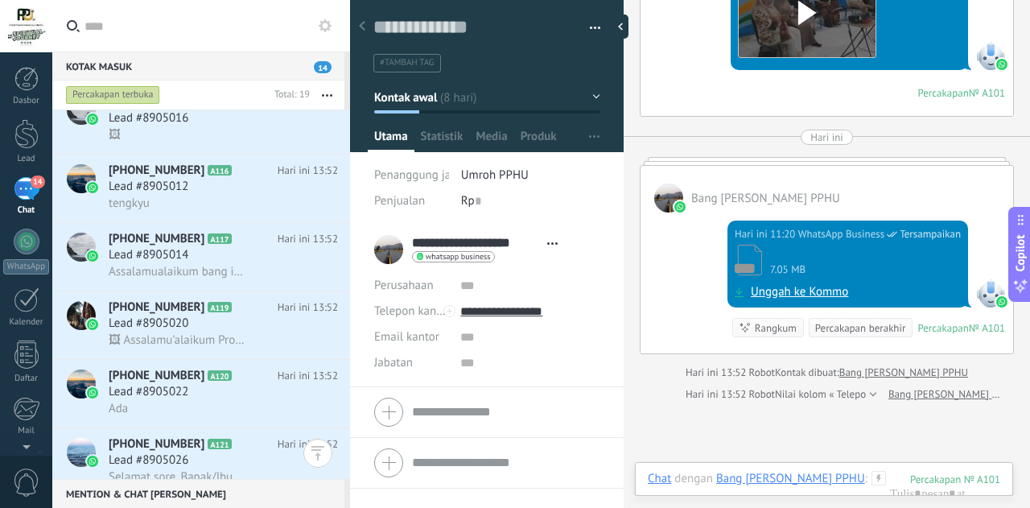
scroll to position [946, 0]
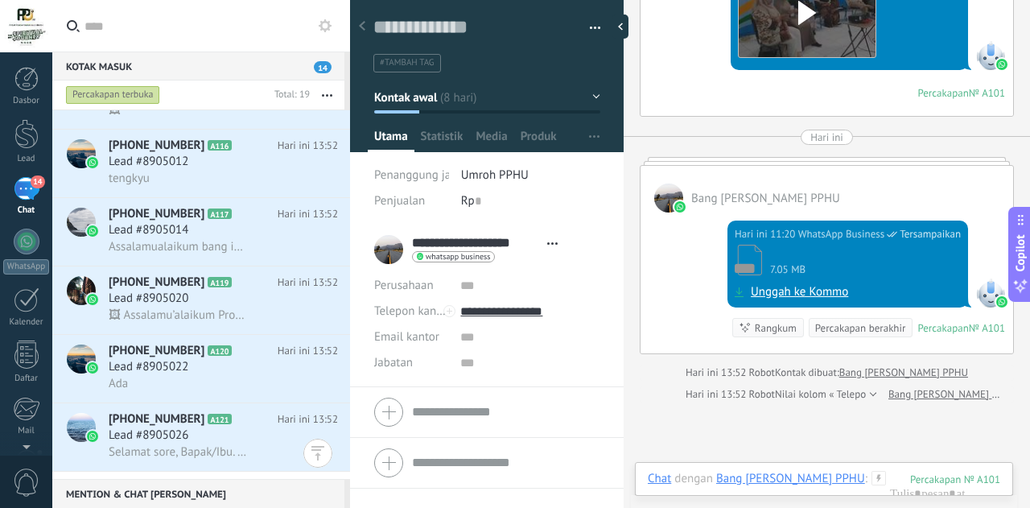
click at [326, 101] on button "button" at bounding box center [327, 94] width 35 height 29
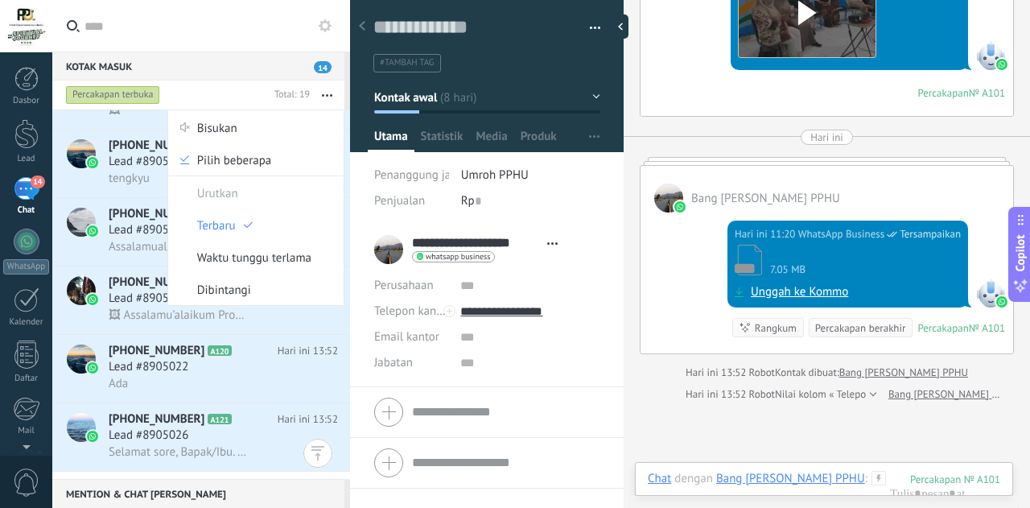
click at [326, 101] on button "button" at bounding box center [327, 94] width 35 height 29
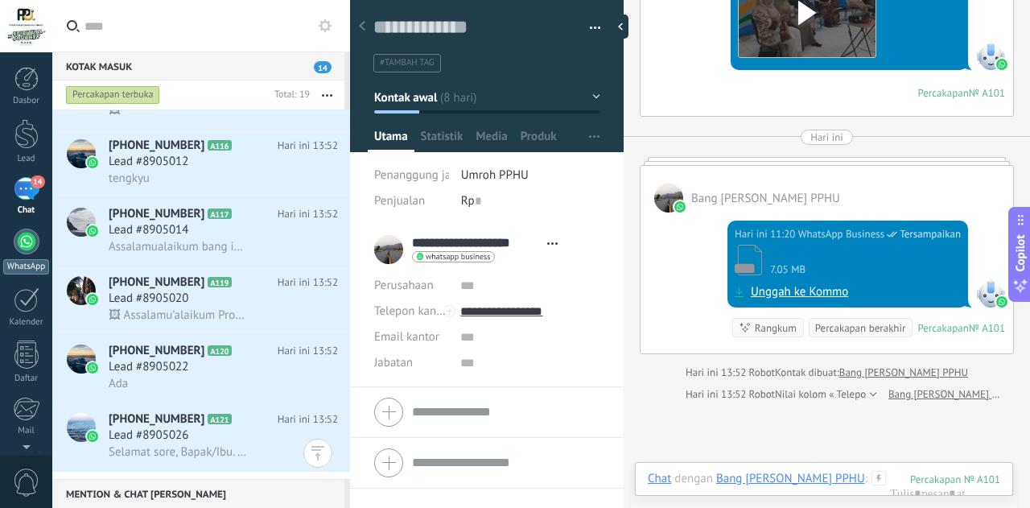
click at [21, 254] on link "WhatsApp" at bounding box center [26, 252] width 52 height 46
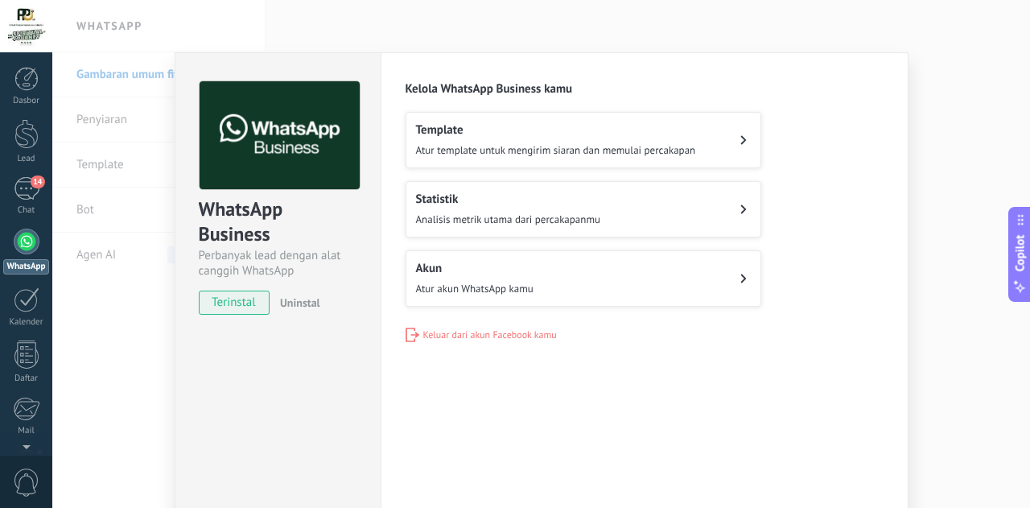
click at [614, 287] on button "Akun Atur akun WhatsApp kamu" at bounding box center [584, 278] width 356 height 56
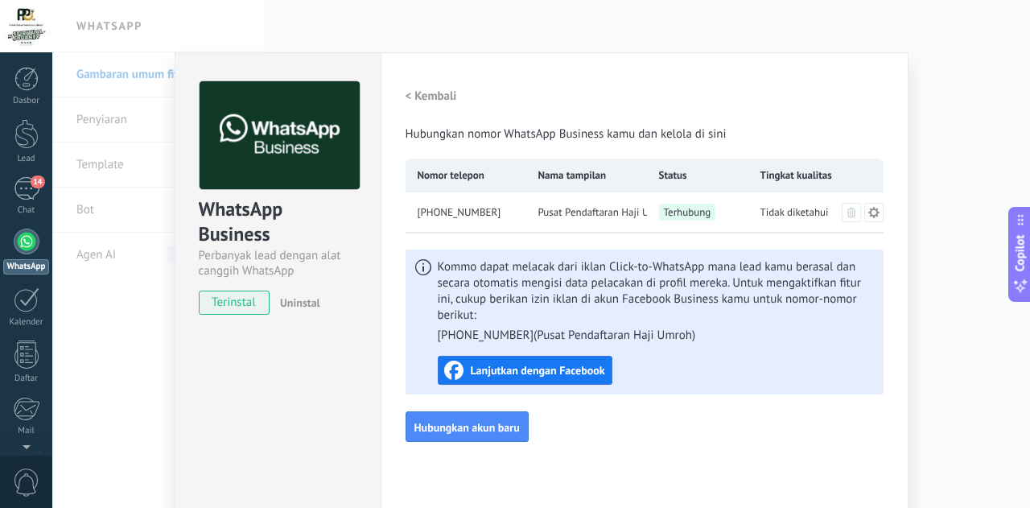
click at [540, 369] on span "Lanjutkan dengan Facebook" at bounding box center [537, 370] width 134 height 11
click at [548, 369] on span "Lanjutkan dengan Facebook" at bounding box center [537, 370] width 134 height 11
click at [517, 422] on button "Hubungkan akun baru" at bounding box center [467, 426] width 123 height 31
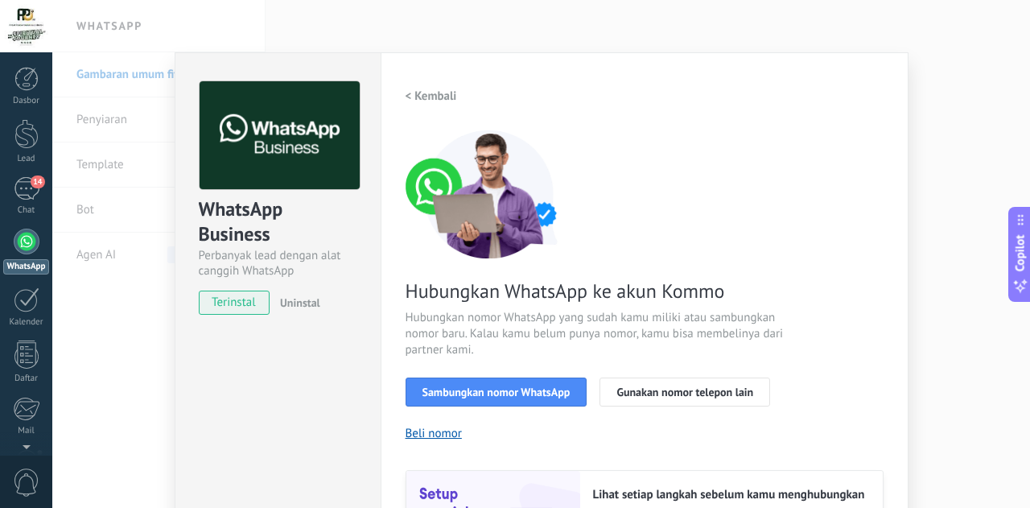
click at [411, 93] on h2 "< Kembali" at bounding box center [432, 96] width 52 height 15
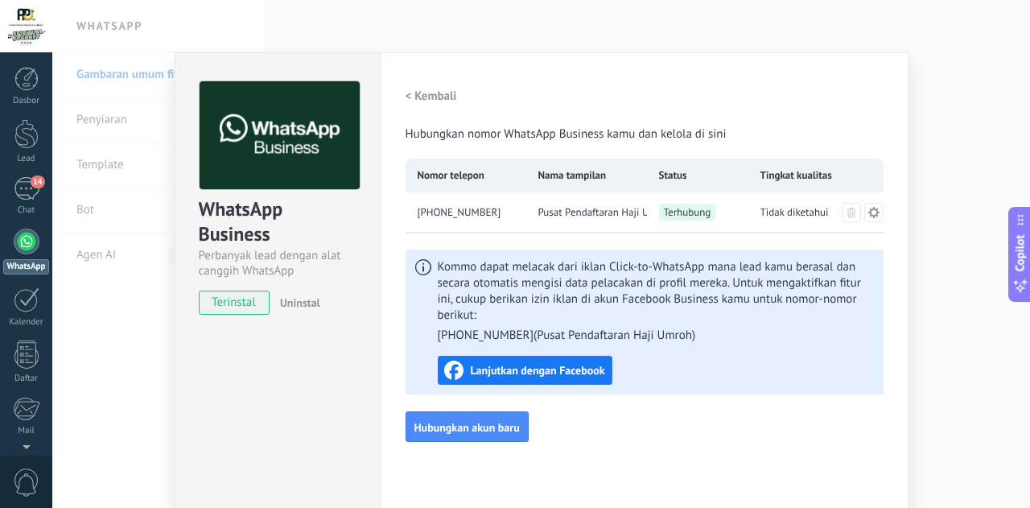
click at [105, 299] on div "WhatsApp Business Perbanyak lead dengan alat canggih WhatsApp terinstal Uninsta…" at bounding box center [541, 254] width 978 height 508
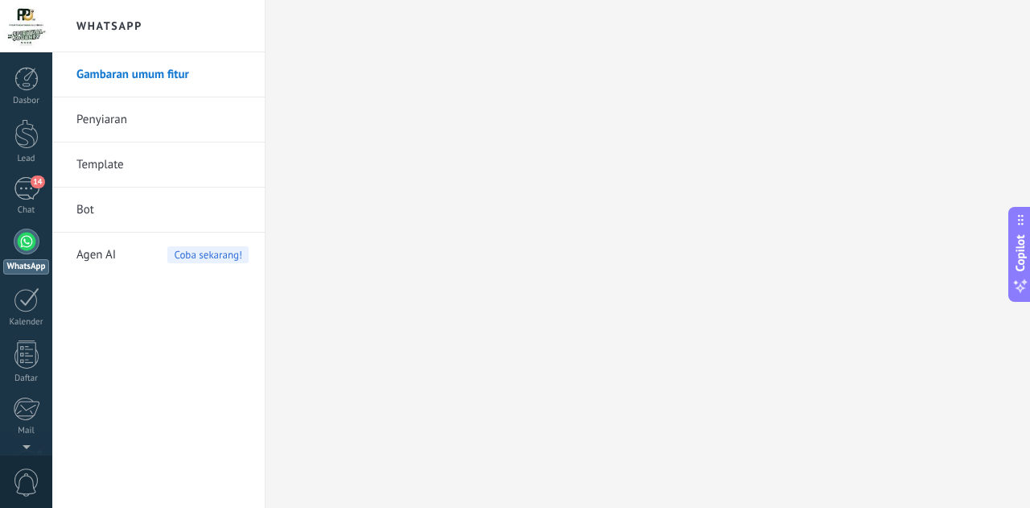
click at [105, 126] on link "Penyiaran" at bounding box center [162, 119] width 172 height 45
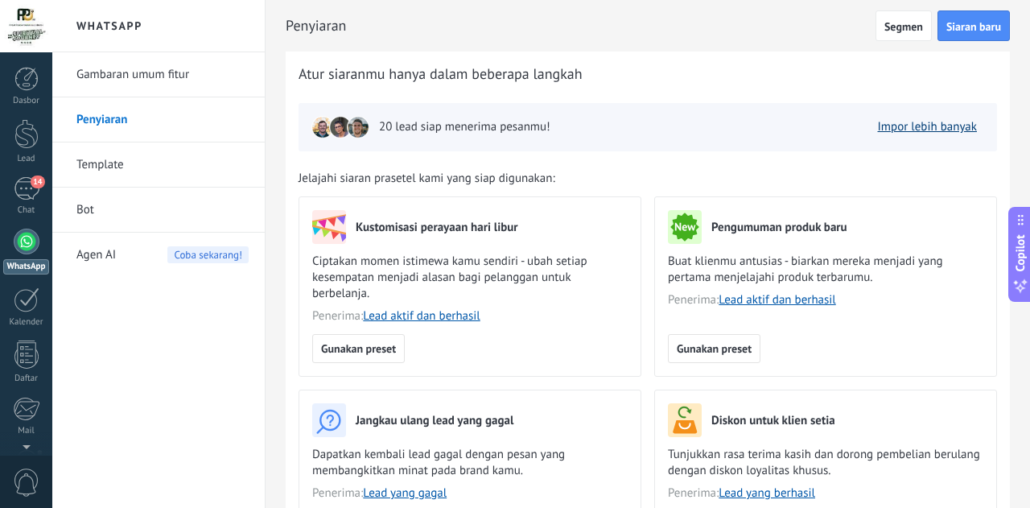
click at [900, 123] on link "Impor lebih banyak" at bounding box center [928, 126] width 100 height 15
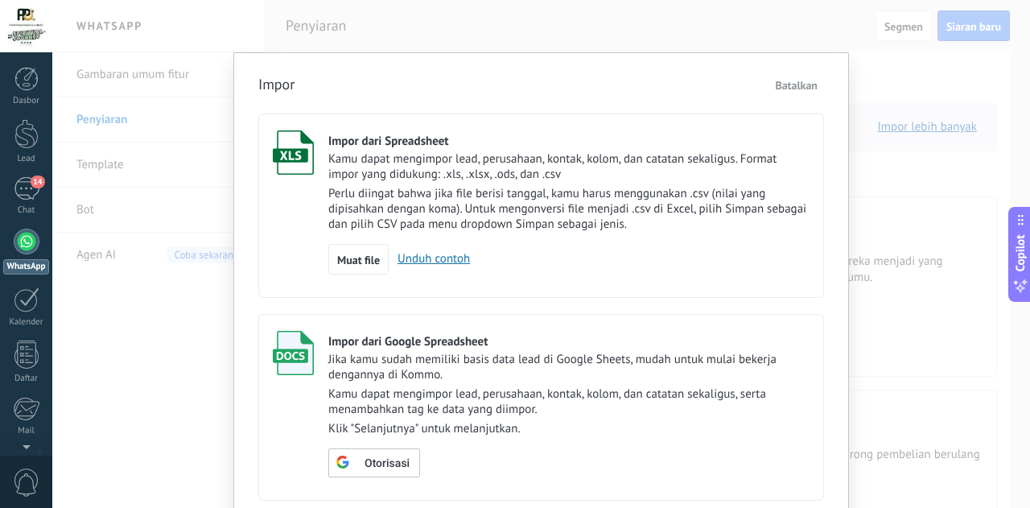
click at [783, 90] on span "Batalkan" at bounding box center [796, 85] width 43 height 14
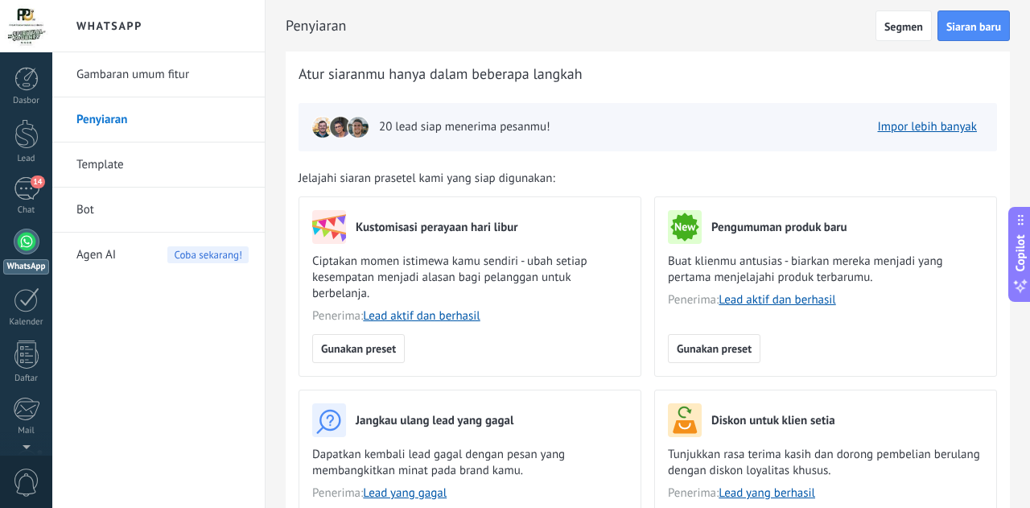
click at [114, 155] on link "Template" at bounding box center [162, 164] width 172 height 45
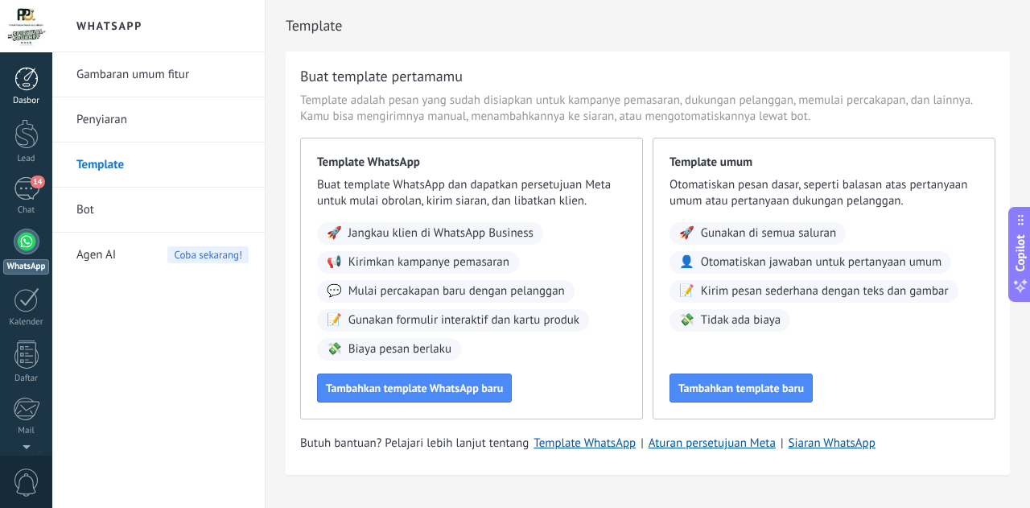
click at [29, 93] on link "Dasbor" at bounding box center [26, 86] width 52 height 39
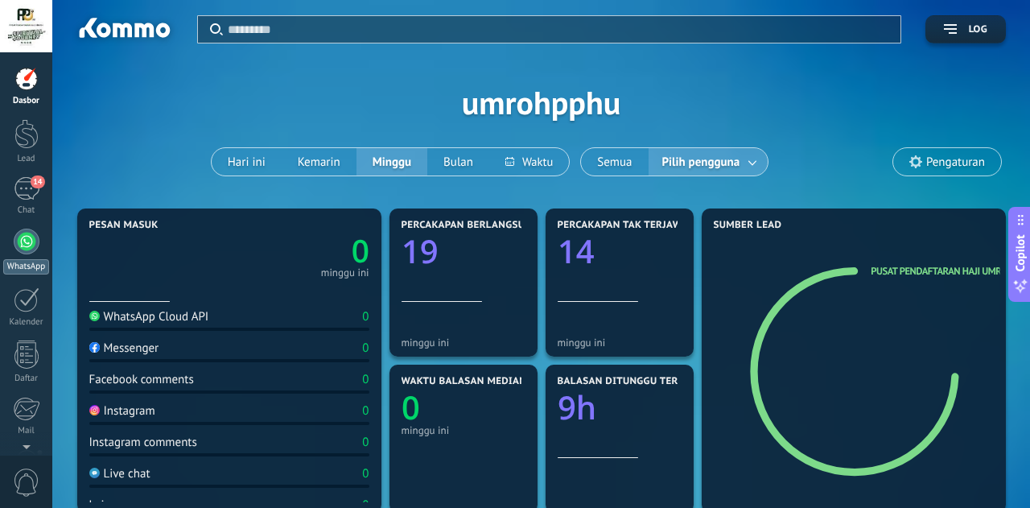
click at [33, 241] on div at bounding box center [27, 242] width 26 height 26
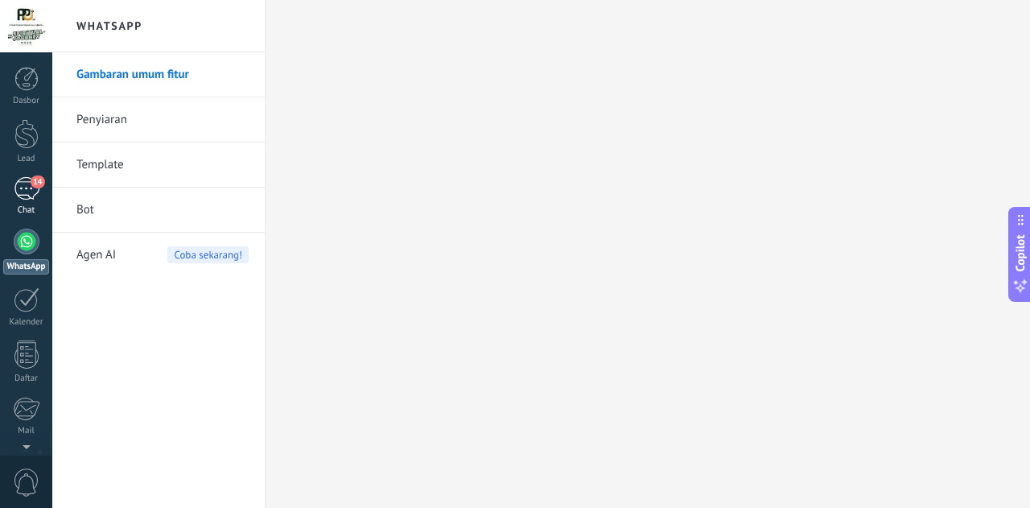
click at [32, 207] on div "Chat" at bounding box center [26, 210] width 47 height 10
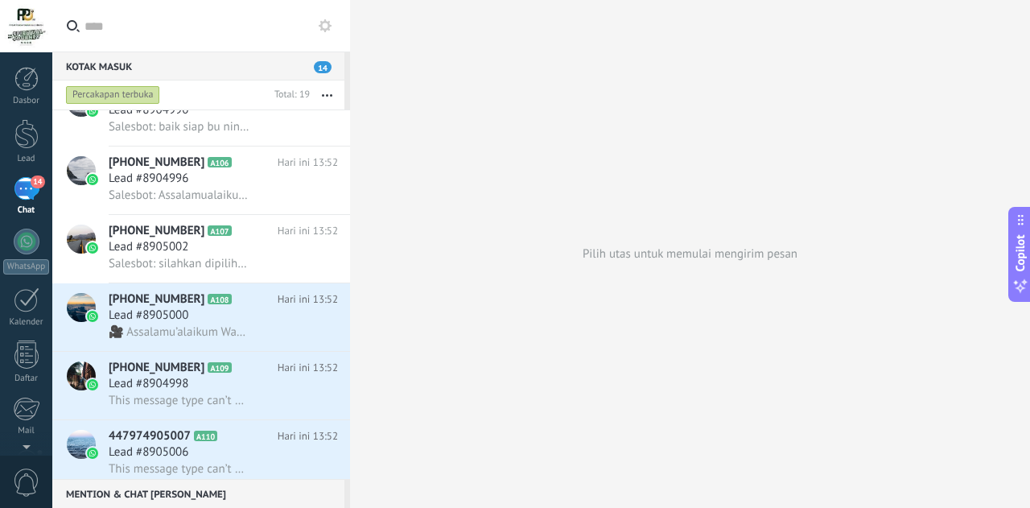
scroll to position [205, 0]
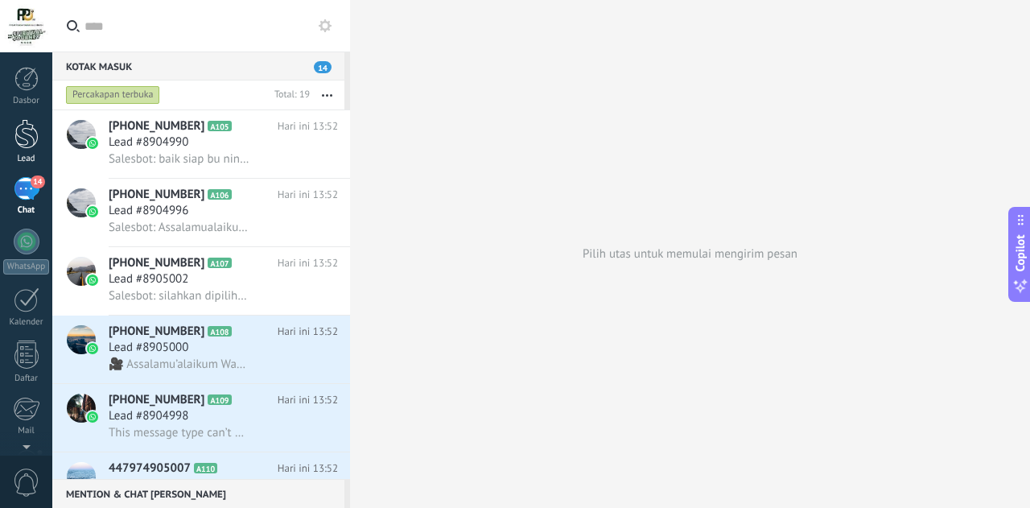
click at [31, 143] on div at bounding box center [26, 134] width 24 height 30
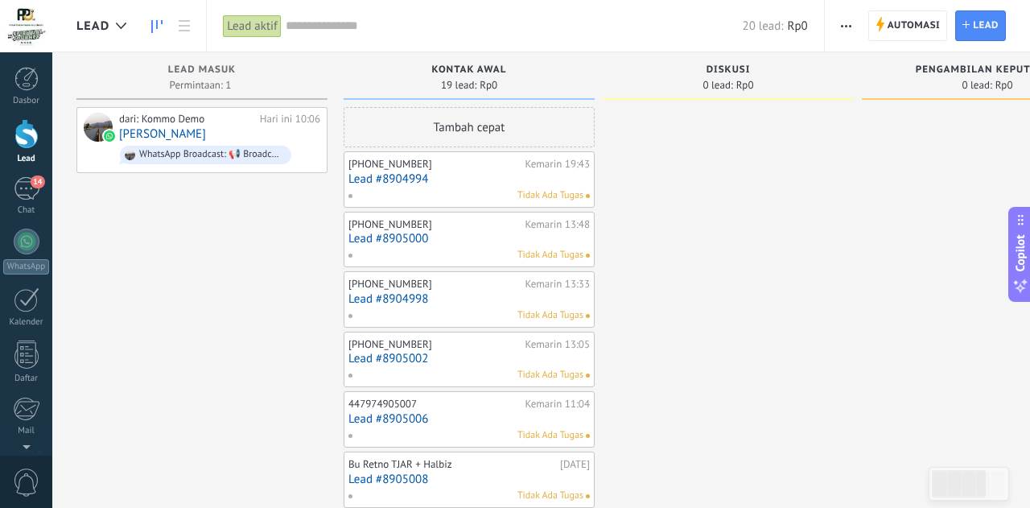
click at [252, 27] on div "Lead aktif" at bounding box center [252, 25] width 59 height 23
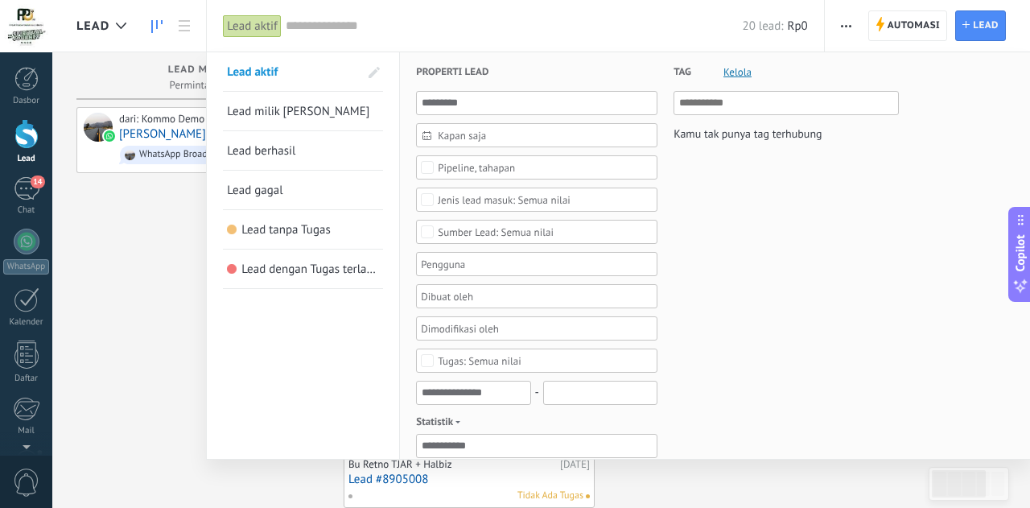
click at [162, 311] on div at bounding box center [515, 254] width 1030 height 508
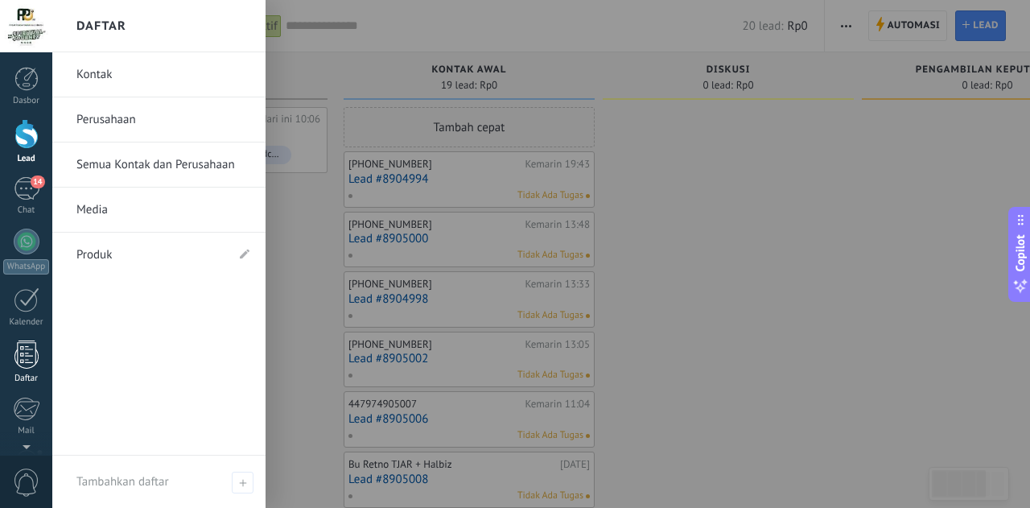
click at [27, 348] on div at bounding box center [26, 354] width 24 height 28
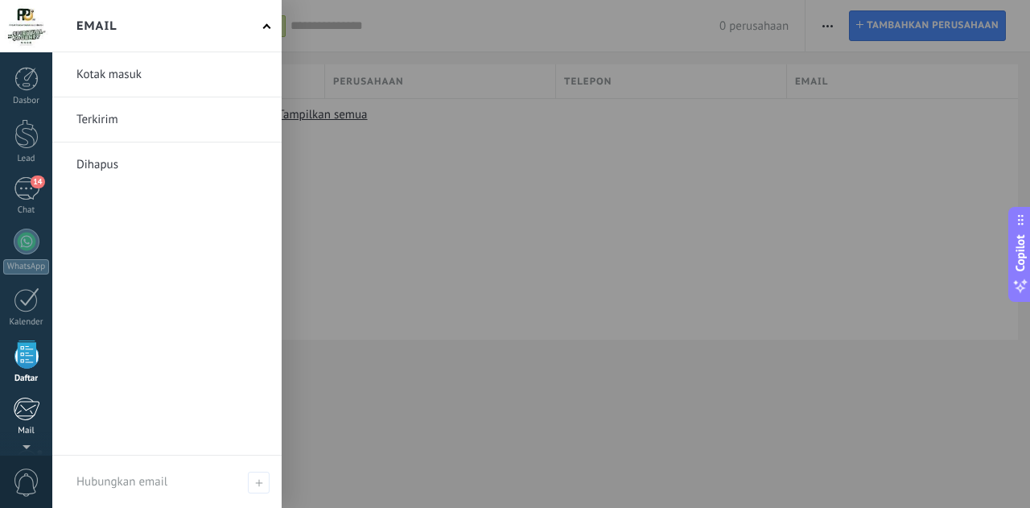
click at [34, 406] on div at bounding box center [26, 409] width 27 height 24
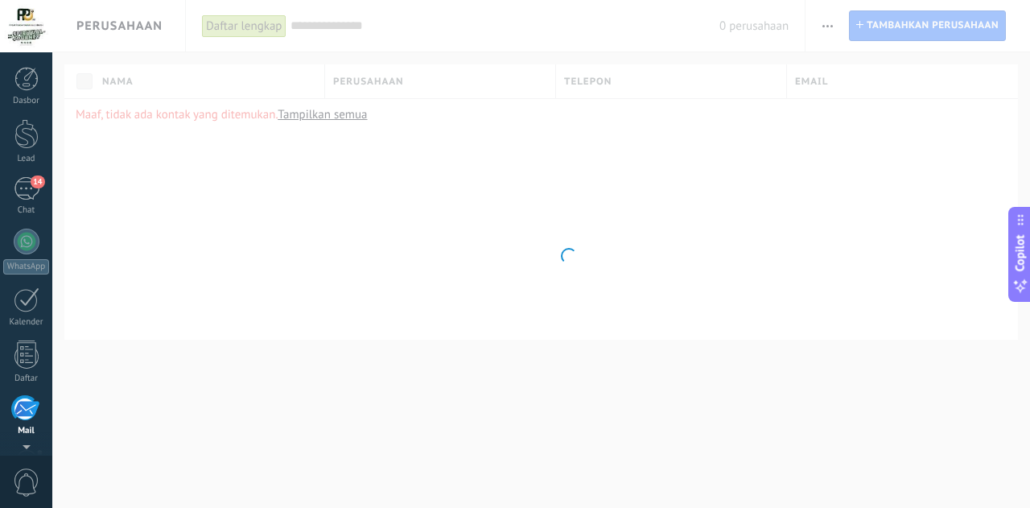
scroll to position [156, 0]
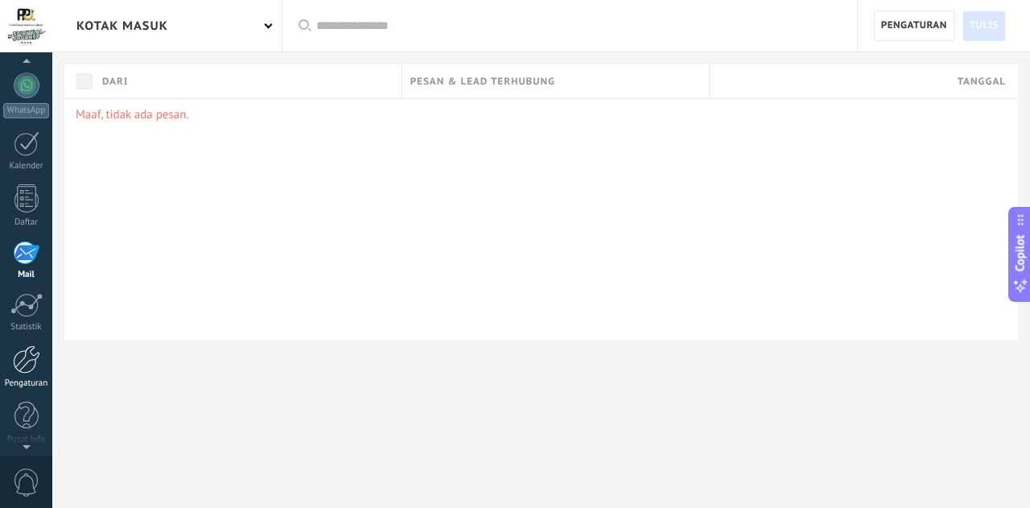
click at [27, 369] on div at bounding box center [26, 359] width 27 height 28
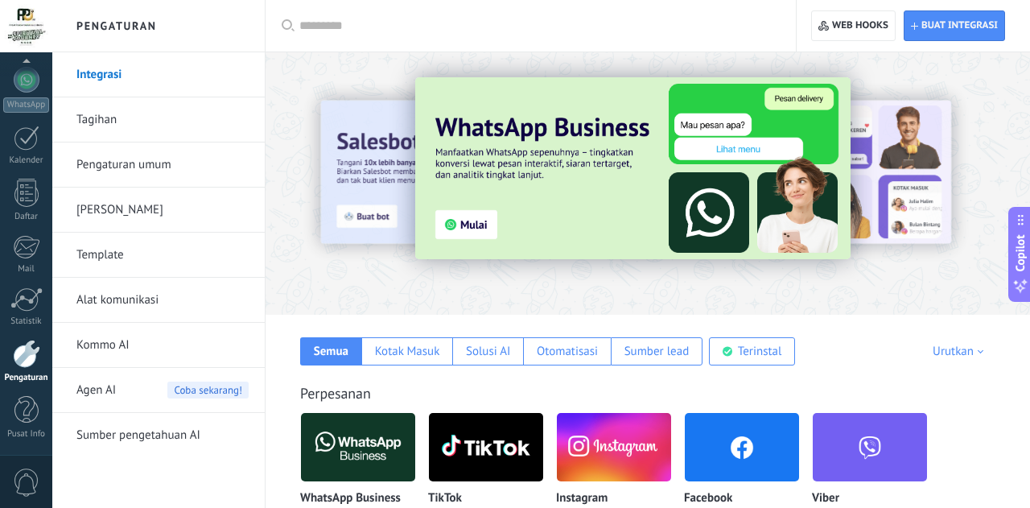
click at [126, 163] on link "Pengaturan umum" at bounding box center [162, 164] width 172 height 45
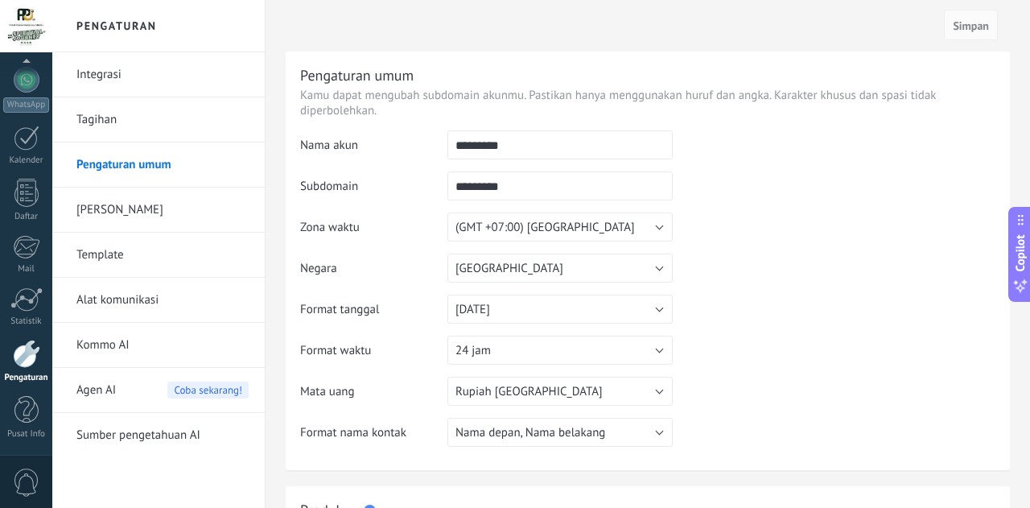
click at [27, 377] on div "Pengaturan" at bounding box center [26, 378] width 47 height 10
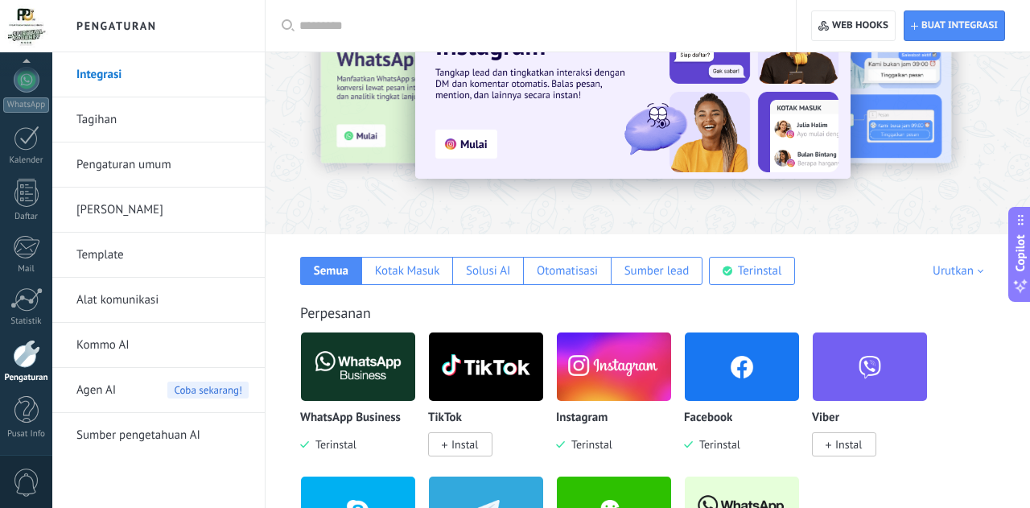
scroll to position [82, 0]
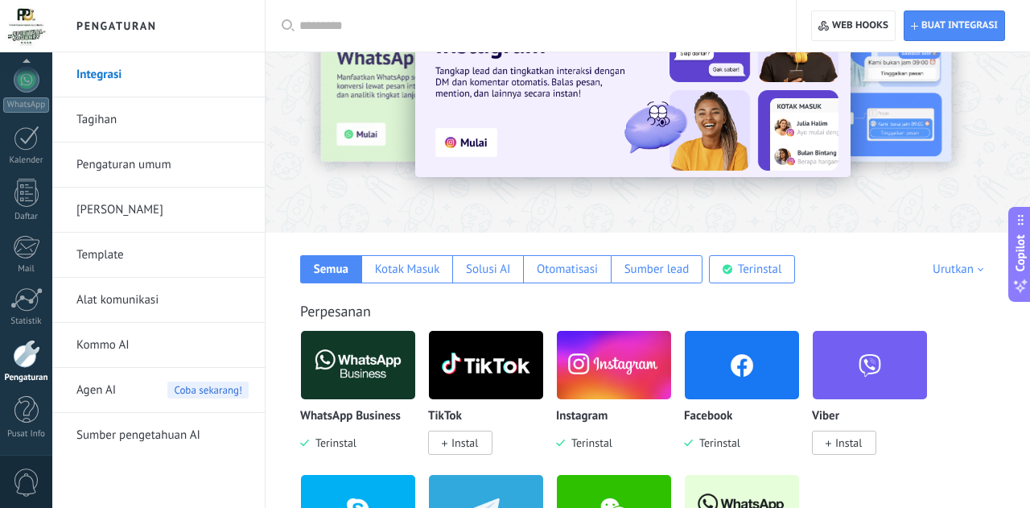
click at [611, 382] on img at bounding box center [614, 365] width 114 height 78
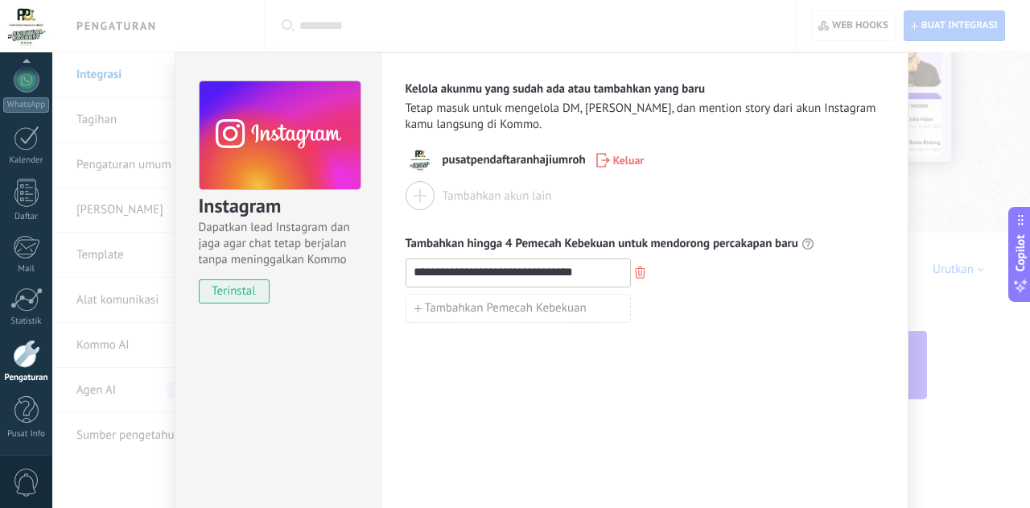
click at [1016, 379] on div "**********" at bounding box center [541, 254] width 978 height 508
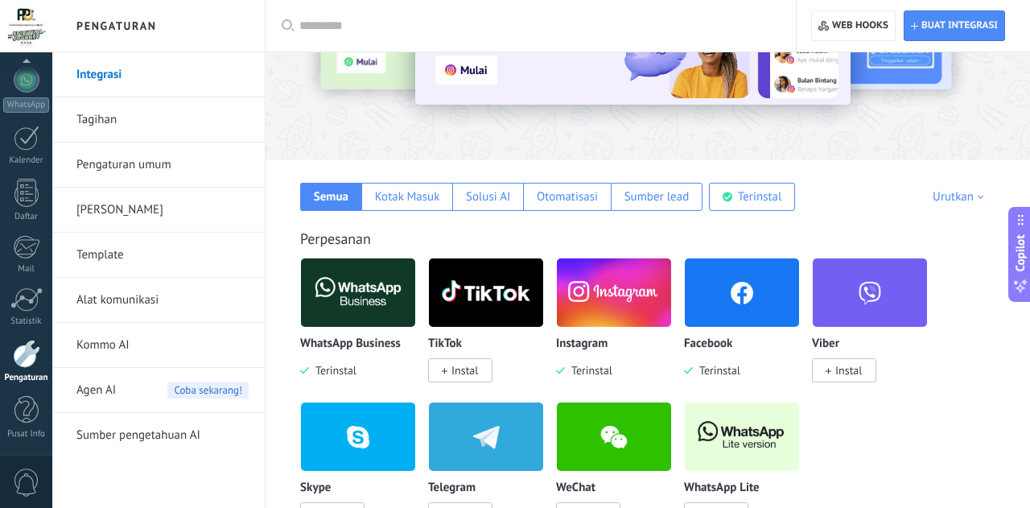
scroll to position [157, 0]
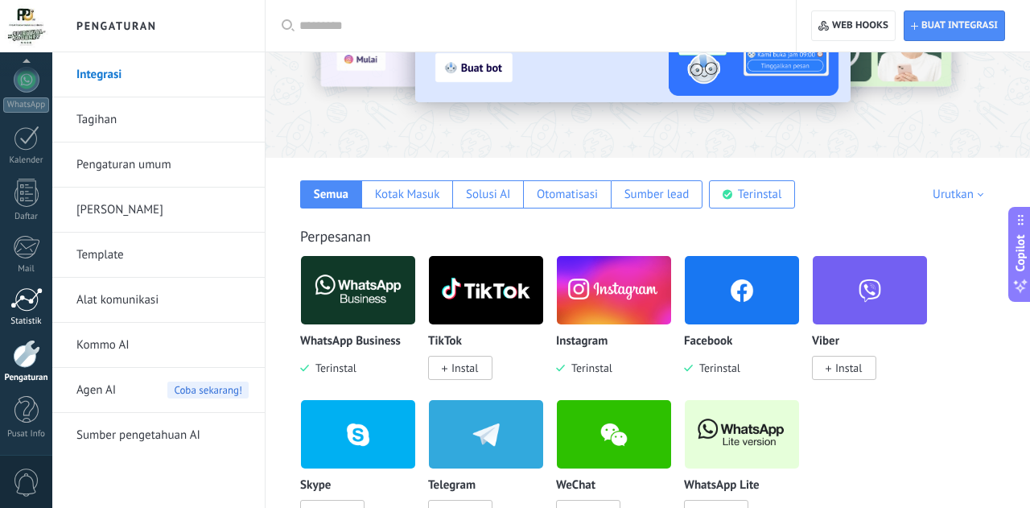
click at [31, 312] on link "Statistik" at bounding box center [26, 306] width 52 height 39
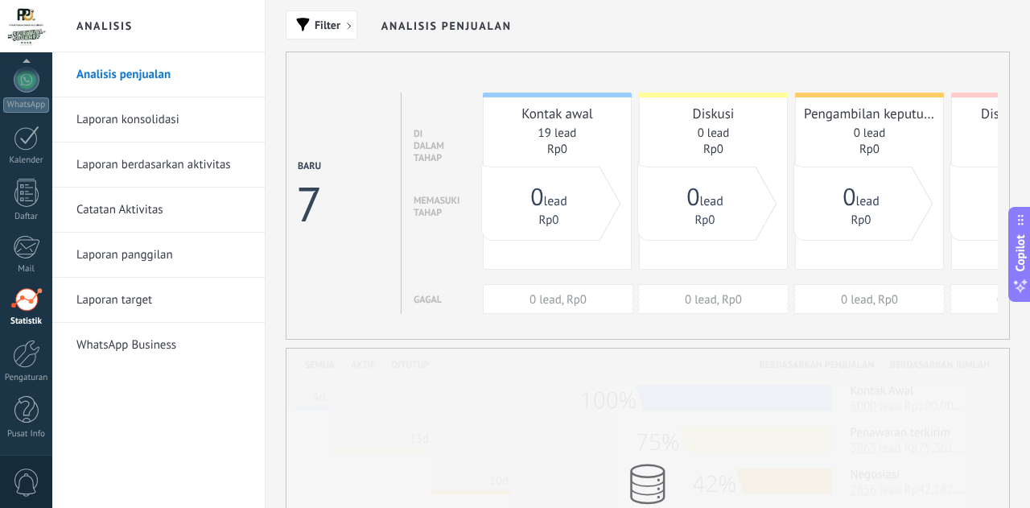
click at [137, 344] on link "WhatsApp Business" at bounding box center [162, 345] width 172 height 45
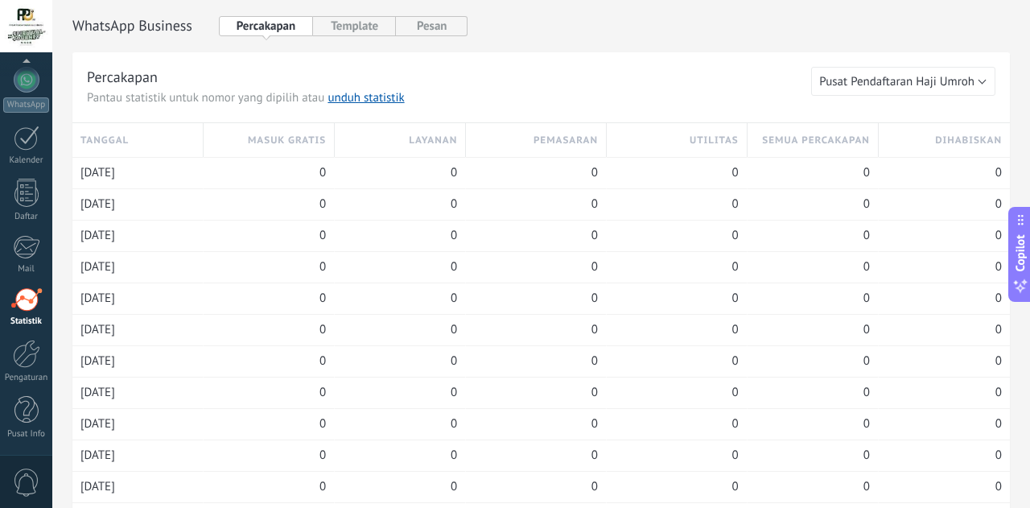
click at [365, 24] on button "Template" at bounding box center [354, 26] width 83 height 20
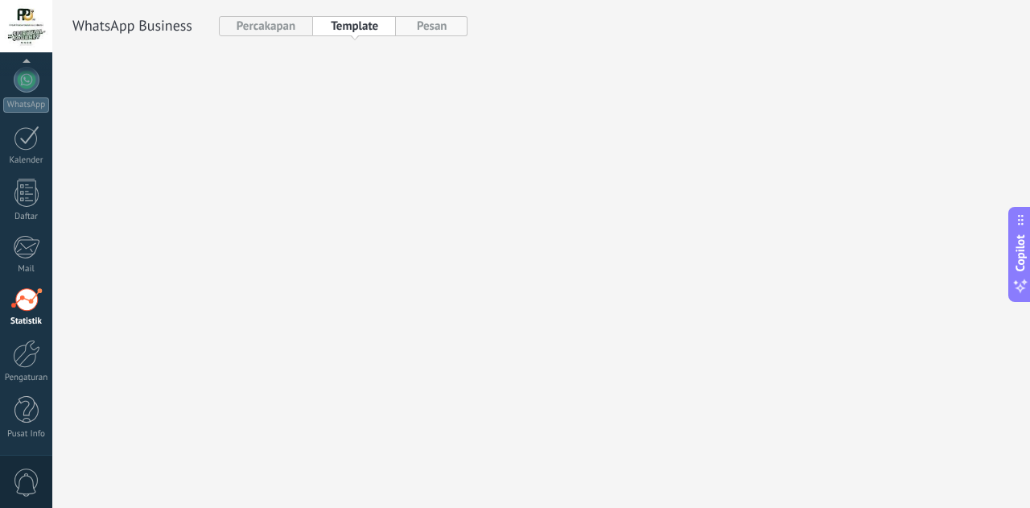
click at [450, 28] on button "Pesan" at bounding box center [432, 26] width 72 height 20
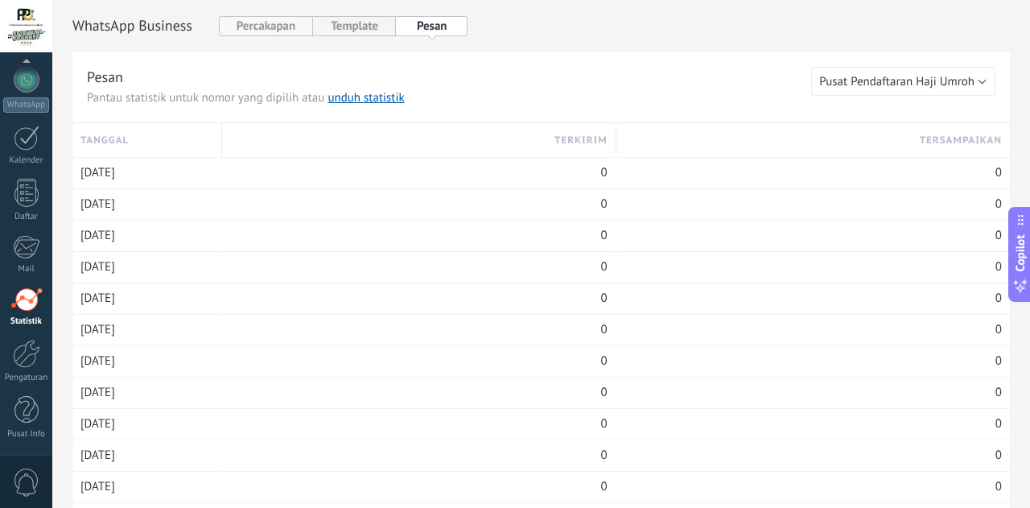
click at [284, 20] on button "Percakapan" at bounding box center [266, 26] width 94 height 20
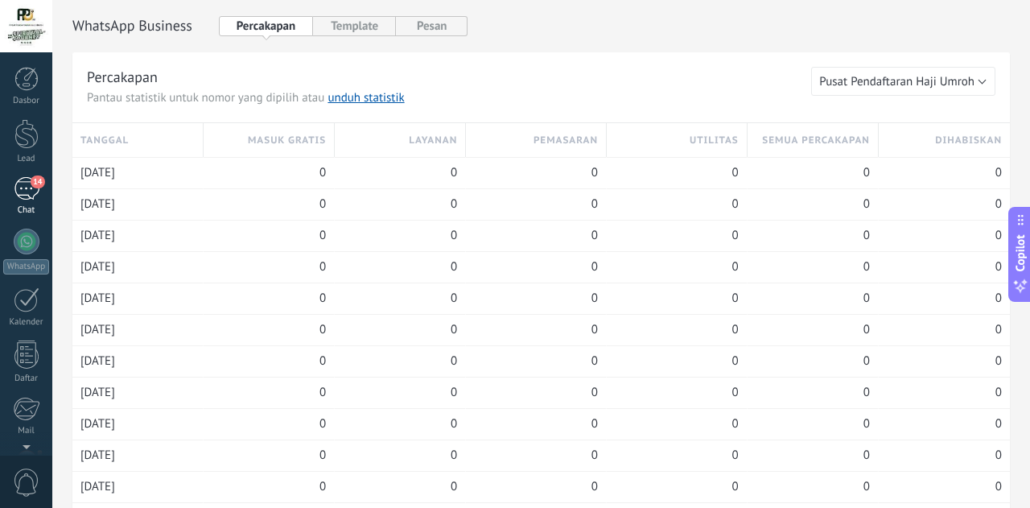
click at [33, 188] on div "14" at bounding box center [27, 188] width 26 height 23
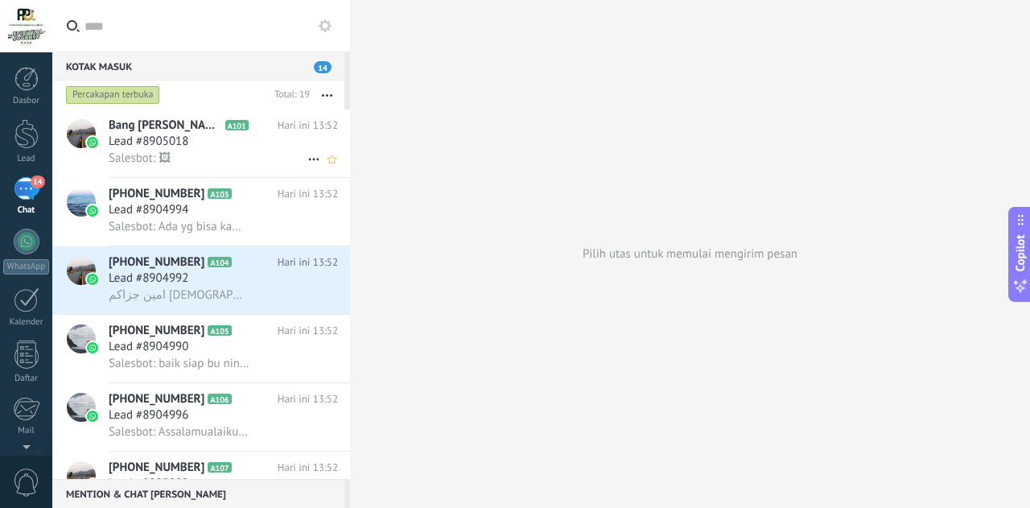
click at [266, 129] on h2 "Bang [PERSON_NAME] PPHU A101" at bounding box center [193, 125] width 169 height 16
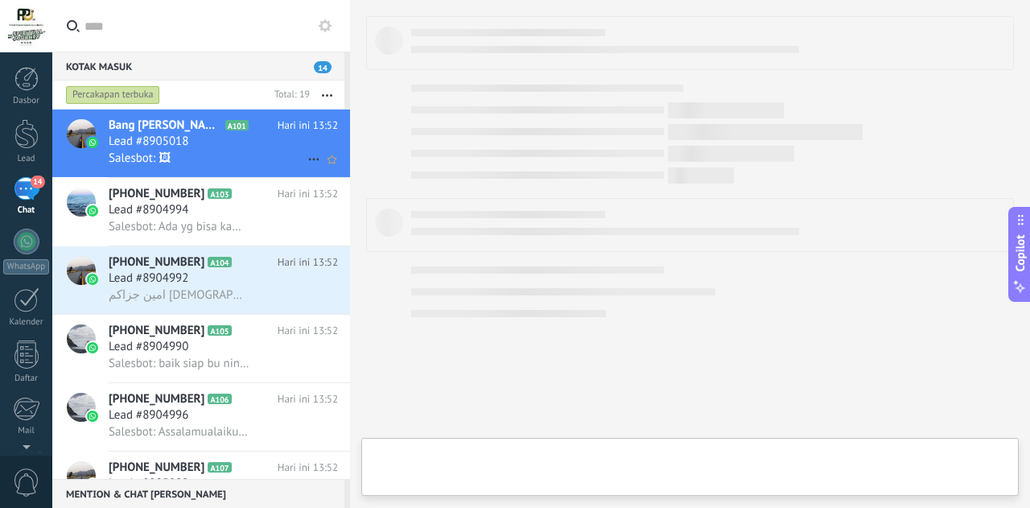
type textarea "**********"
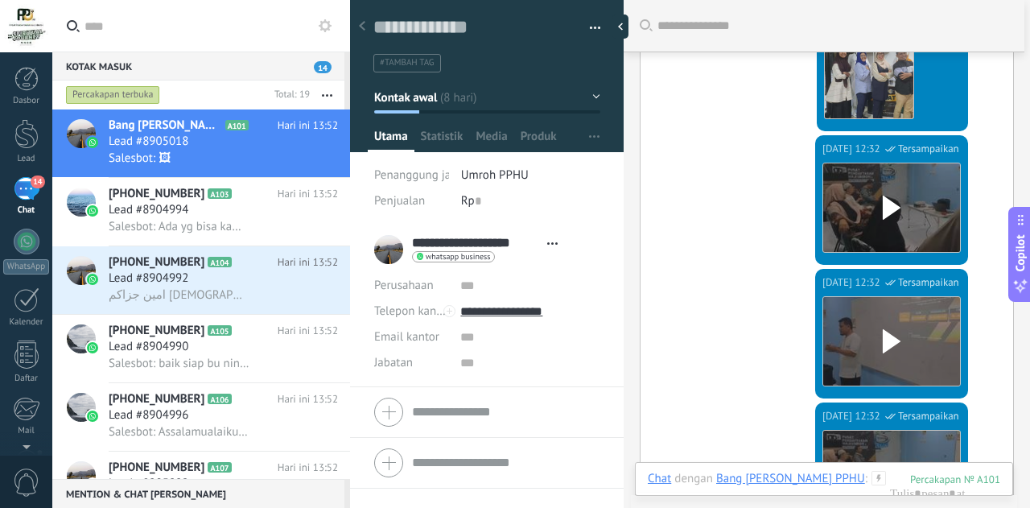
scroll to position [635, 0]
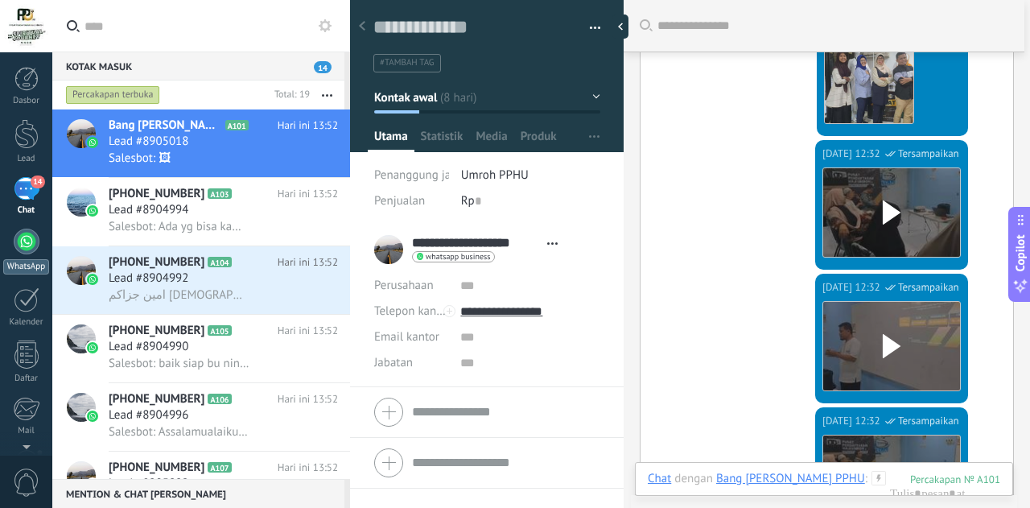
click at [30, 240] on div at bounding box center [27, 242] width 26 height 26
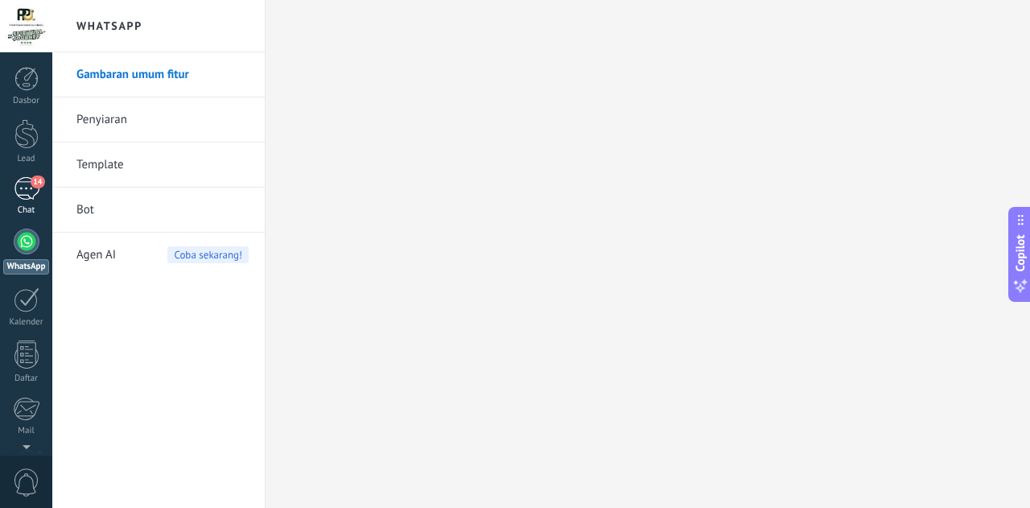
click at [32, 196] on div "14" at bounding box center [27, 188] width 26 height 23
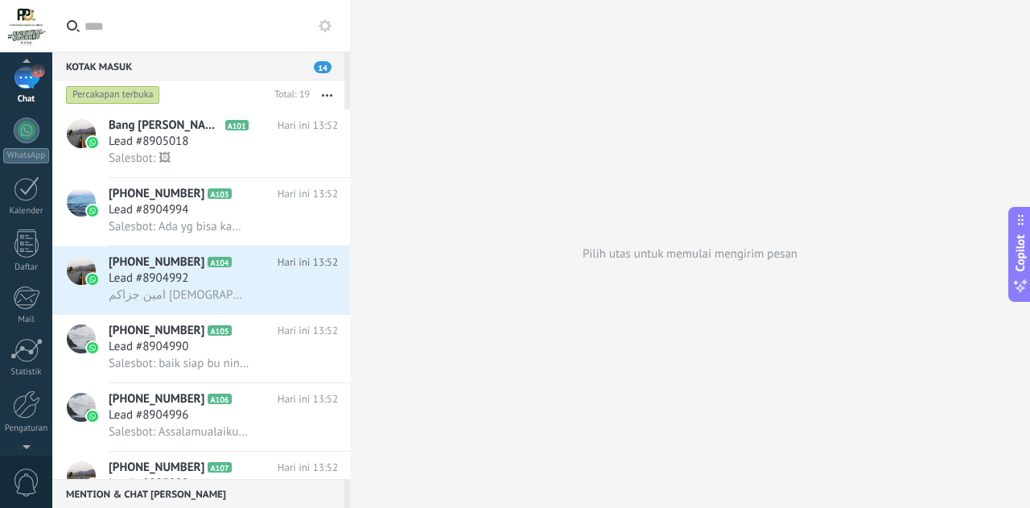
scroll to position [162, 0]
click at [29, 357] on div at bounding box center [26, 354] width 27 height 28
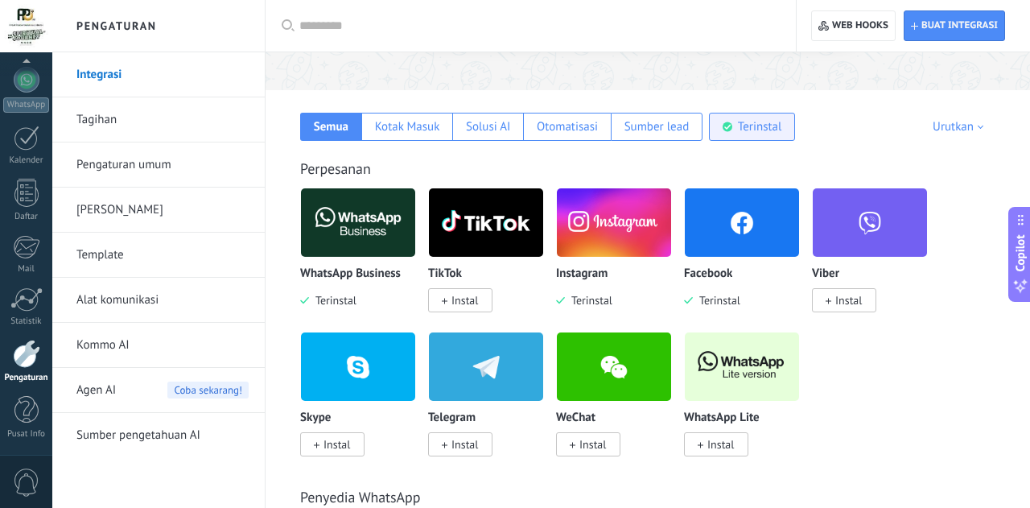
scroll to position [217, 0]
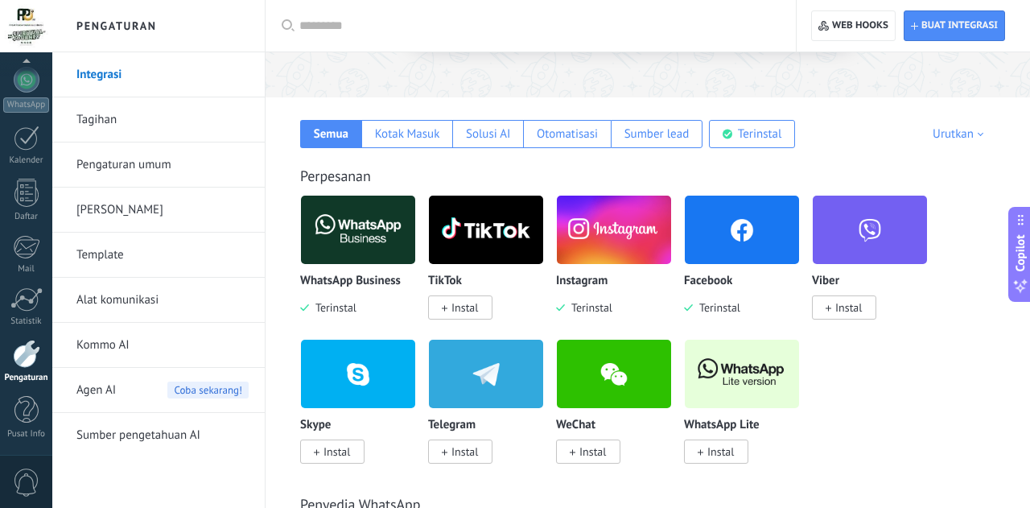
click at [719, 229] on img at bounding box center [742, 230] width 114 height 78
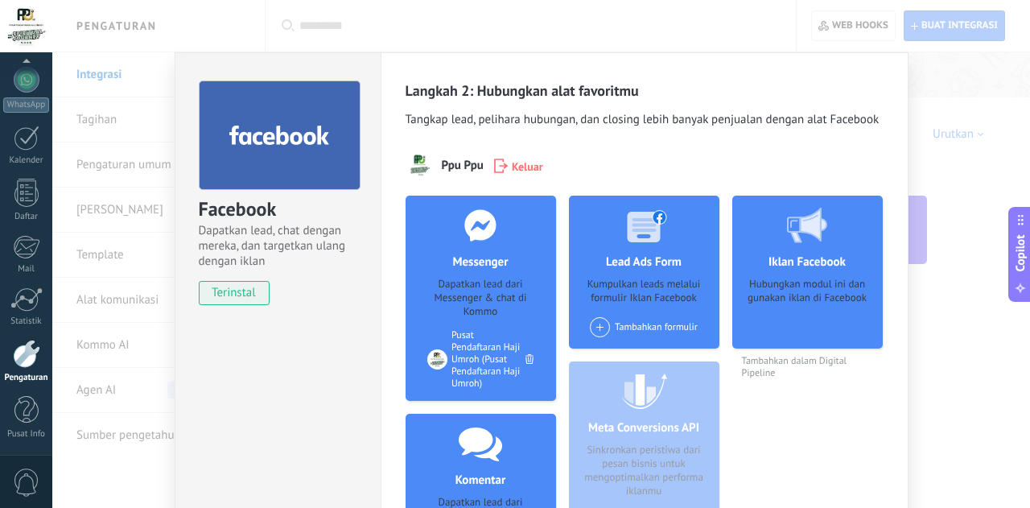
click at [600, 230] on div at bounding box center [643, 225] width 159 height 59
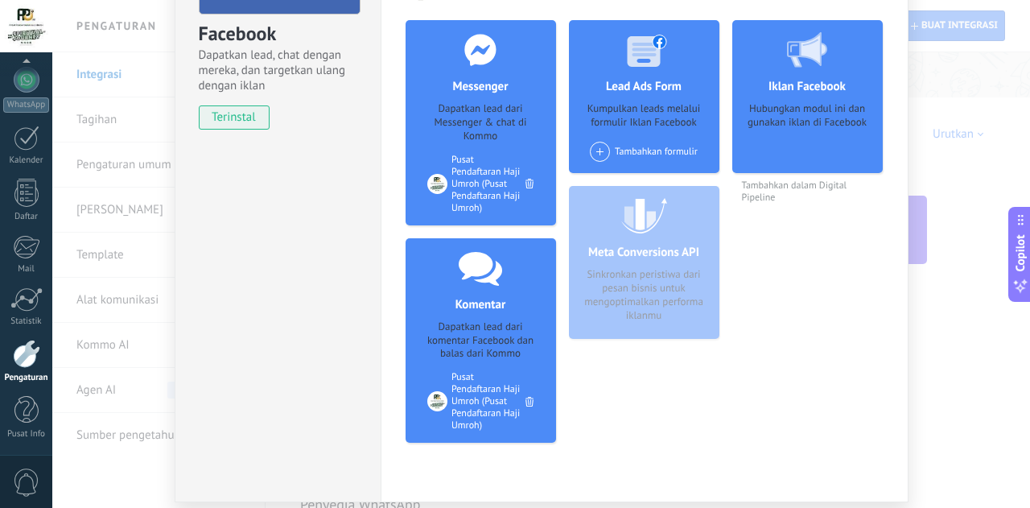
scroll to position [183, 0]
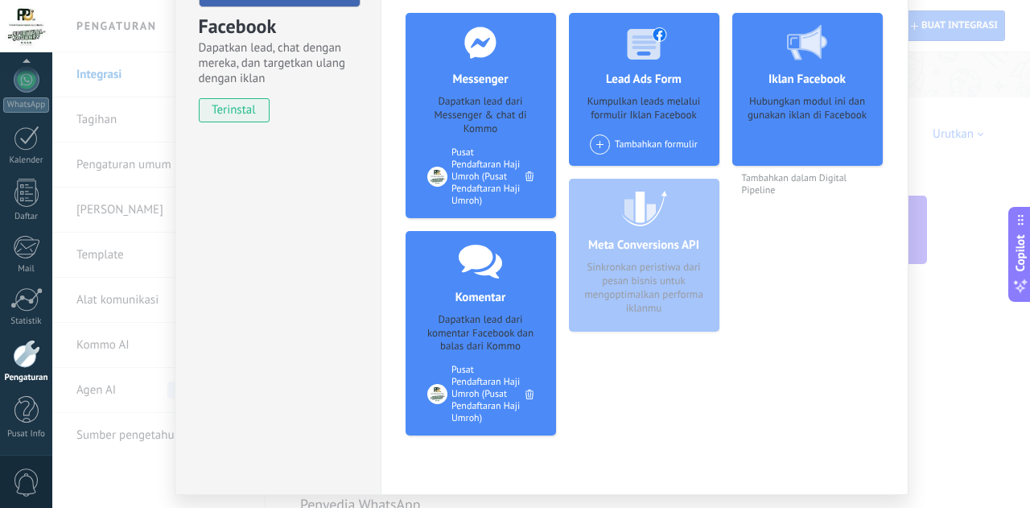
click at [468, 196] on div "Pusat Pendaftaran Haji Umroh (Pusat Pendaftaran Haji Umroh)" at bounding box center [488, 176] width 74 height 60
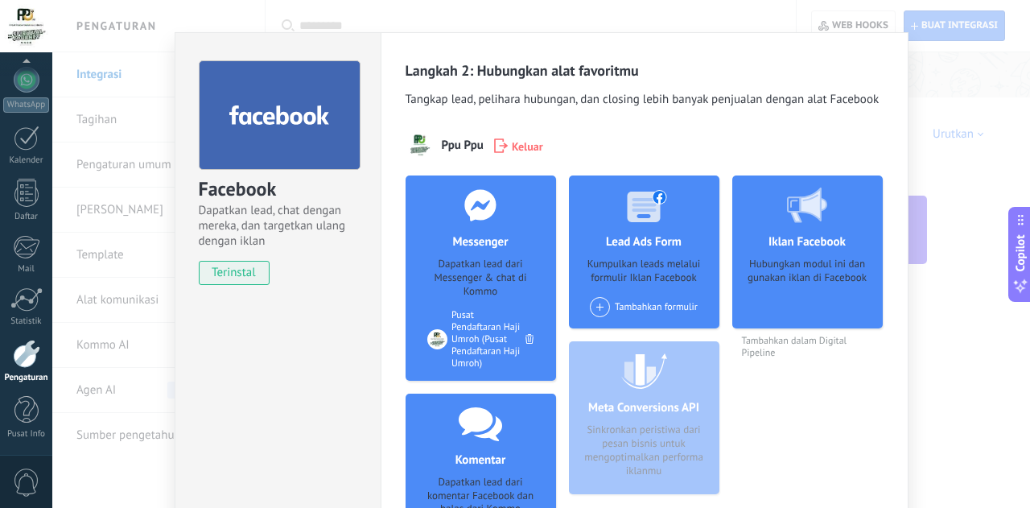
scroll to position [0, 0]
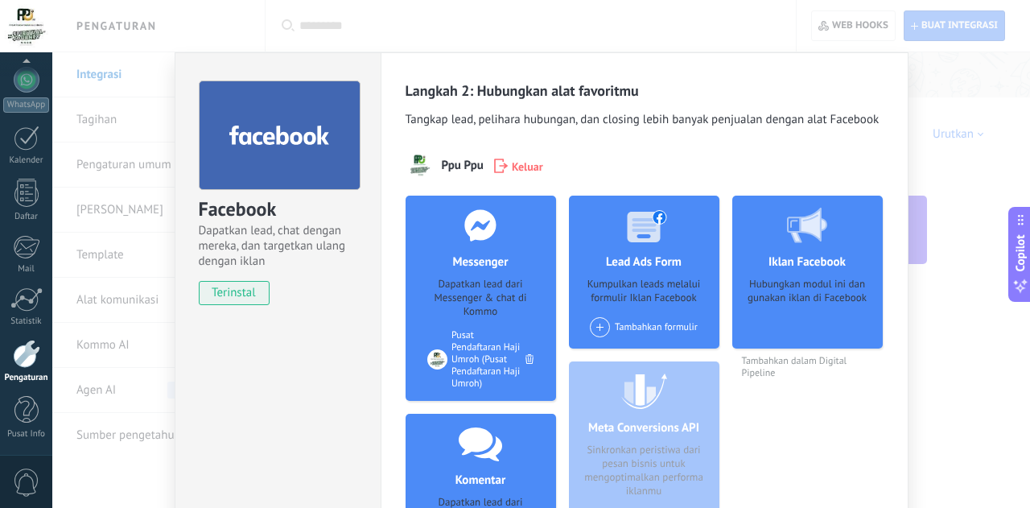
click at [225, 295] on span "terinstal" at bounding box center [235, 293] width 70 height 24
click at [278, 121] on div at bounding box center [280, 134] width 162 height 109
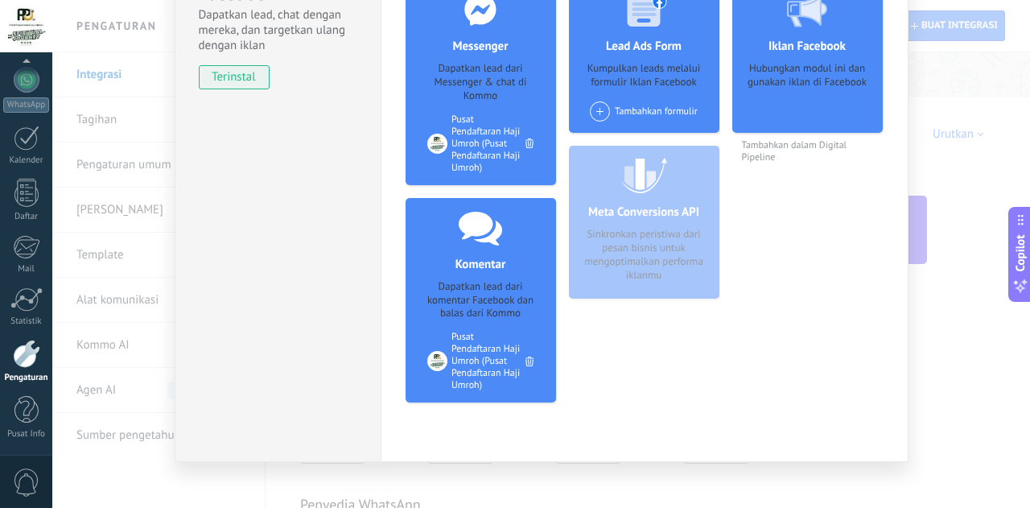
scroll to position [236, 0]
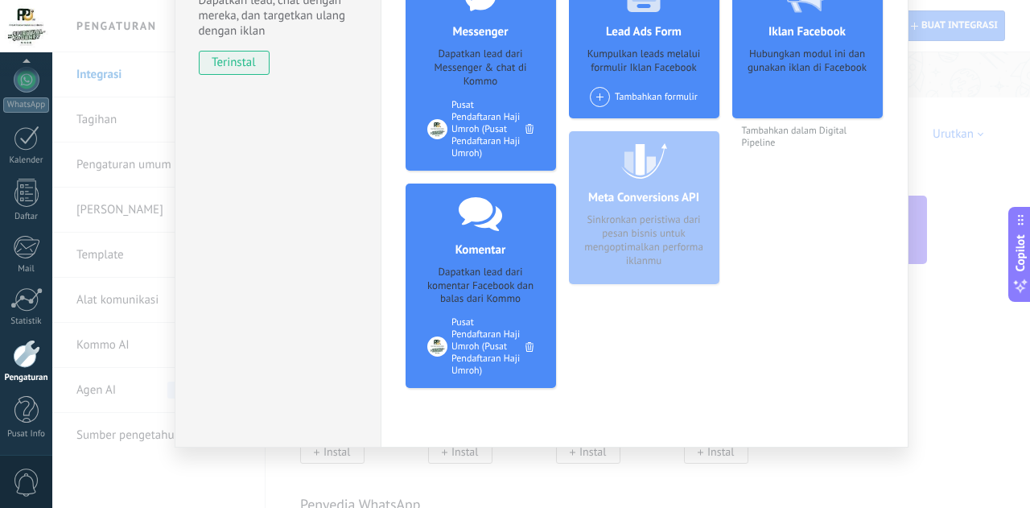
click at [948, 427] on div "Facebook Dapatkan lead, chat dengan mereka, dan targetkan ulang dengan iklan te…" at bounding box center [541, 254] width 978 height 508
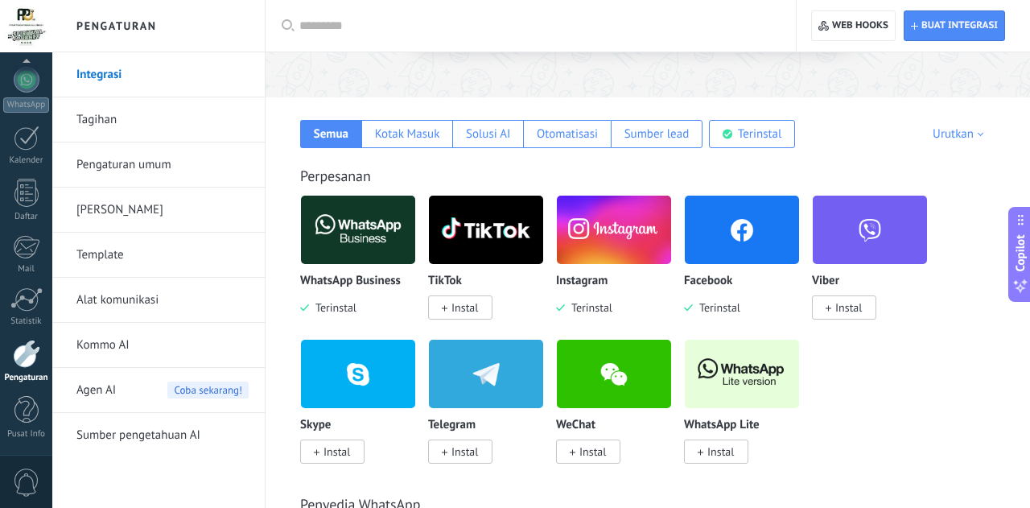
click at [101, 117] on link "Tagihan" at bounding box center [162, 119] width 172 height 45
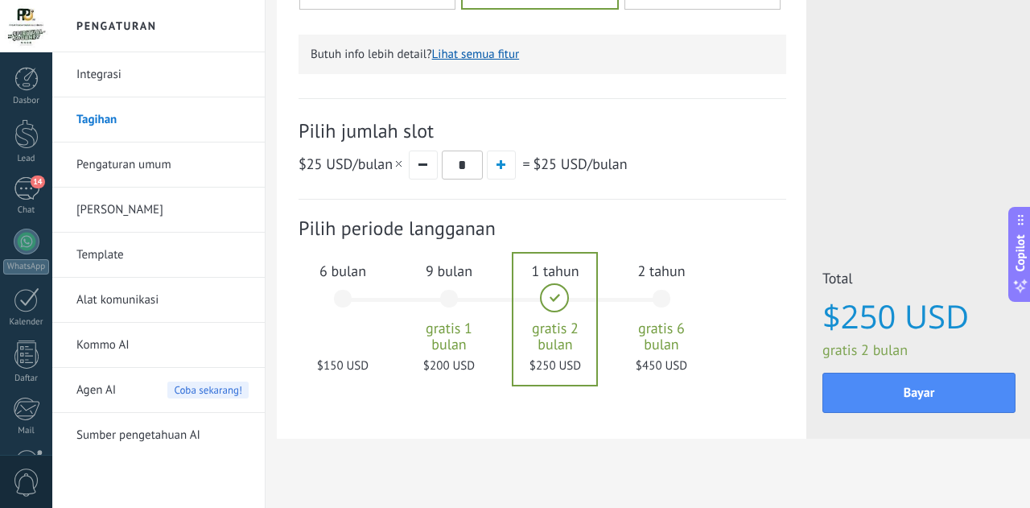
scroll to position [517, 9]
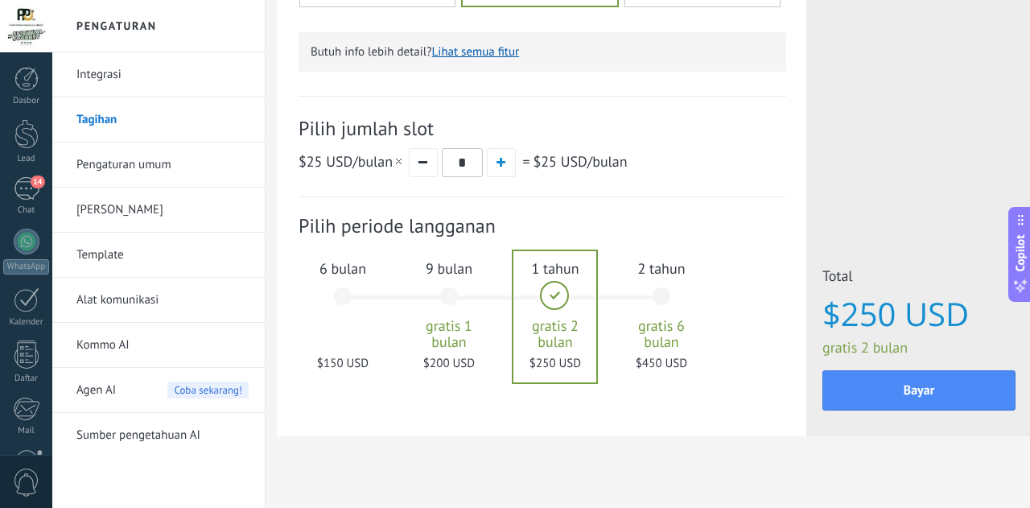
click at [447, 302] on div "9 bulan gratis 1 bulan $200 USD" at bounding box center [449, 303] width 87 height 113
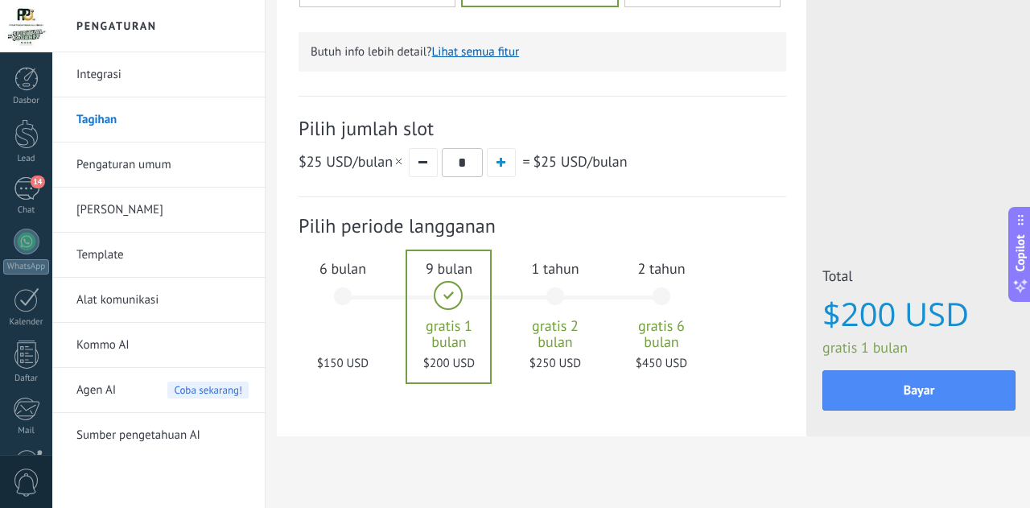
click at [348, 302] on div "6 bulan $150 USD" at bounding box center [342, 303] width 87 height 113
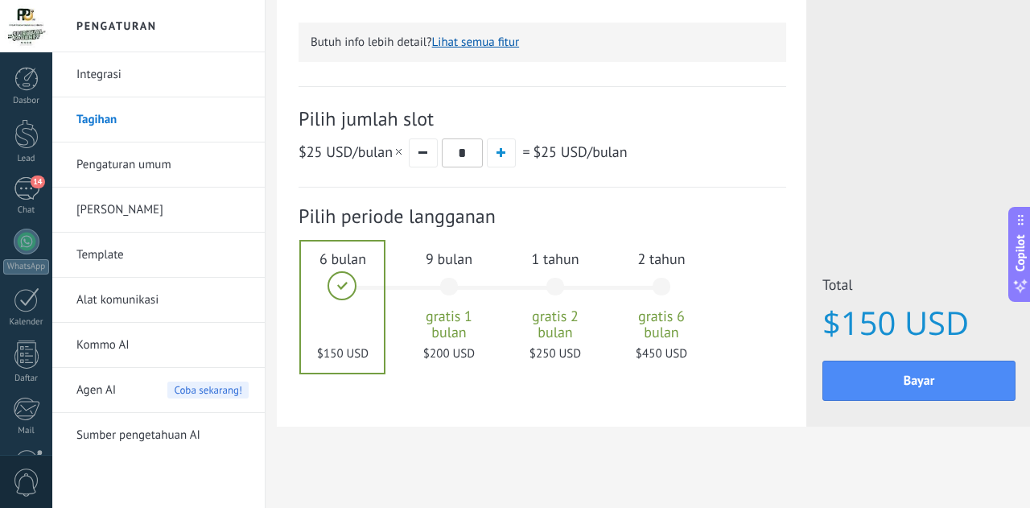
scroll to position [541, 9]
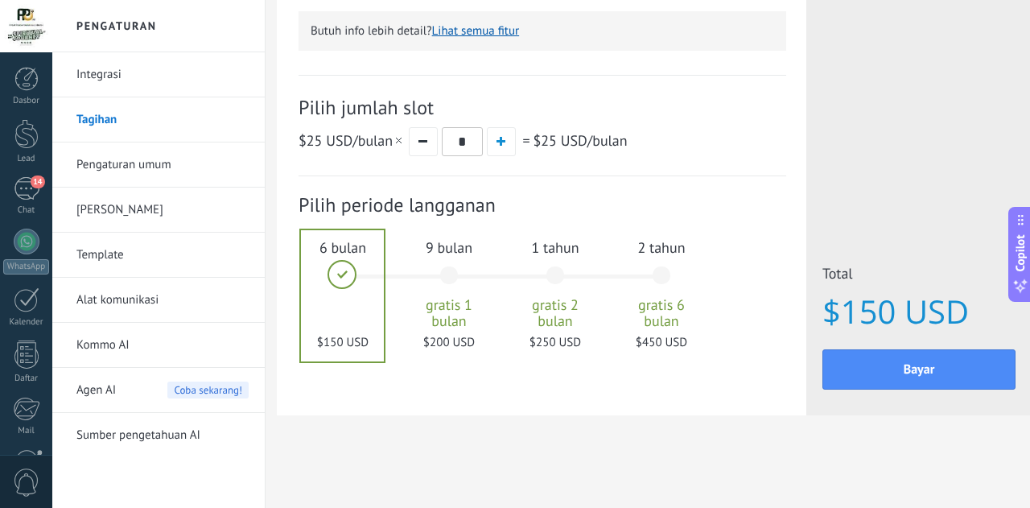
click at [113, 175] on link "Pengaturan umum" at bounding box center [162, 164] width 172 height 45
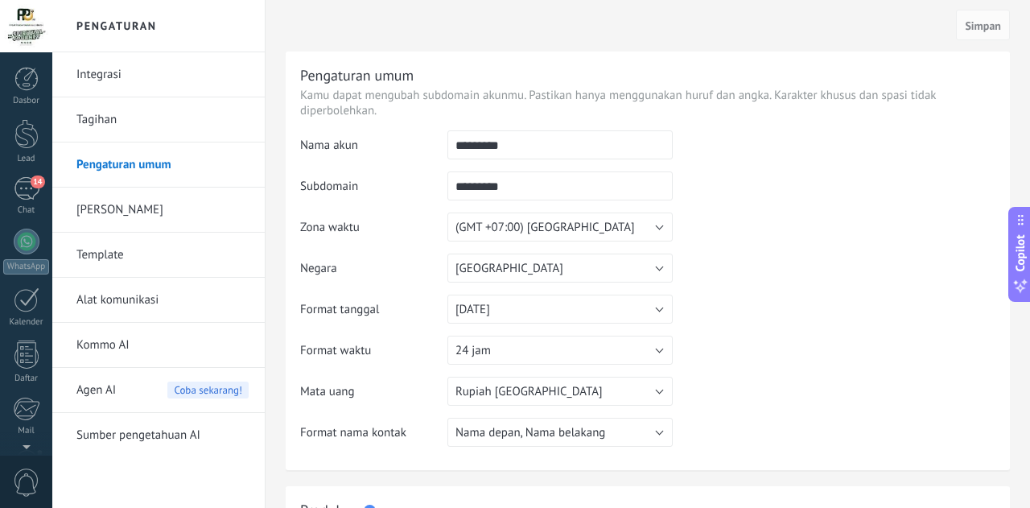
click at [35, 66] on div "Dasbor Lead 14 Chat WhatsApp Pelanggan" at bounding box center [52, 253] width 105 height 403
click at [28, 87] on div at bounding box center [26, 79] width 24 height 24
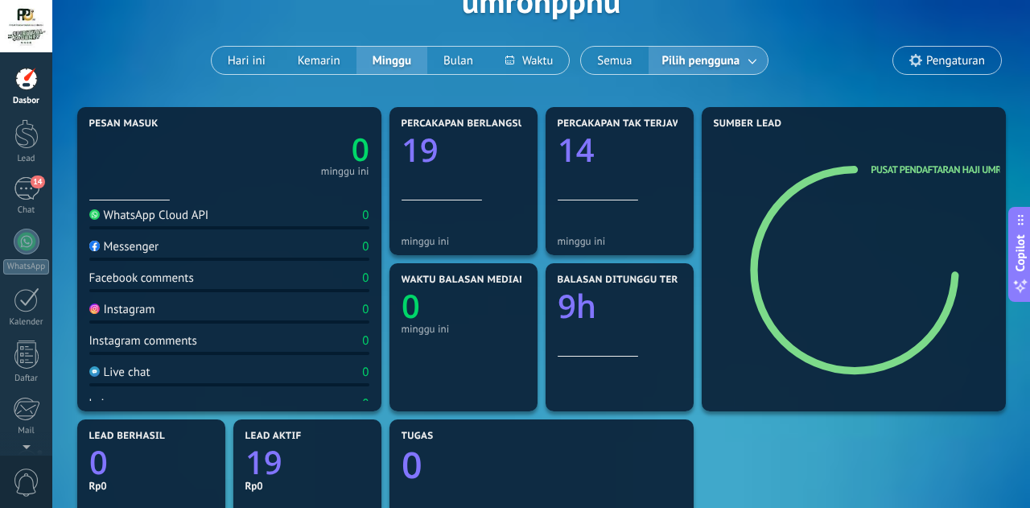
scroll to position [131, 0]
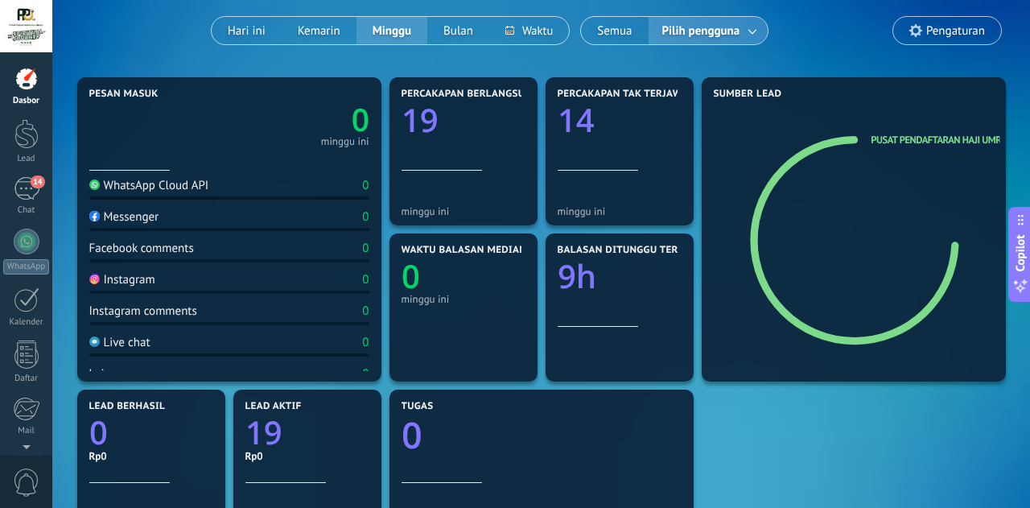
click at [160, 249] on div "Facebook comments" at bounding box center [141, 248] width 105 height 15
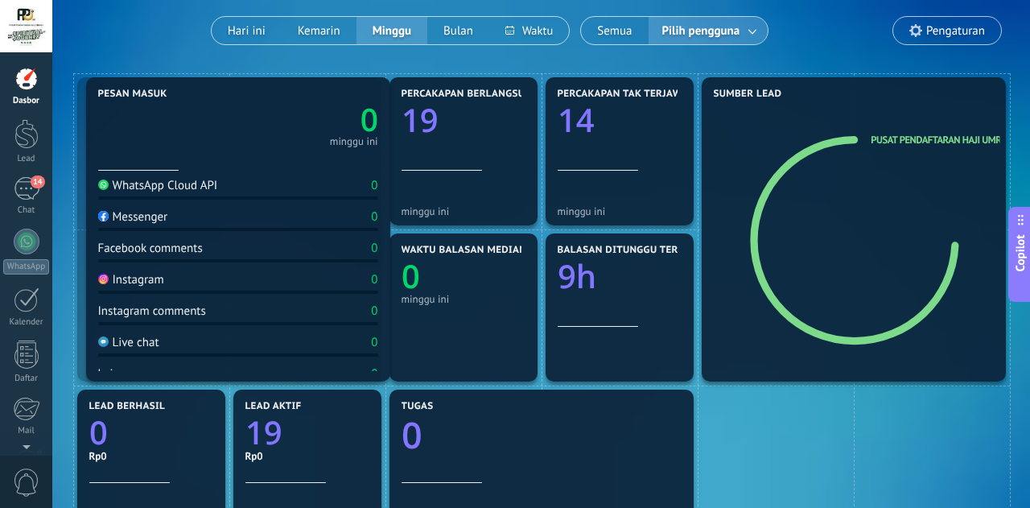
drag, startPoint x: 160, startPoint y: 249, endPoint x: 169, endPoint y: 192, distance: 58.6
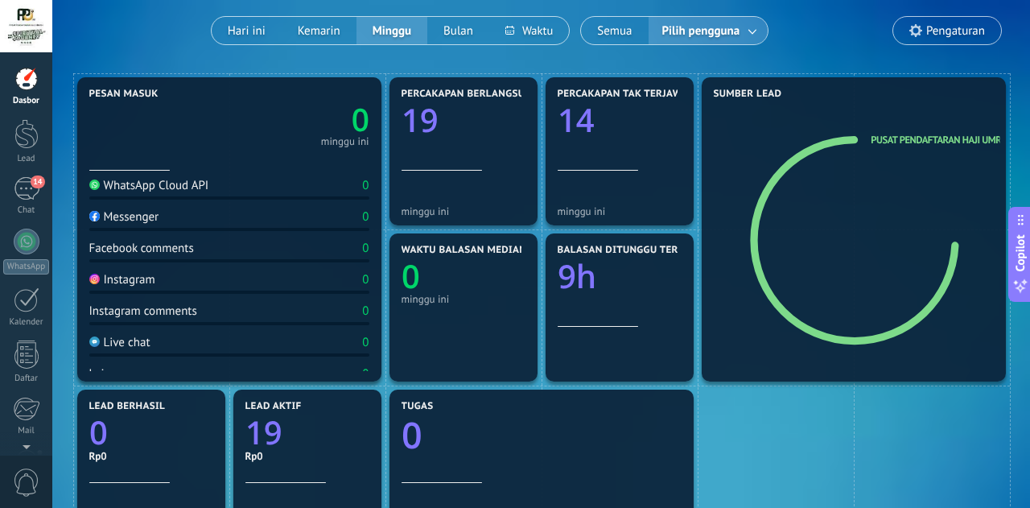
drag, startPoint x: 353, startPoint y: 253, endPoint x: 341, endPoint y: 177, distance: 76.6
click at [240, 235] on div "WhatsApp Cloud API 0 Messenger 0 Facebook comments 0 Instagram 0 Instagram comm…" at bounding box center [229, 271] width 280 height 200
click at [246, 261] on div "Facebook comments 0" at bounding box center [229, 252] width 280 height 22
click at [177, 265] on div "WhatsApp Cloud API 0 Messenger 0 Facebook comments 0 Instagram 0 Instagram comm…" at bounding box center [229, 271] width 280 height 200
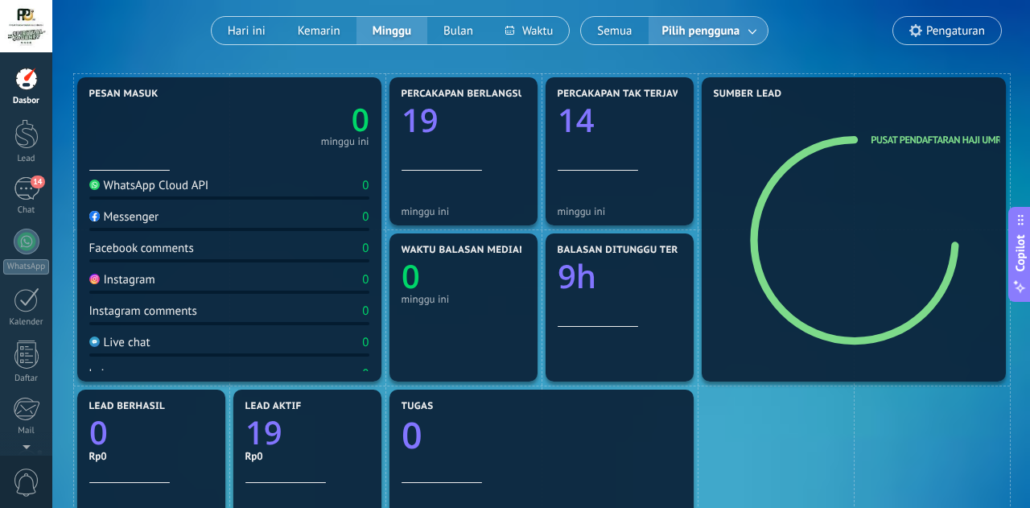
click at [142, 350] on div "Live chat" at bounding box center [119, 342] width 61 height 15
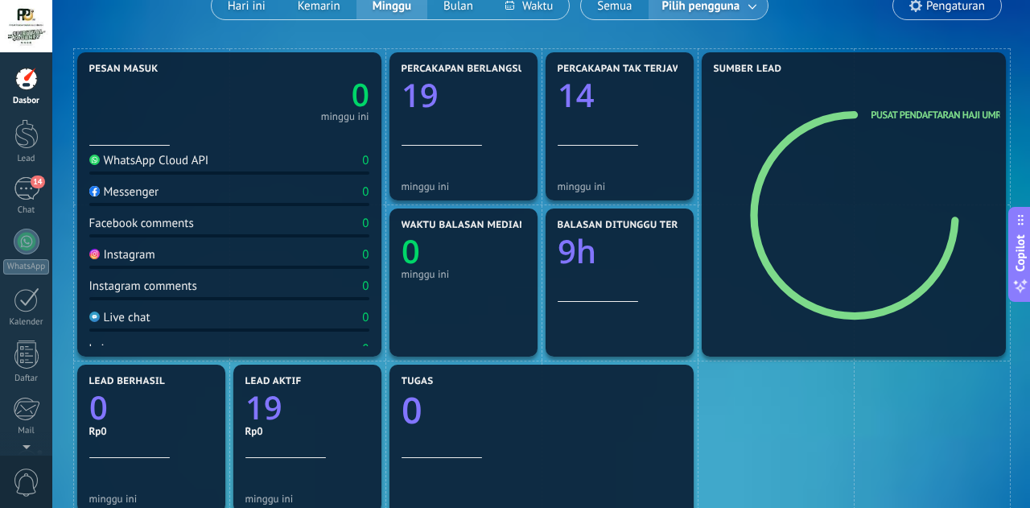
scroll to position [153, 0]
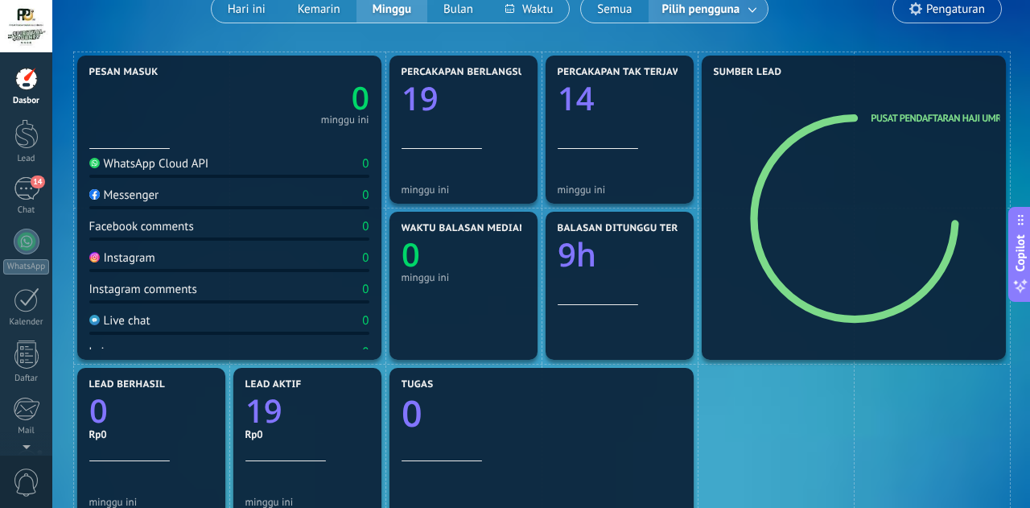
click at [130, 270] on div "Instagram 0" at bounding box center [229, 261] width 280 height 22
click at [129, 159] on div "WhatsApp Cloud API" at bounding box center [149, 163] width 120 height 15
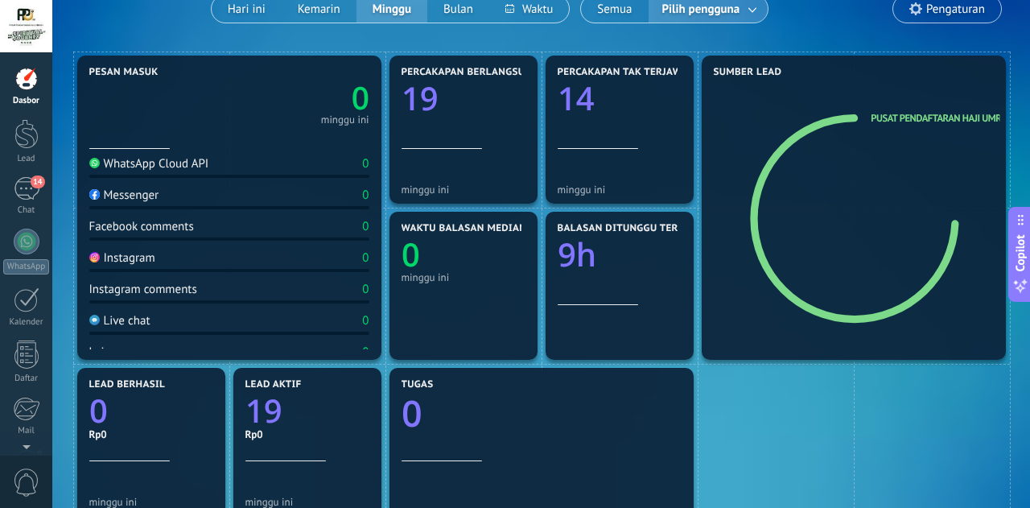
click at [129, 159] on div "WhatsApp Cloud API" at bounding box center [149, 163] width 120 height 15
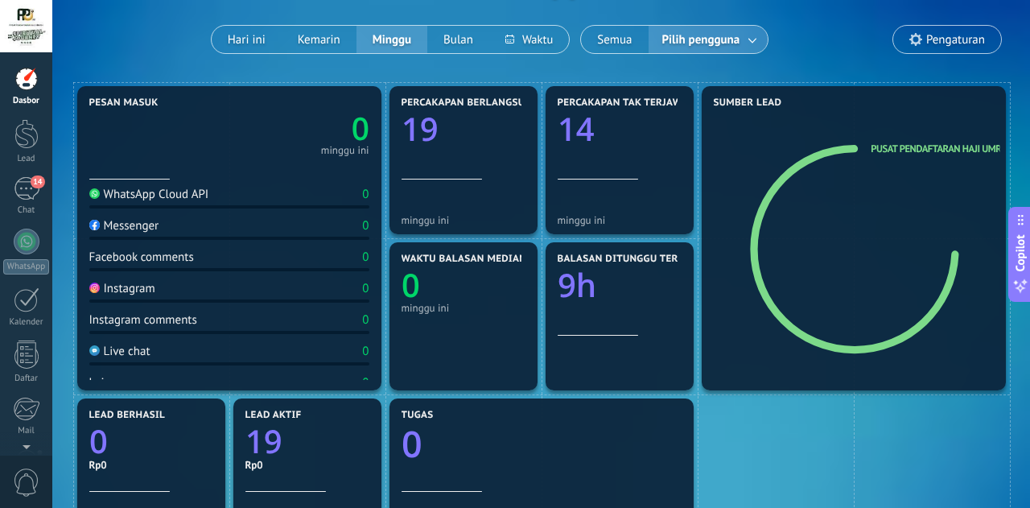
scroll to position [93, 0]
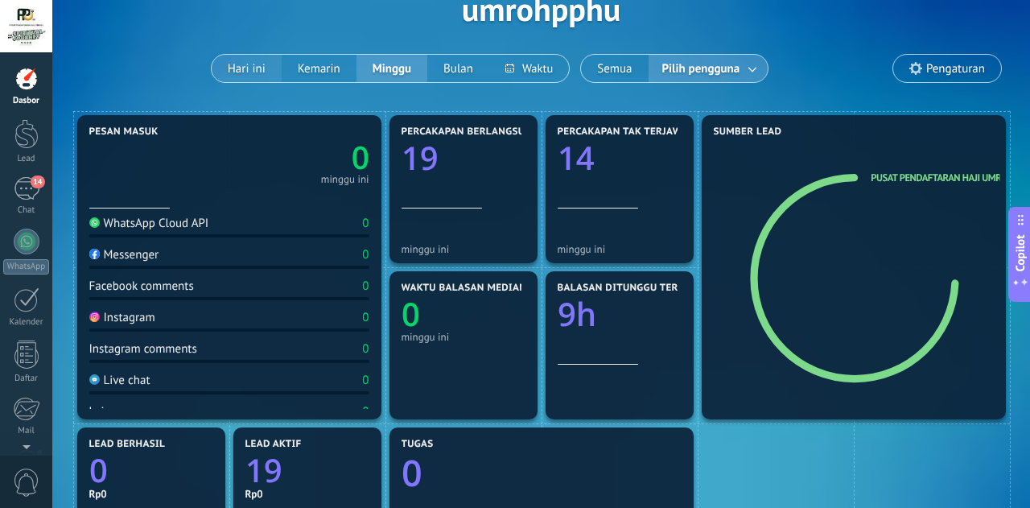
click at [248, 72] on button "Hari ini" at bounding box center [247, 68] width 70 height 27
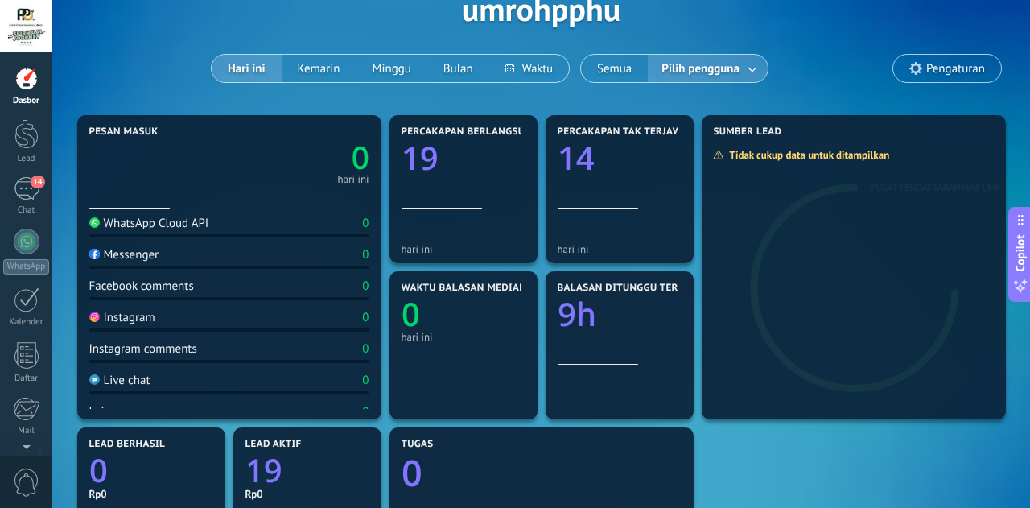
click at [467, 86] on div "Terapkan Log umrohpphu Hari ini Kemarin Minggu Bulan Semua Pilih pengguna Penga…" at bounding box center [540, 9] width 929 height 204
click at [458, 63] on button "Bulan" at bounding box center [458, 68] width 62 height 27
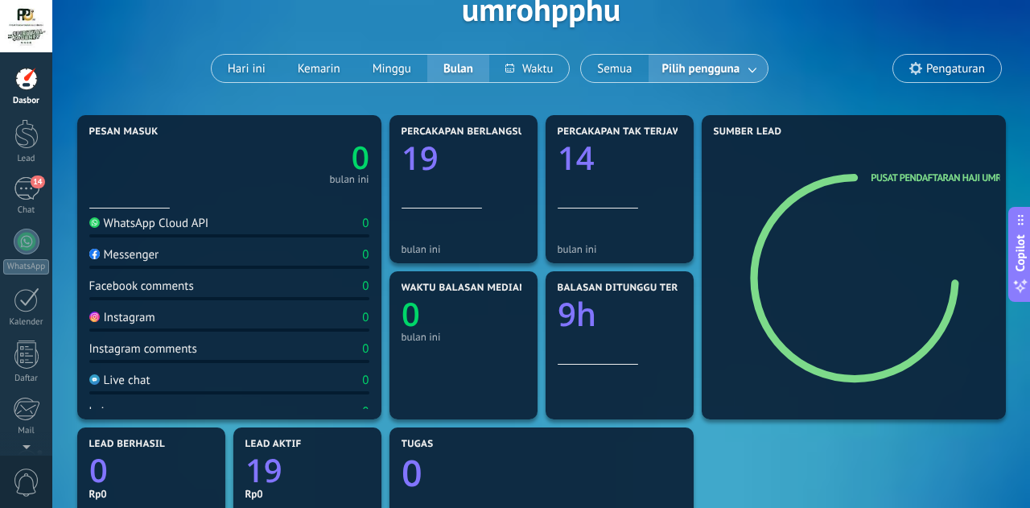
click at [746, 73] on link at bounding box center [753, 69] width 29 height 27
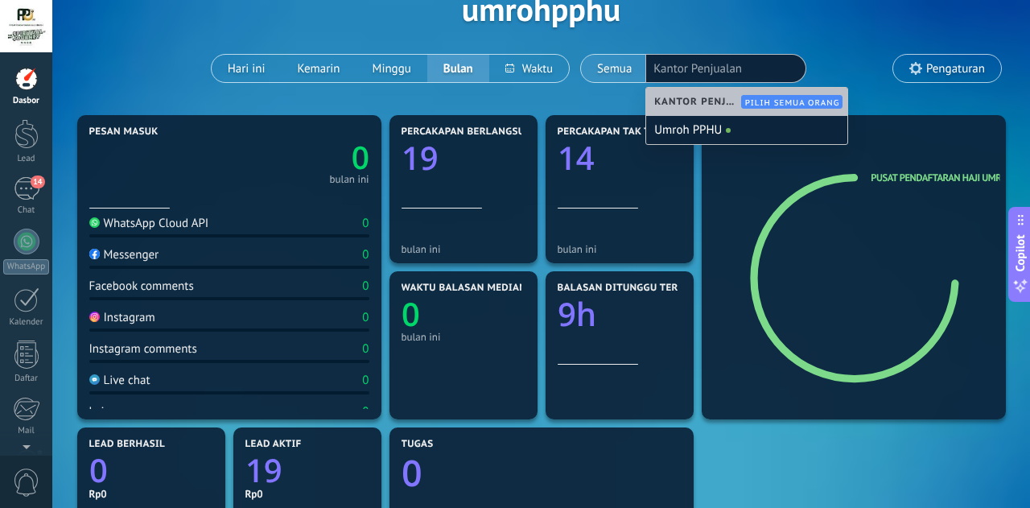
click at [633, 71] on button "Semua" at bounding box center [614, 68] width 67 height 27
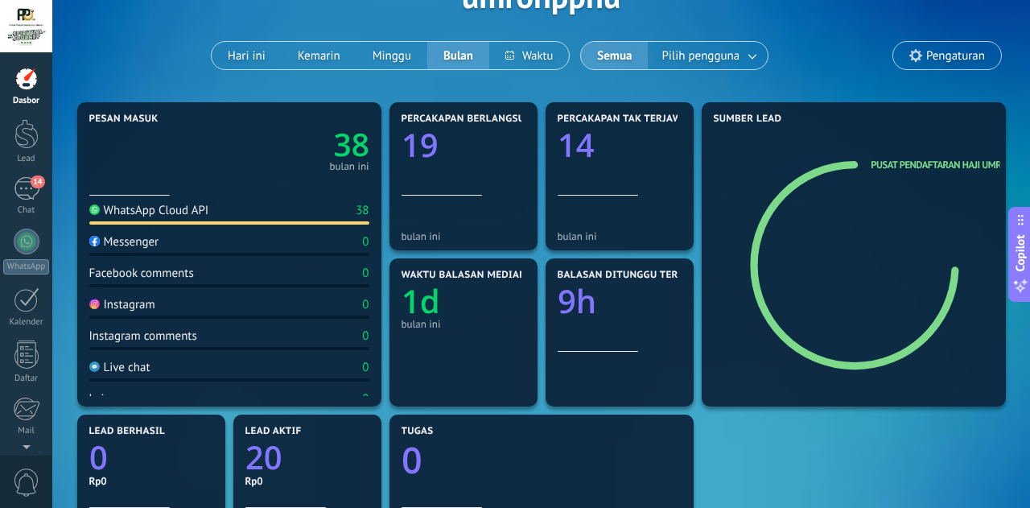
scroll to position [97, 0]
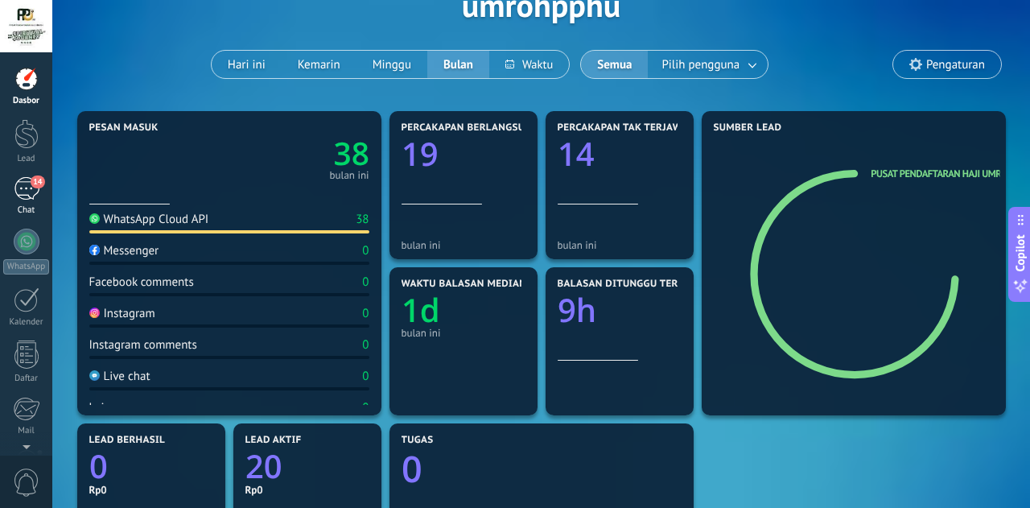
click at [37, 190] on div "14" at bounding box center [27, 188] width 26 height 23
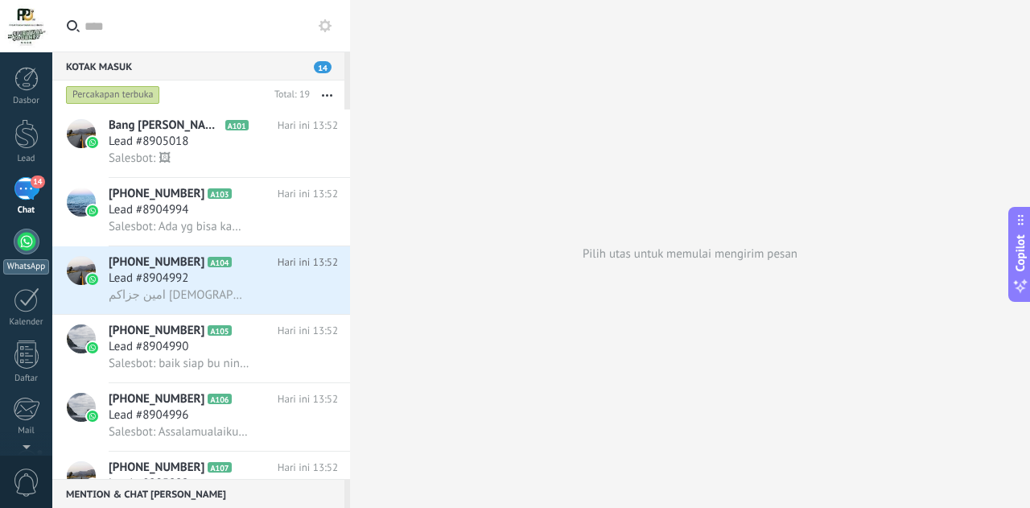
click at [28, 241] on div at bounding box center [27, 242] width 26 height 26
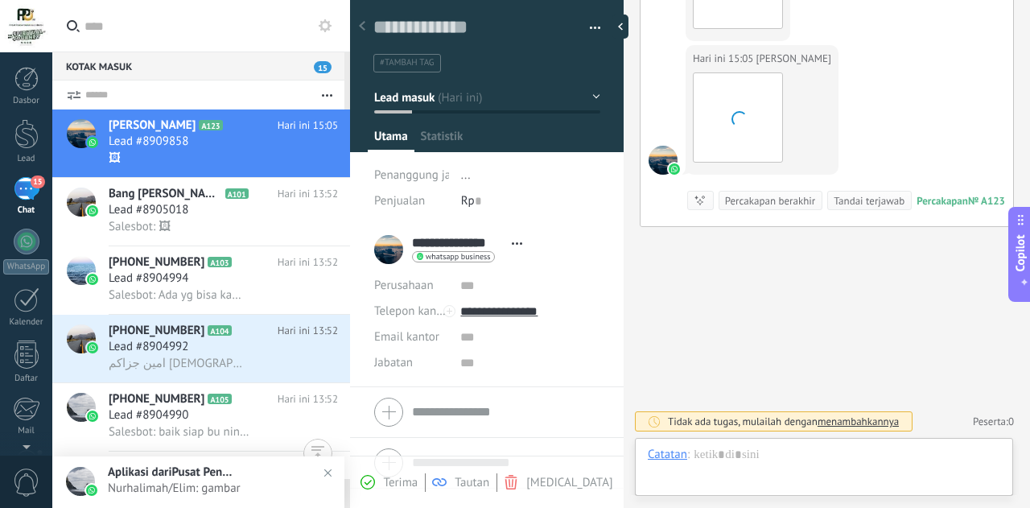
scroll to position [24, 0]
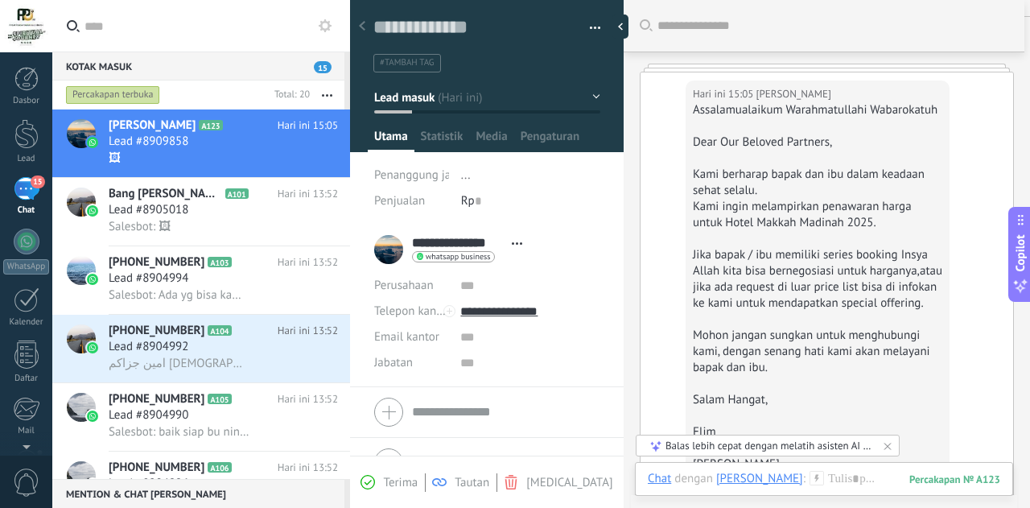
scroll to position [56, 0]
